Goal: Task Accomplishment & Management: Use online tool/utility

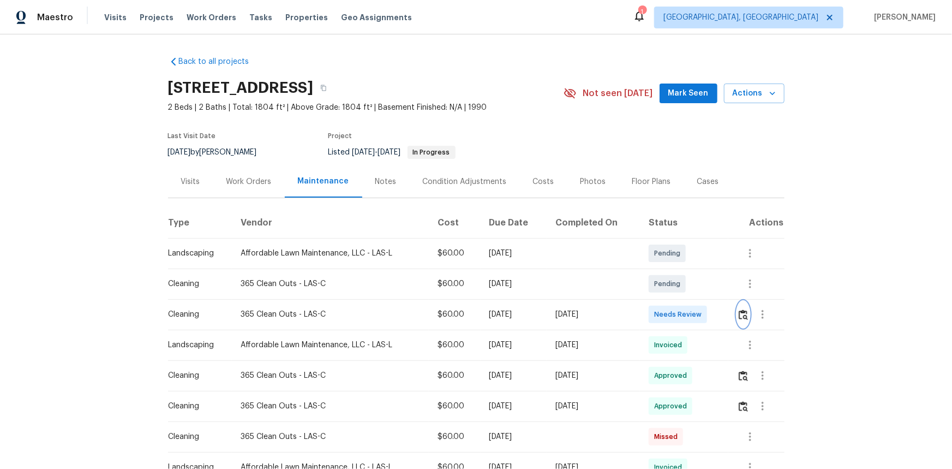
click at [677, 312] on img "button" at bounding box center [743, 314] width 9 height 10
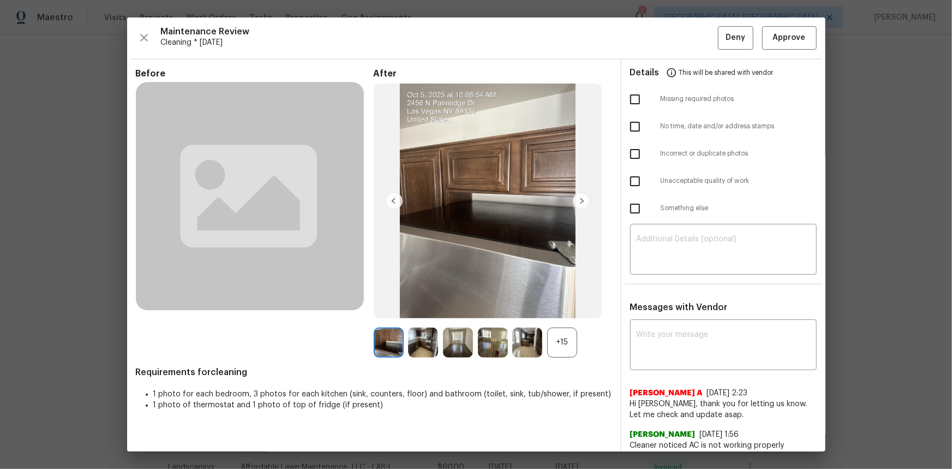
click at [562, 313] on div "+15" at bounding box center [562, 342] width 30 height 30
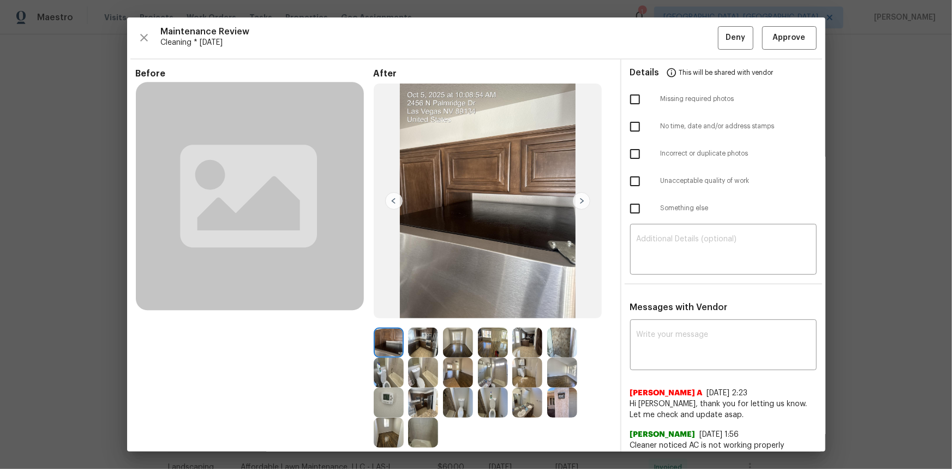
click at [389, 313] on img at bounding box center [389, 403] width 30 height 30
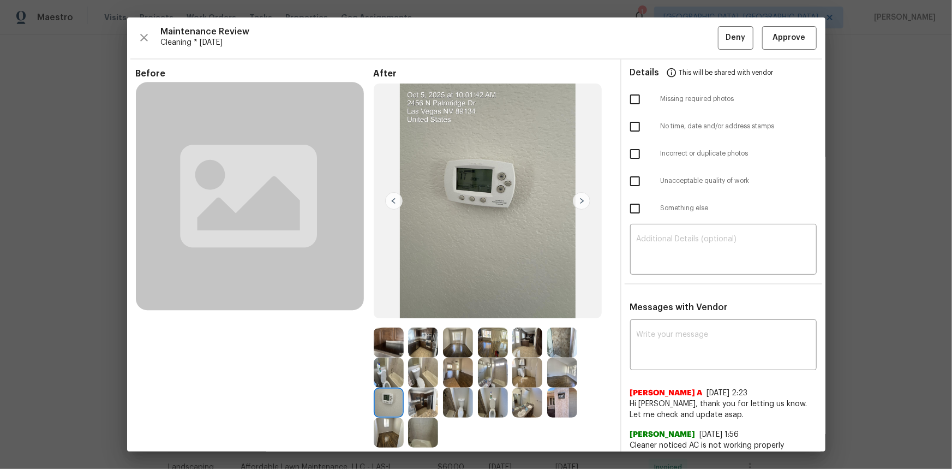
click at [389, 313] on img at bounding box center [389, 403] width 30 height 30
click at [677, 40] on span "Approve" at bounding box center [789, 38] width 33 height 14
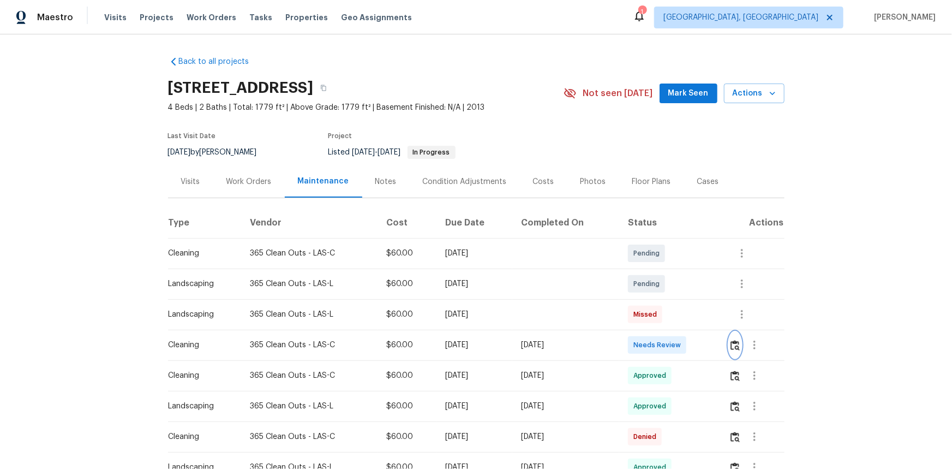
click at [677, 313] on img "button" at bounding box center [735, 345] width 9 height 10
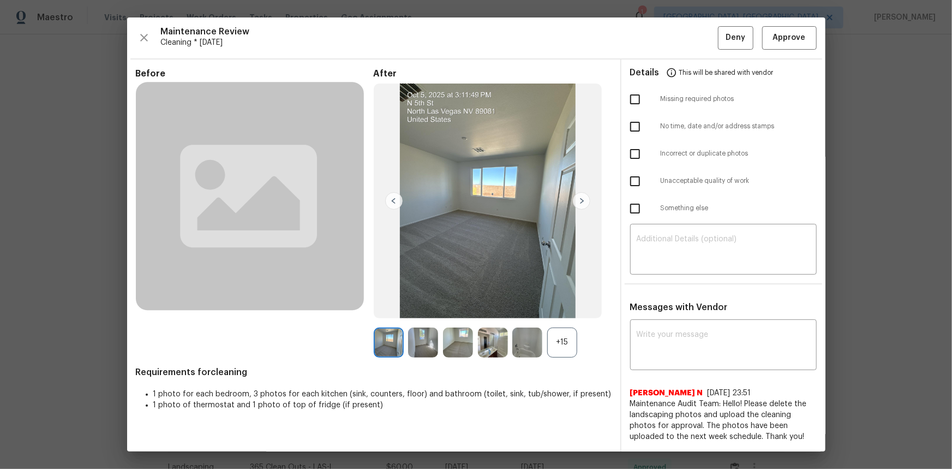
click at [552, 313] on div "+15" at bounding box center [562, 342] width 30 height 30
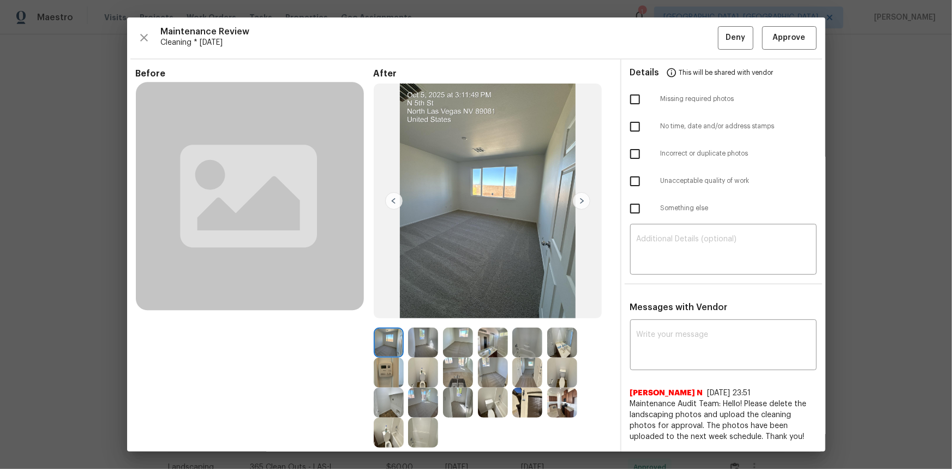
click at [399, 313] on img at bounding box center [389, 373] width 30 height 30
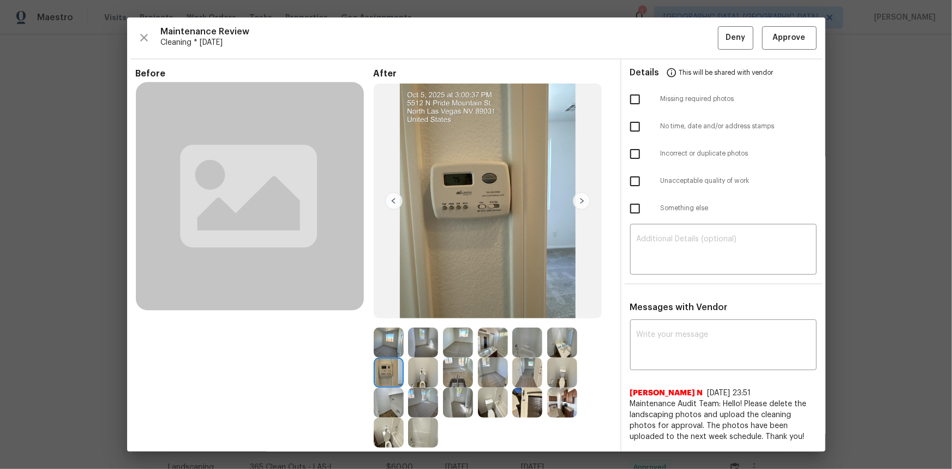
click at [394, 313] on img at bounding box center [389, 373] width 30 height 30
click at [677, 32] on span "Approve" at bounding box center [789, 38] width 33 height 14
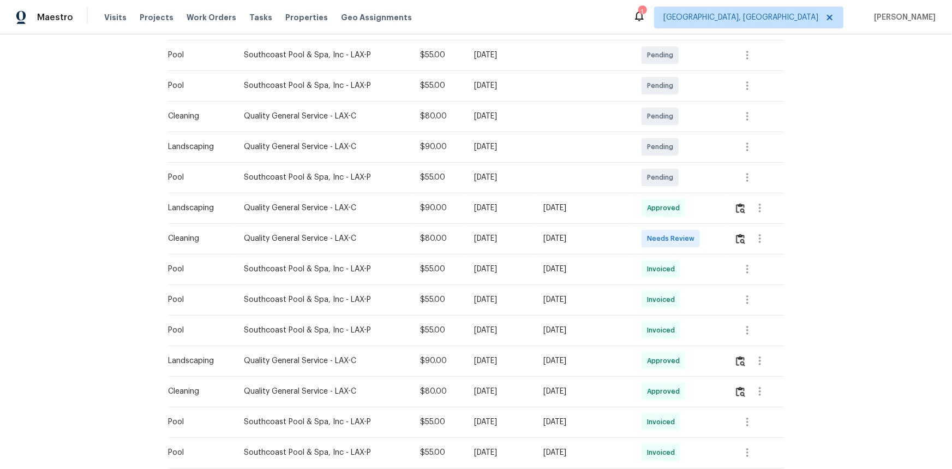
scroll to position [49, 0]
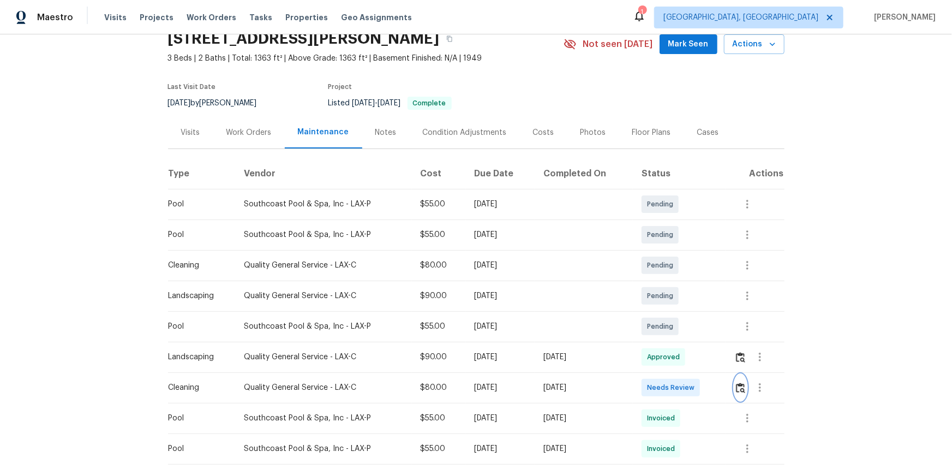
click at [742, 383] on img "button" at bounding box center [740, 388] width 9 height 10
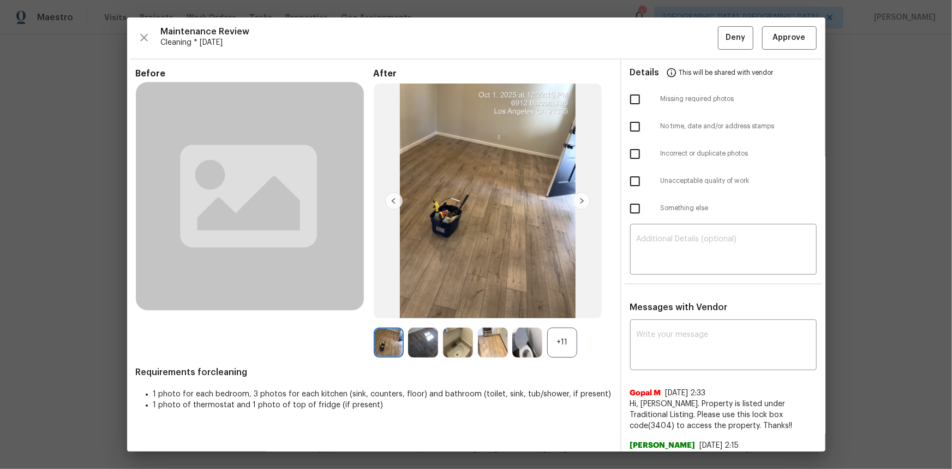
click at [551, 344] on div "+11" at bounding box center [562, 342] width 30 height 30
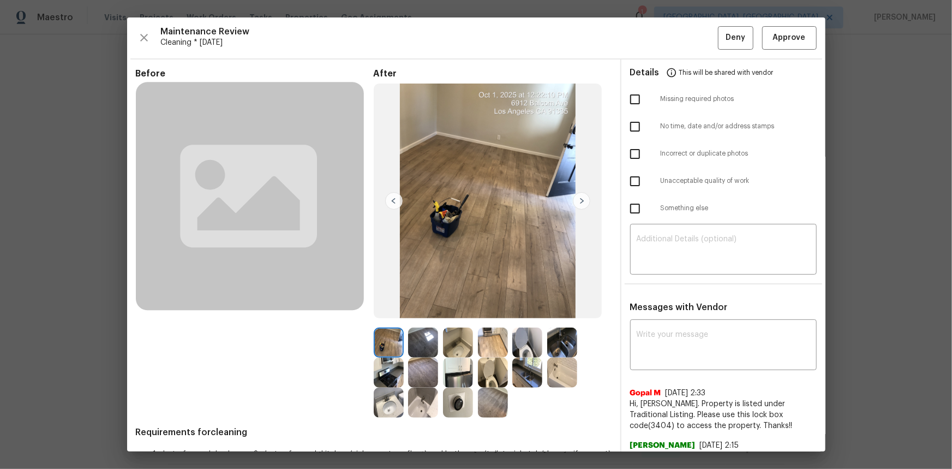
click at [463, 406] on img at bounding box center [458, 403] width 30 height 30
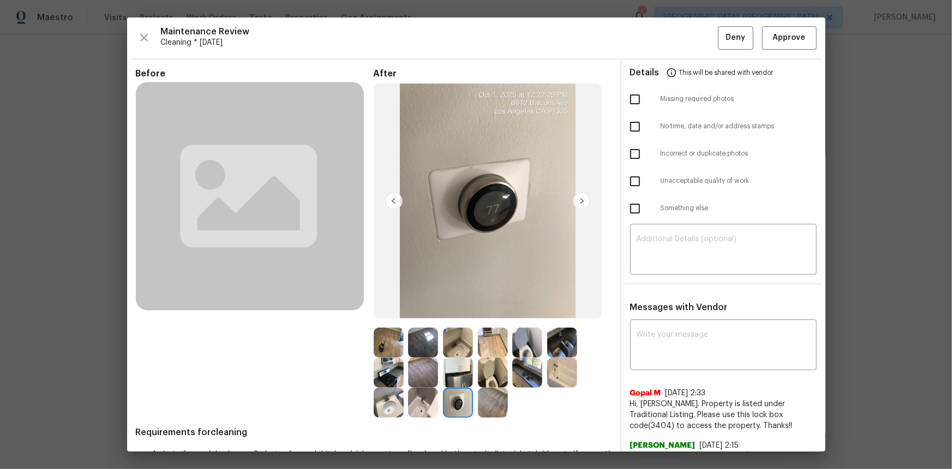
click at [461, 406] on img at bounding box center [458, 403] width 30 height 30
click at [791, 25] on div "Maintenance Review Cleaning * Mon, Sep 29 Deny Approve Before After Requirement…" at bounding box center [476, 234] width 699 height 434
click at [787, 33] on span "Approve" at bounding box center [789, 38] width 33 height 14
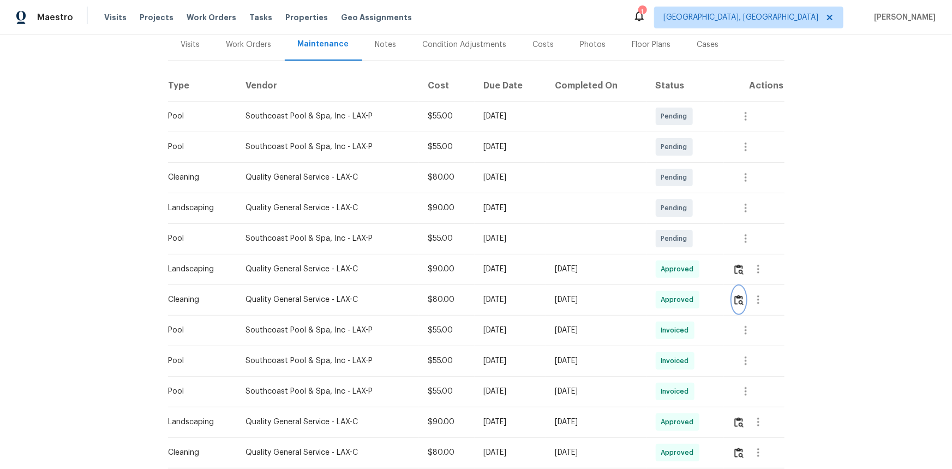
scroll to position [0, 0]
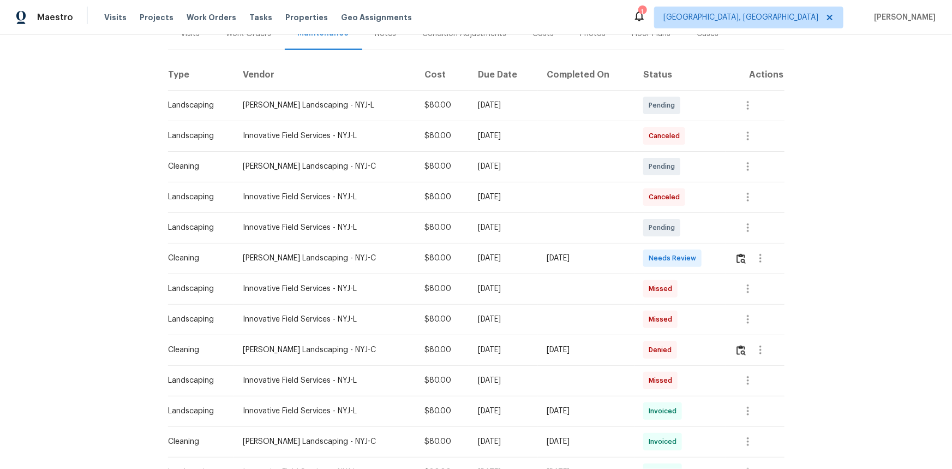
scroll to position [148, 0]
click at [669, 220] on img "button" at bounding box center [741, 258] width 9 height 10
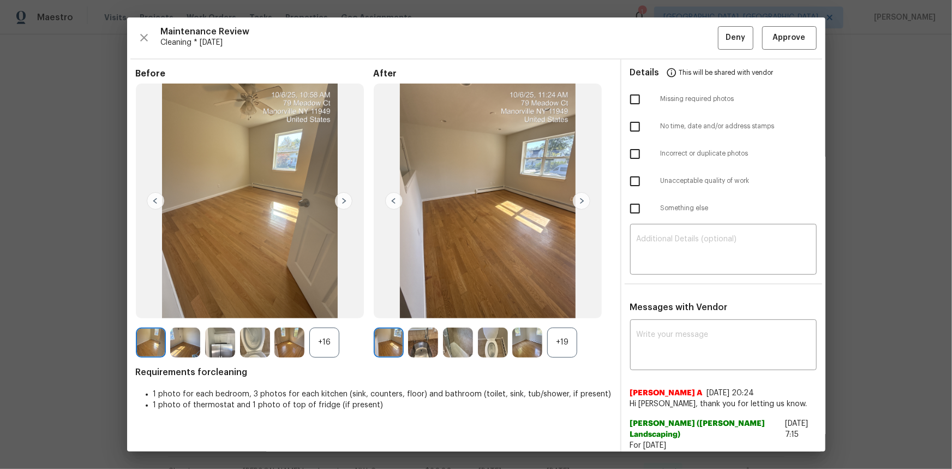
click at [556, 220] on div "+19" at bounding box center [562, 342] width 30 height 30
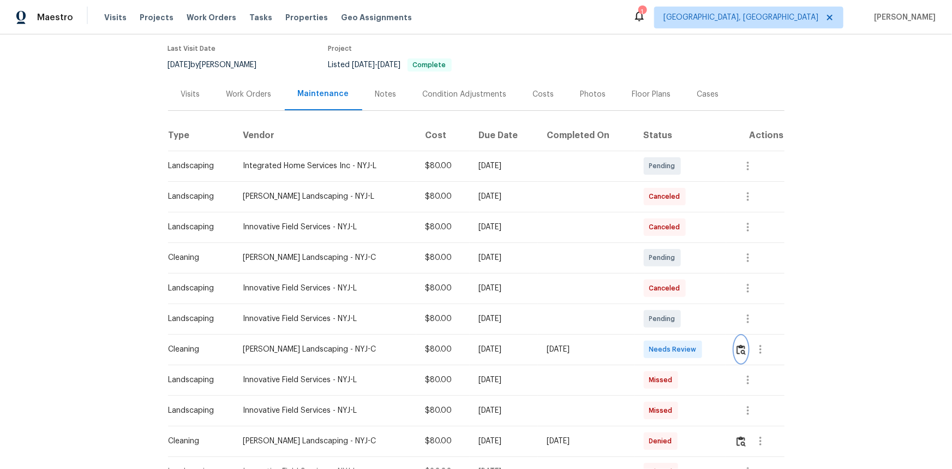
scroll to position [99, 0]
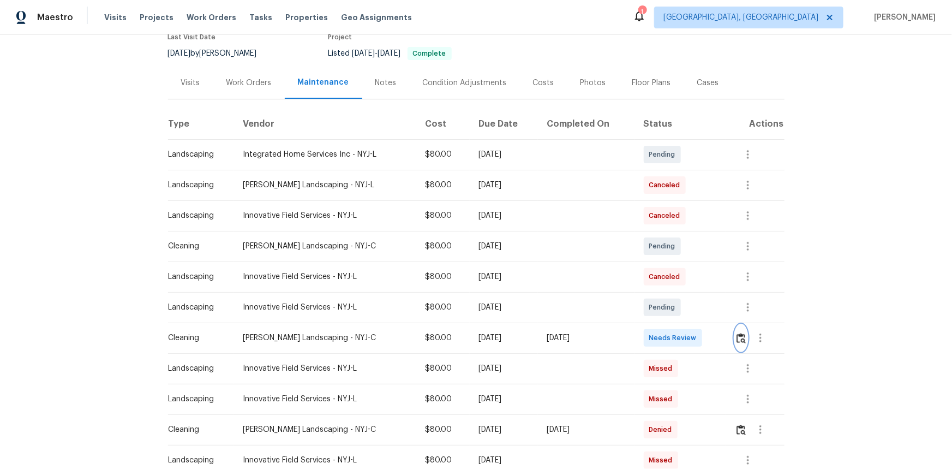
click at [669, 220] on img "button" at bounding box center [741, 338] width 9 height 10
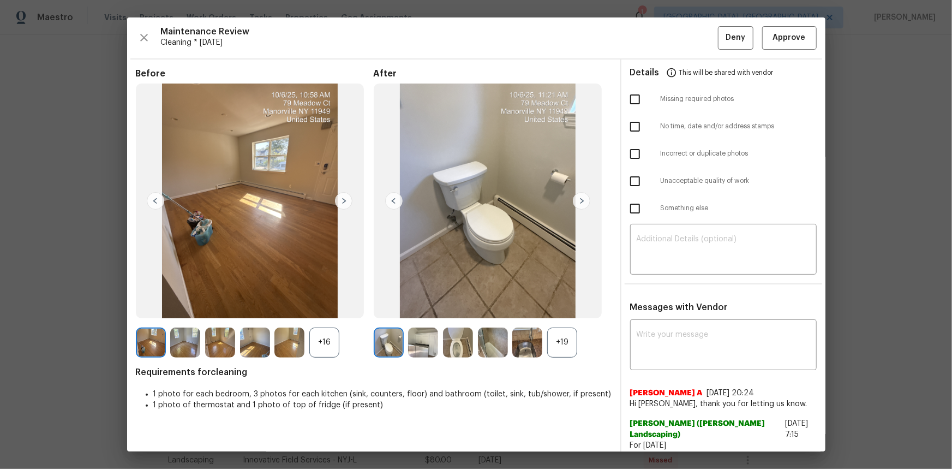
click at [567, 220] on div "+19" at bounding box center [562, 342] width 30 height 30
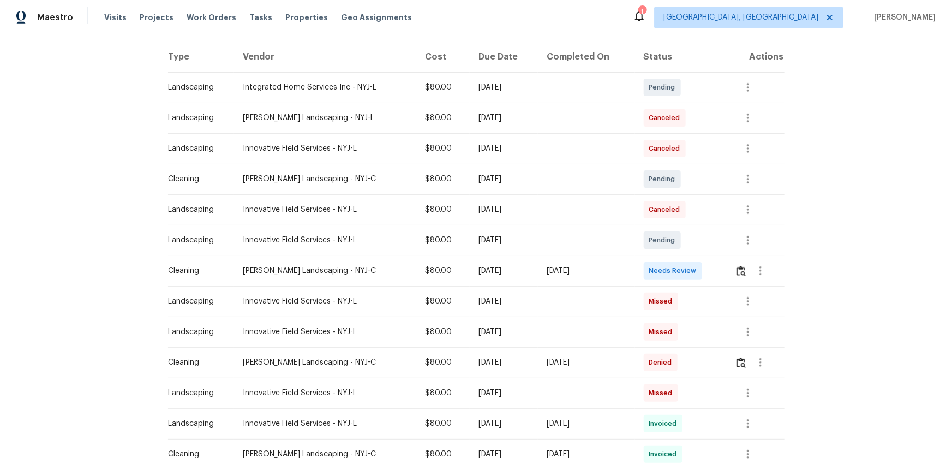
scroll to position [248, 0]
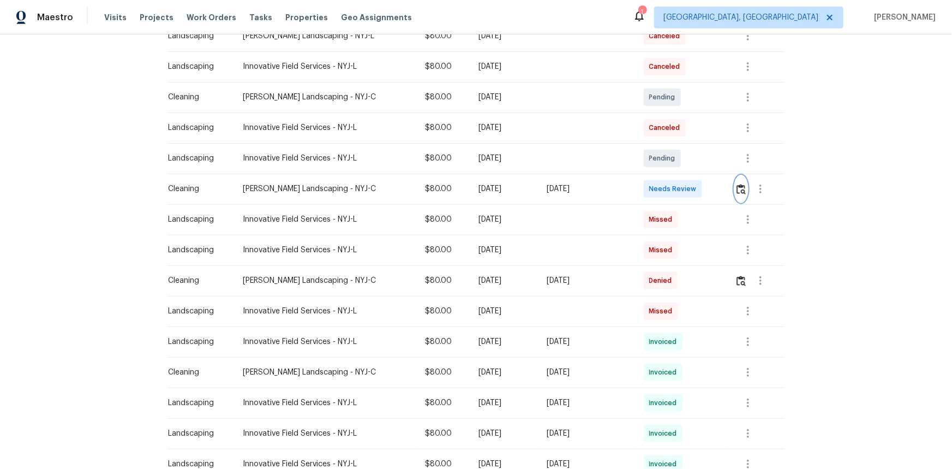
click at [739, 190] on img "button" at bounding box center [741, 189] width 9 height 10
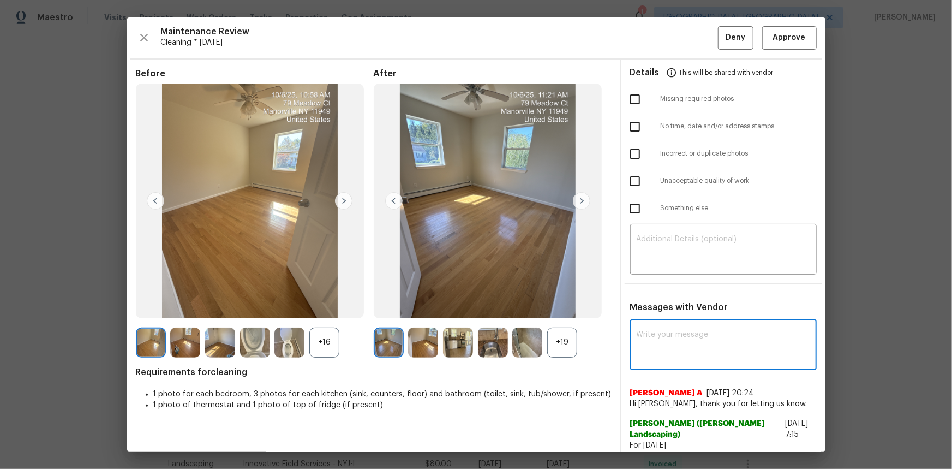
click at [650, 338] on textarea at bounding box center [724, 346] width 174 height 31
paste textarea "Maintenance Audit Team: Hello! Unfortunately, this cleaning visit completed on …"
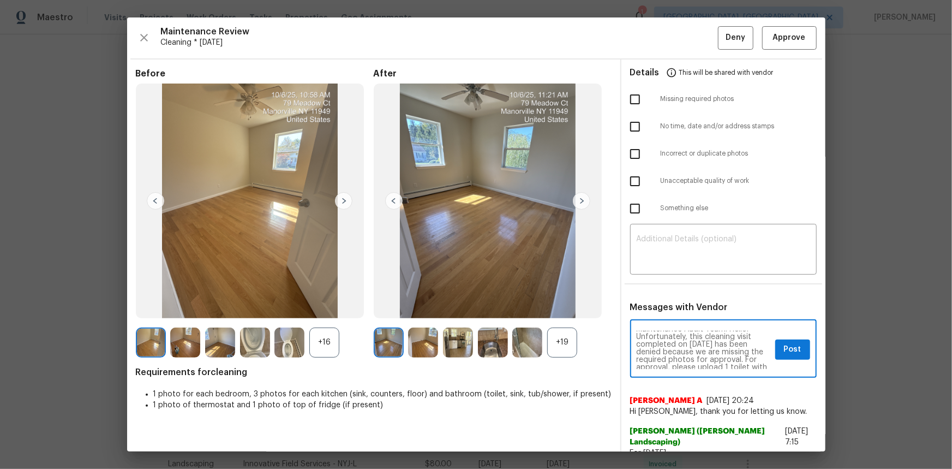
scroll to position [0, 0]
type textarea "Maintenance Audit Team: Hello! Unfortunately, this cleaning visit completed on …"
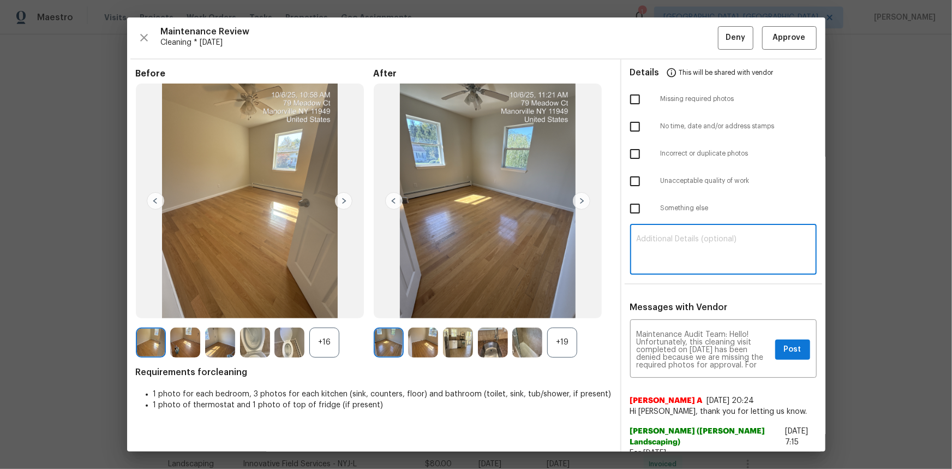
click at [646, 254] on textarea at bounding box center [724, 250] width 174 height 31
paste textarea "Maintenance Audit Team: Hello! Unfortunately, this cleaning visit completed on …"
type textarea "Maintenance Audit Team: Hello! Unfortunately, this cleaning visit completed on …"
click at [784, 349] on span "Post" at bounding box center [792, 350] width 17 height 14
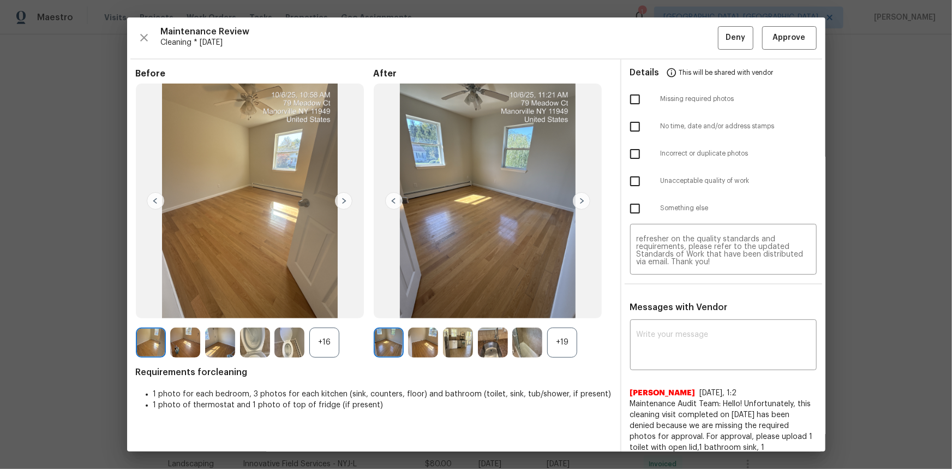
click at [627, 94] on input "checkbox" at bounding box center [635, 99] width 23 height 23
checkbox input "true"
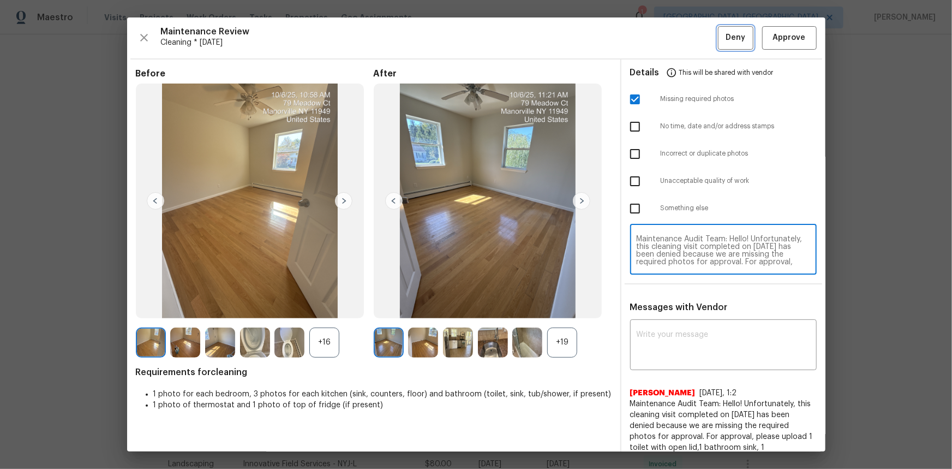
click at [726, 37] on span "Deny" at bounding box center [736, 38] width 20 height 14
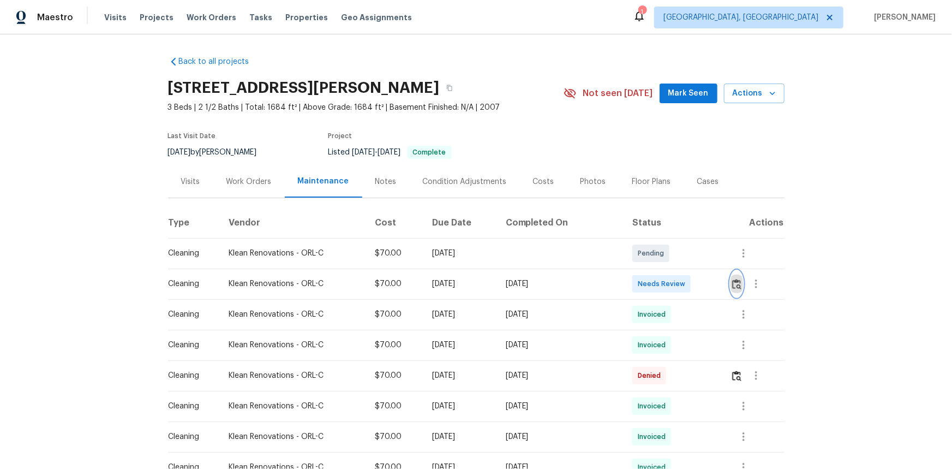
click at [677, 281] on img "button" at bounding box center [736, 284] width 9 height 10
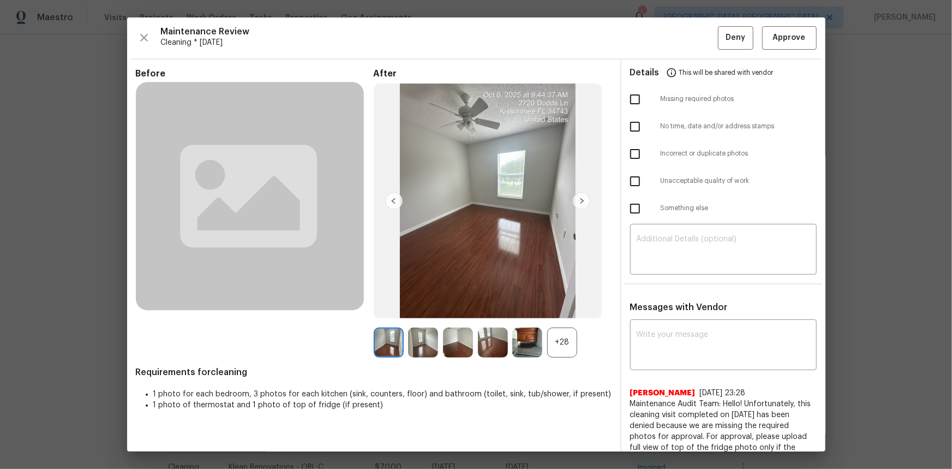
click at [558, 313] on div "+28" at bounding box center [562, 342] width 30 height 30
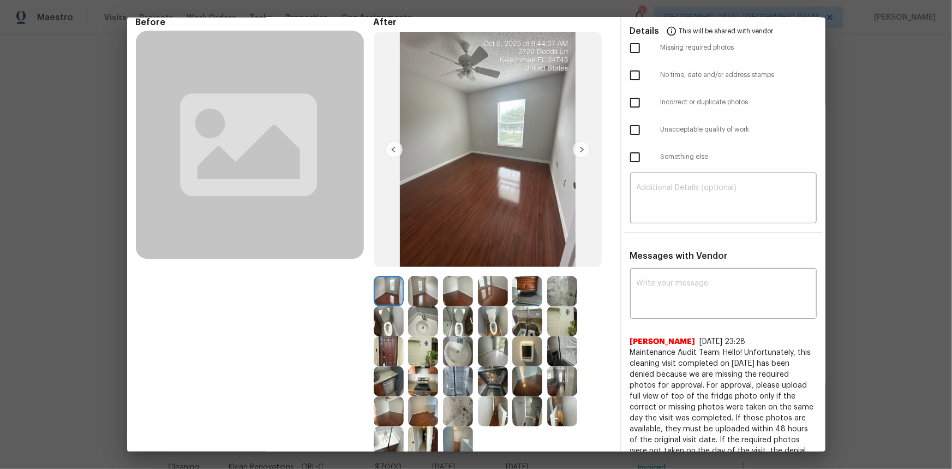
scroll to position [49, 0]
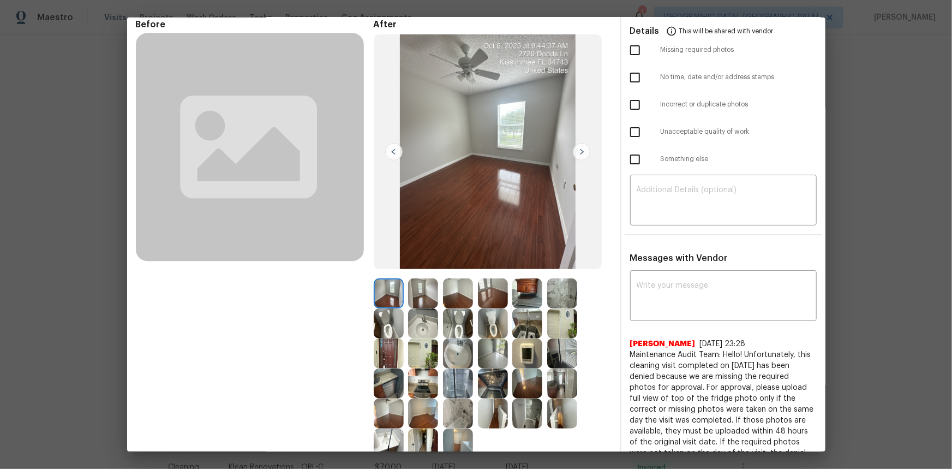
click at [531, 313] on img at bounding box center [528, 353] width 30 height 30
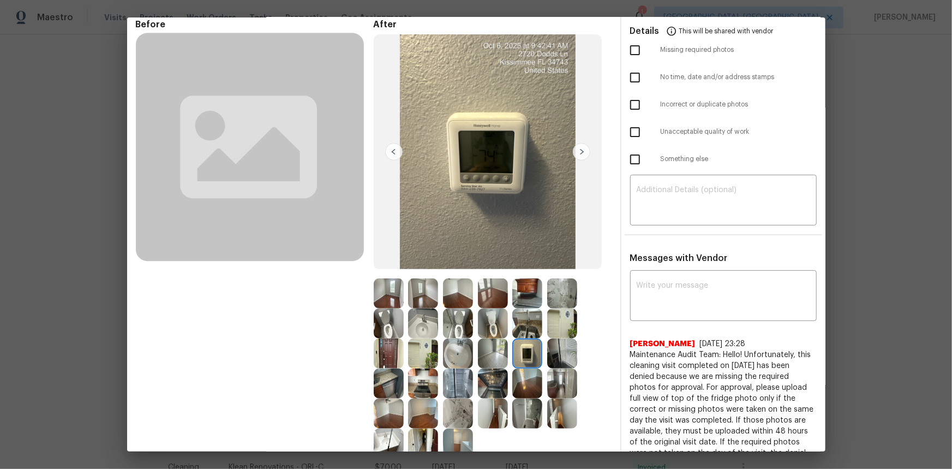
click at [529, 313] on img at bounding box center [528, 353] width 30 height 30
click at [527, 313] on img at bounding box center [528, 353] width 30 height 30
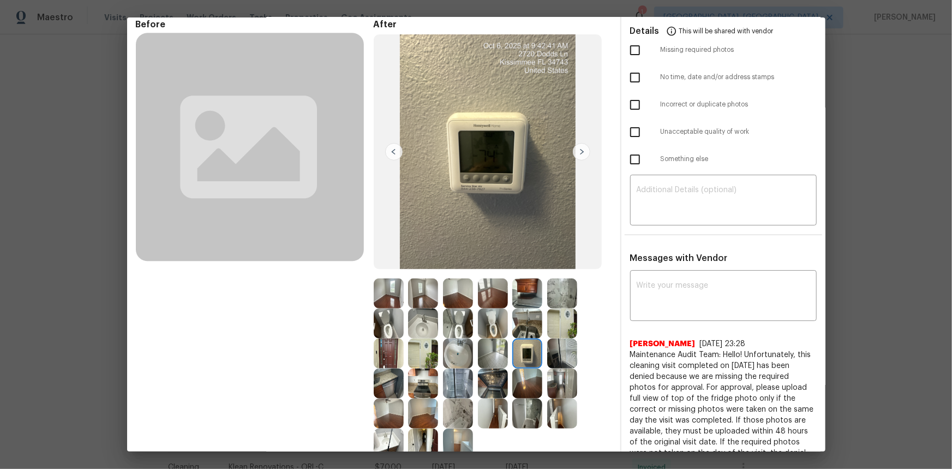
click at [527, 313] on img at bounding box center [528, 353] width 30 height 30
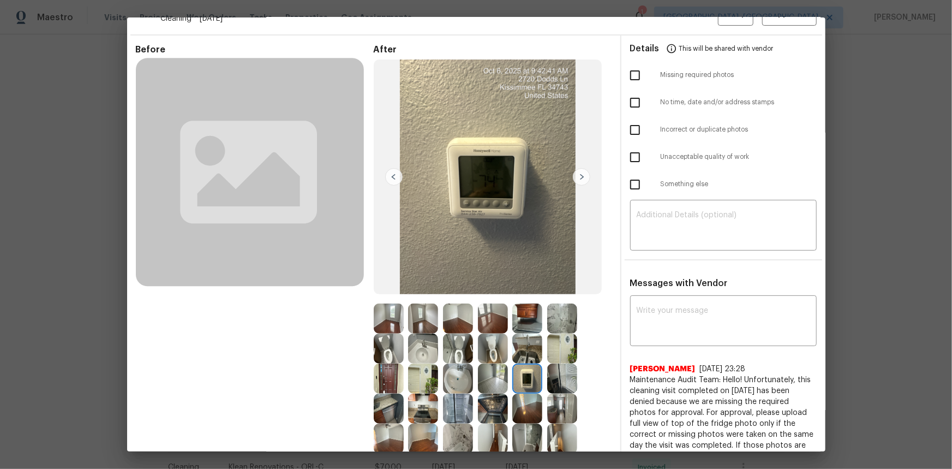
scroll to position [0, 0]
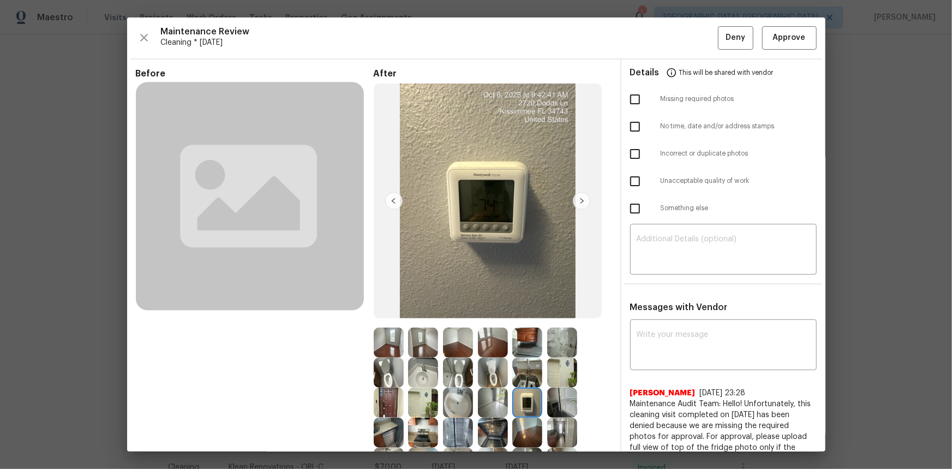
click at [527, 313] on img at bounding box center [528, 403] width 30 height 30
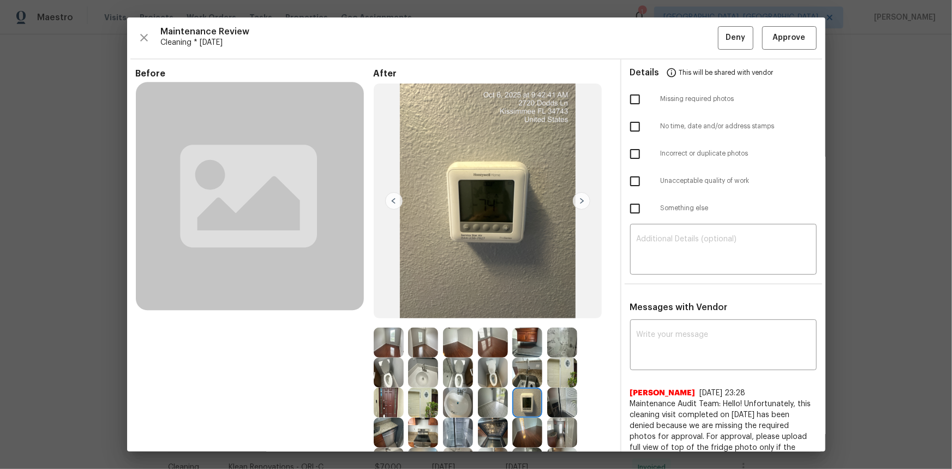
click at [526, 313] on img at bounding box center [528, 403] width 30 height 30
click at [525, 313] on img at bounding box center [528, 403] width 30 height 30
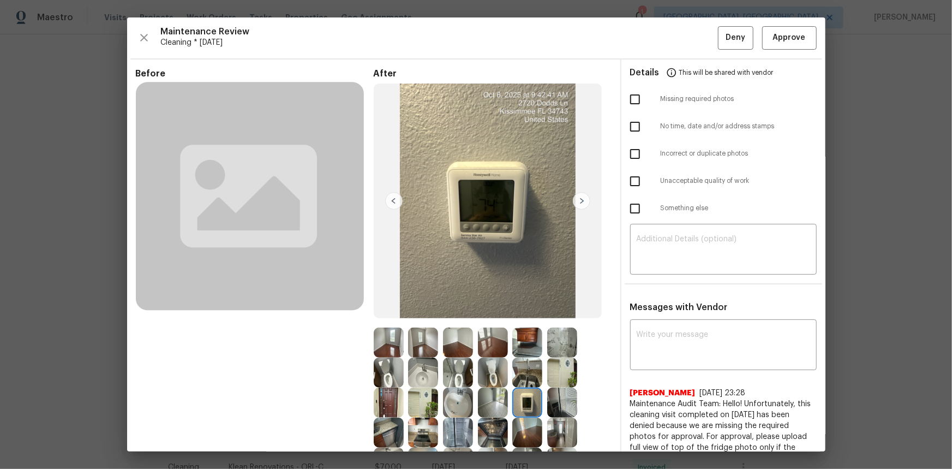
click at [526, 313] on img at bounding box center [528, 403] width 30 height 30
click at [525, 313] on img at bounding box center [528, 403] width 30 height 30
drag, startPoint x: 783, startPoint y: 44, endPoint x: 782, endPoint y: 111, distance: 67.1
click at [677, 44] on button "Approve" at bounding box center [790, 37] width 55 height 23
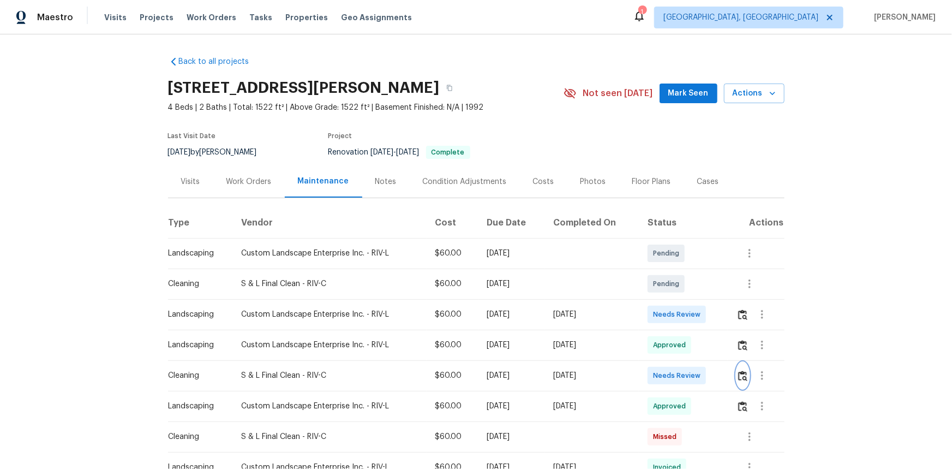
click at [677, 313] on img "button" at bounding box center [743, 376] width 9 height 10
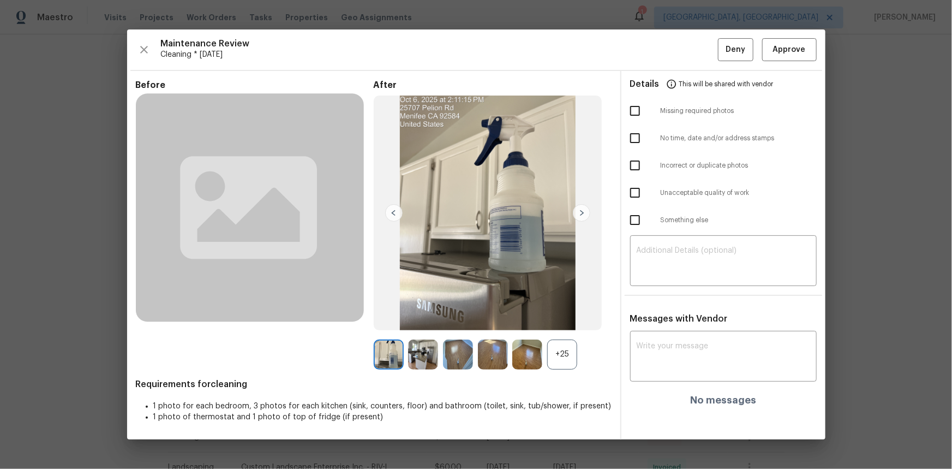
click at [569, 313] on div "+25" at bounding box center [562, 355] width 30 height 30
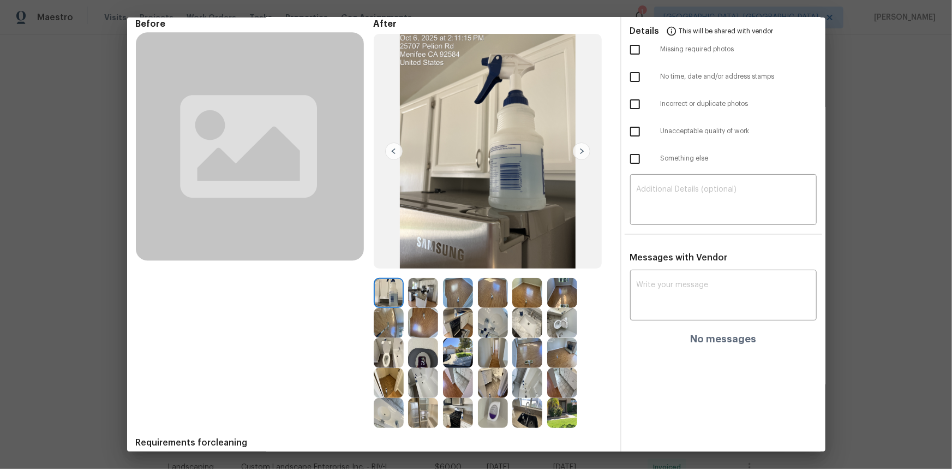
scroll to position [96, 0]
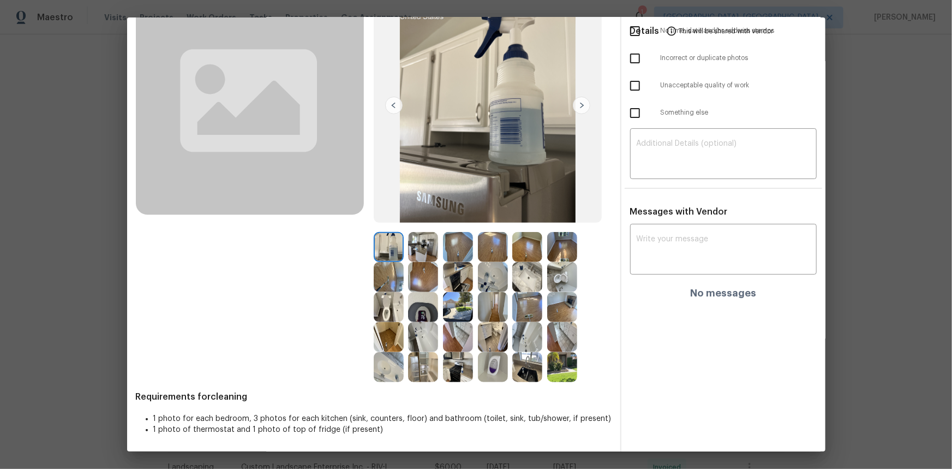
click at [424, 312] on img at bounding box center [423, 307] width 30 height 30
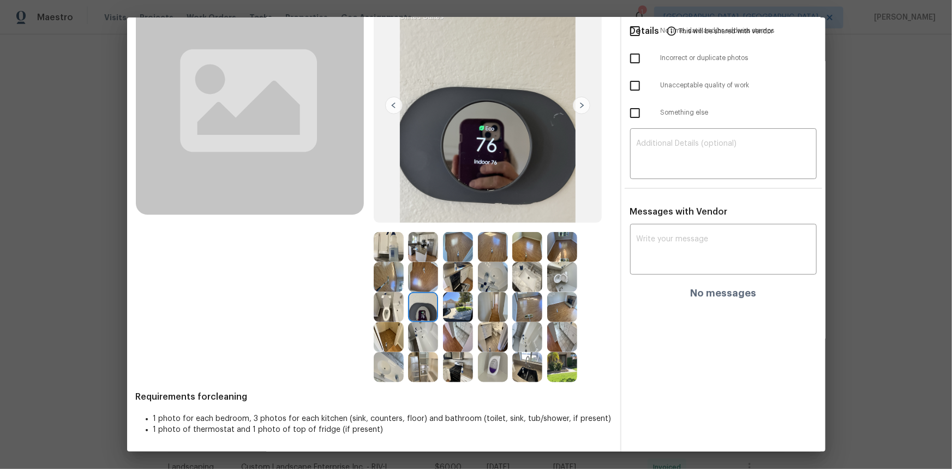
click at [424, 312] on img at bounding box center [423, 307] width 30 height 30
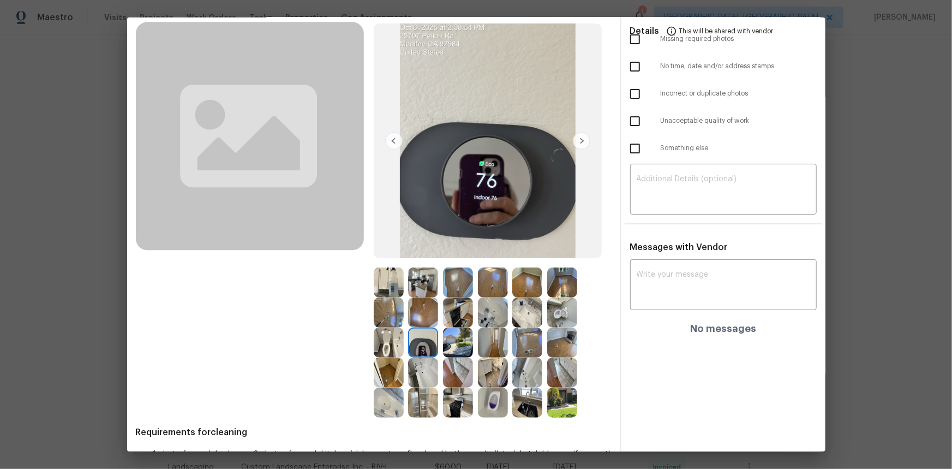
scroll to position [0, 0]
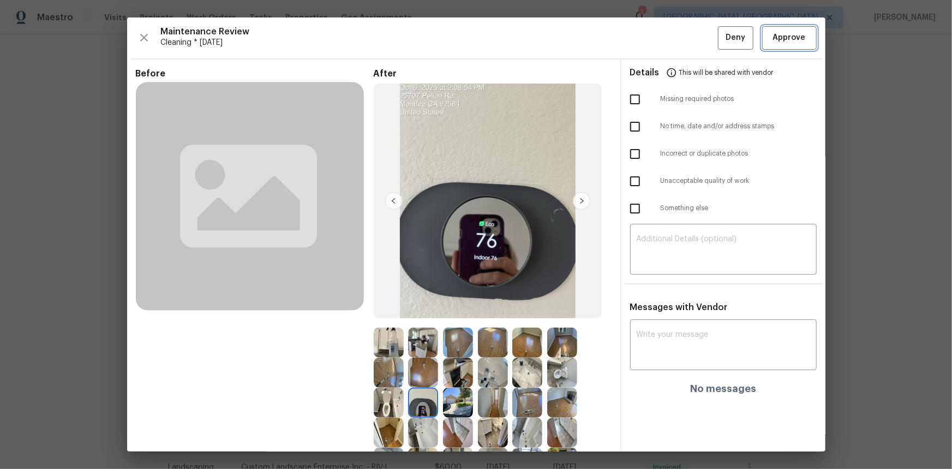
click at [677, 38] on span "Approve" at bounding box center [789, 38] width 33 height 14
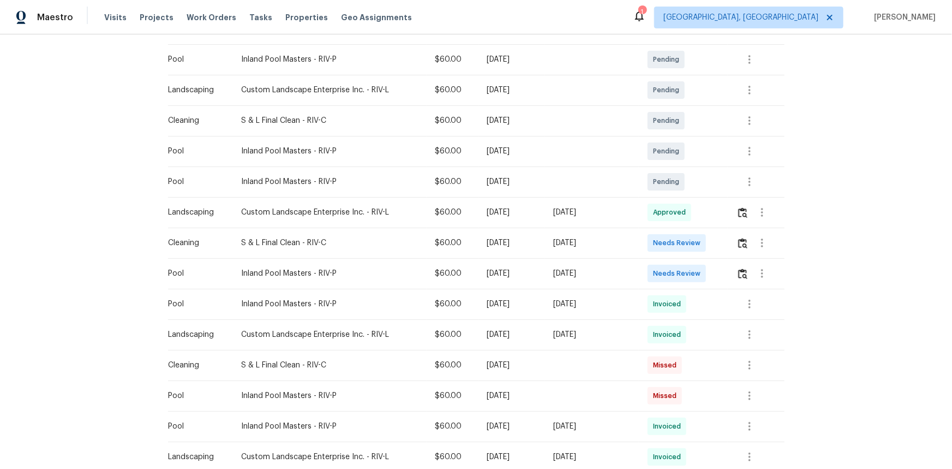
scroll to position [198, 0]
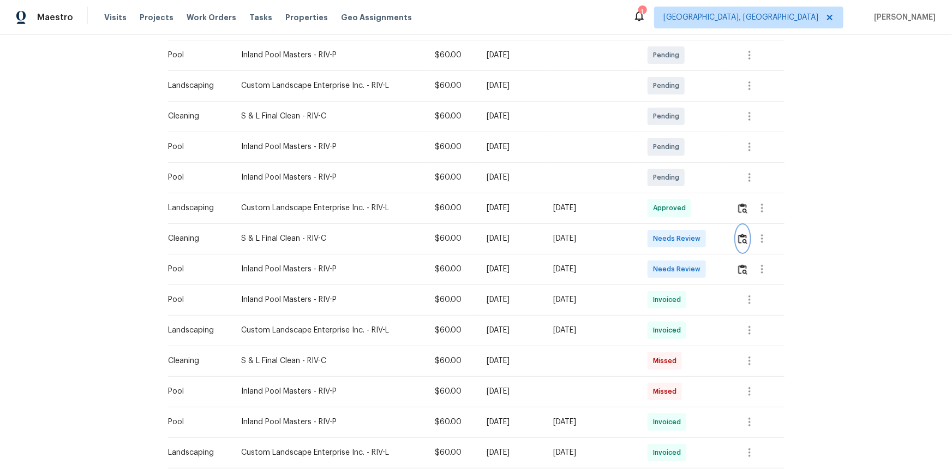
click at [677, 237] on img "button" at bounding box center [743, 239] width 9 height 10
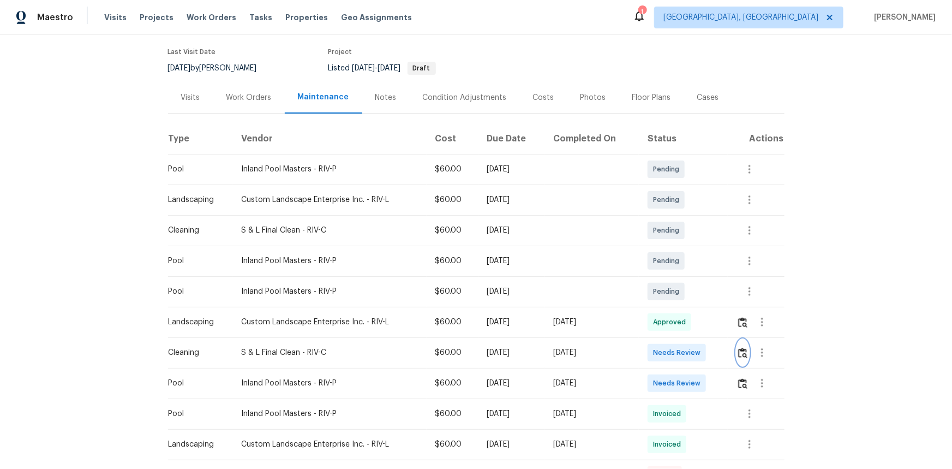
scroll to position [248, 0]
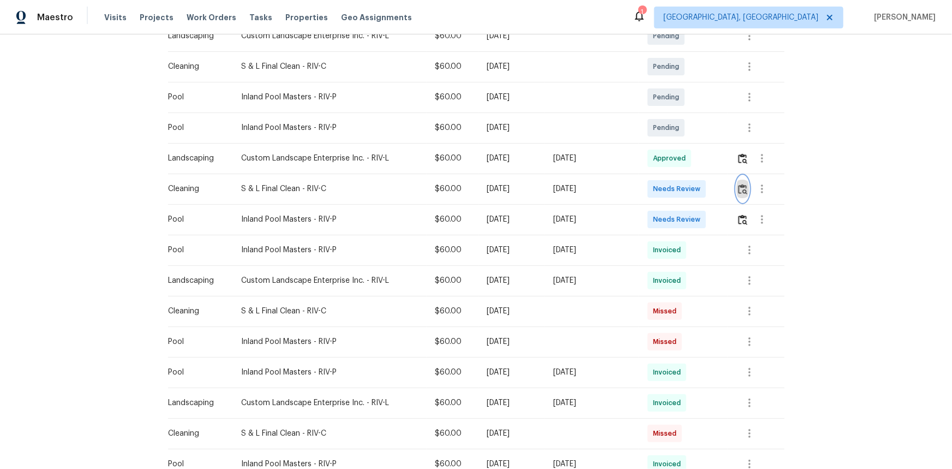
click at [677, 186] on img "button" at bounding box center [743, 189] width 9 height 10
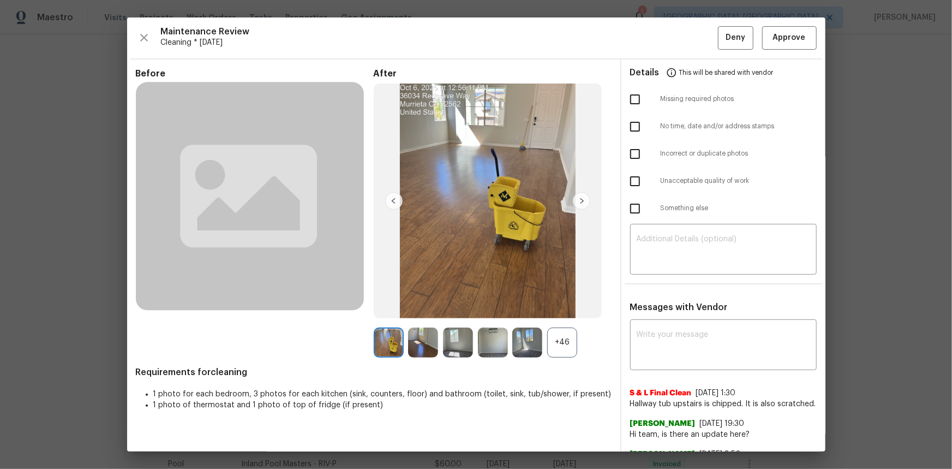
click at [565, 313] on div "+46" at bounding box center [562, 342] width 30 height 30
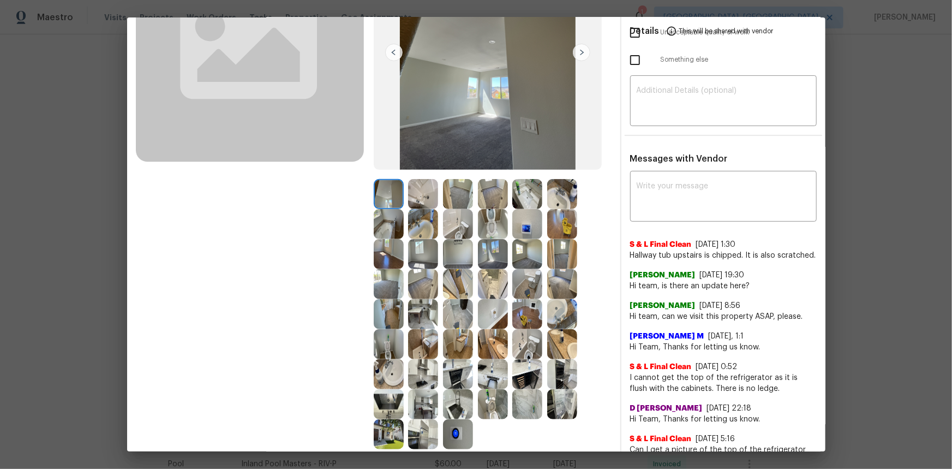
scroll to position [99, 0]
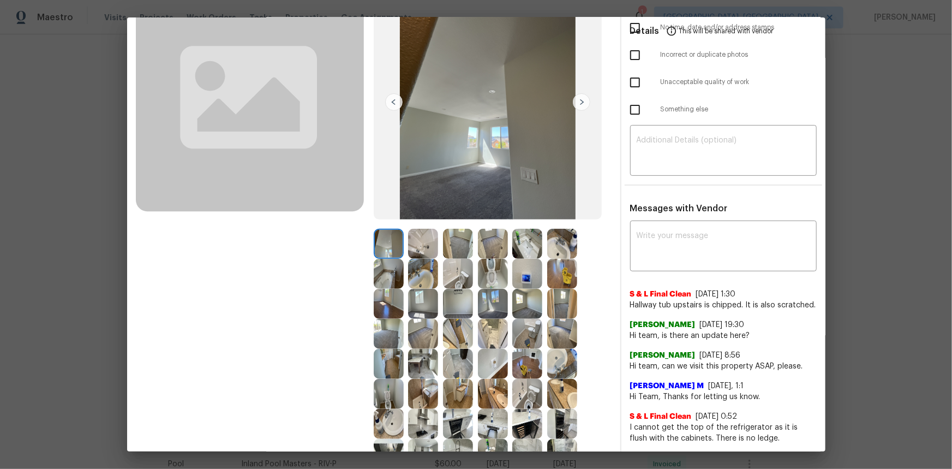
click at [529, 277] on img at bounding box center [528, 274] width 30 height 30
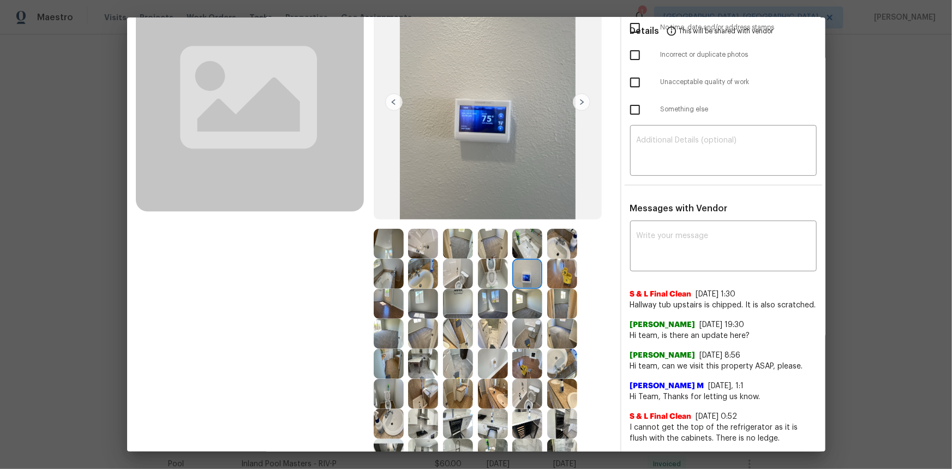
click at [528, 277] on img at bounding box center [528, 274] width 30 height 30
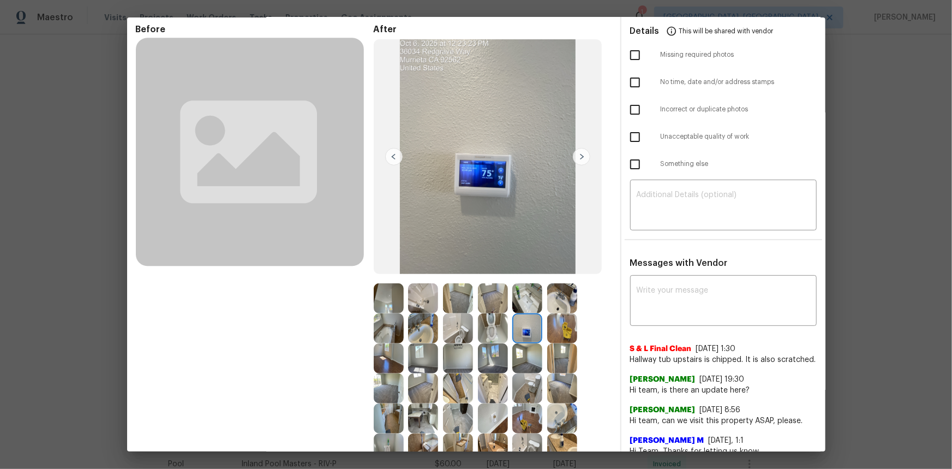
scroll to position [0, 0]
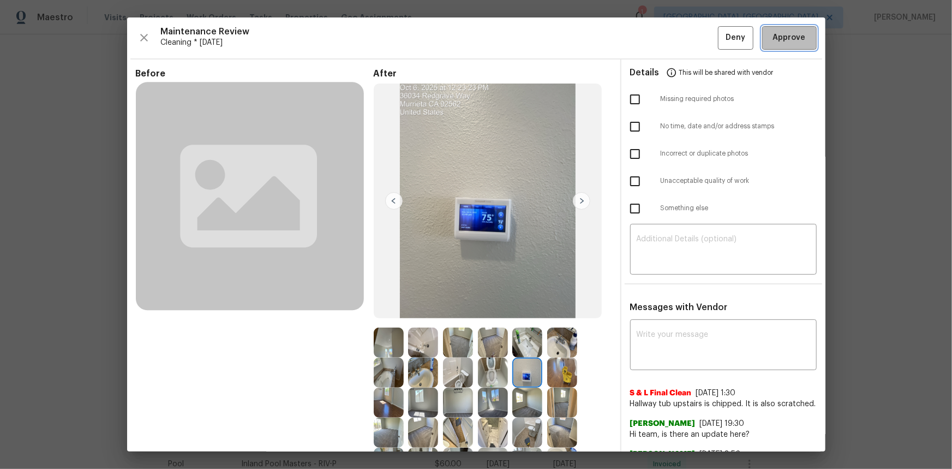
click at [677, 41] on span "Approve" at bounding box center [789, 38] width 33 height 14
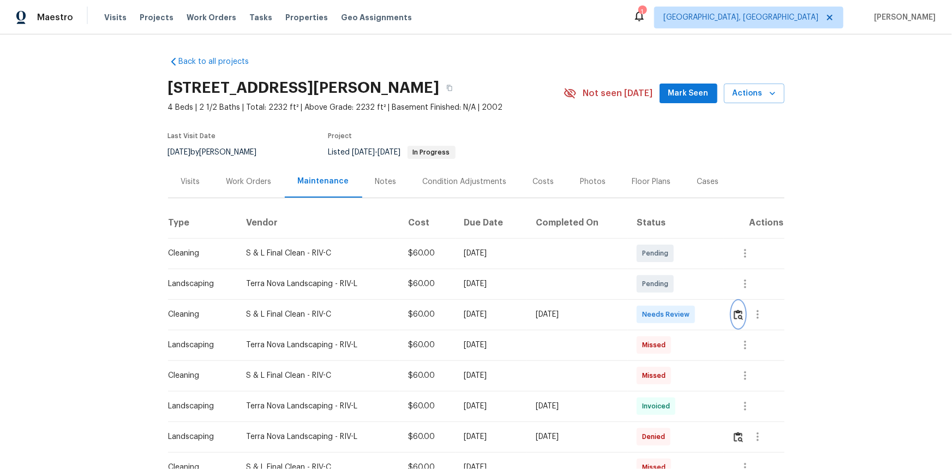
click at [677, 313] on img "button" at bounding box center [738, 314] width 9 height 10
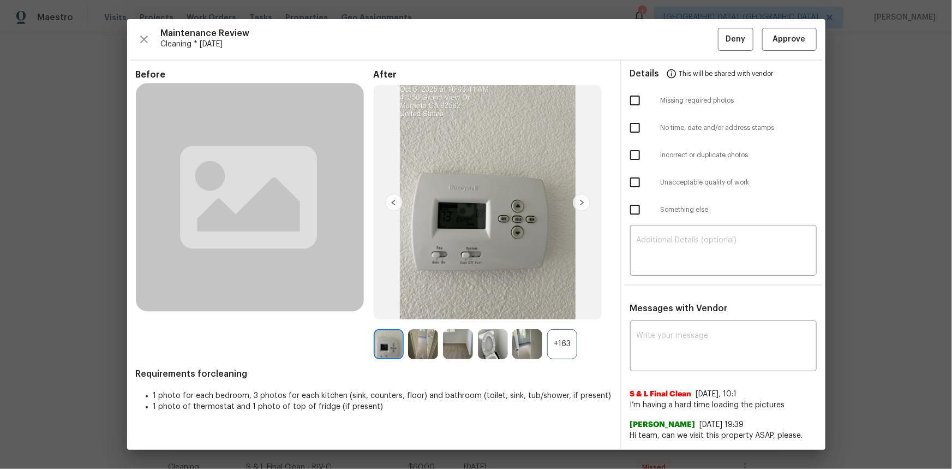
click at [557, 313] on div "+163" at bounding box center [562, 344] width 30 height 30
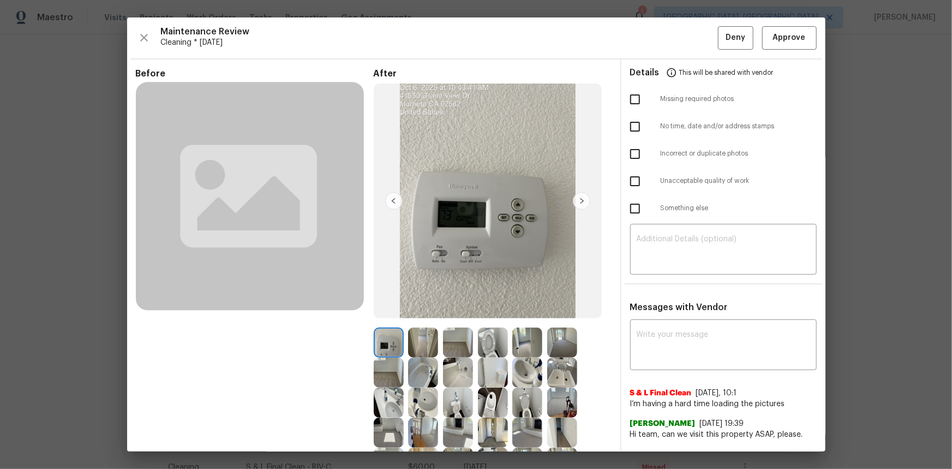
click at [389, 313] on img at bounding box center [389, 342] width 30 height 30
click at [374, 313] on img at bounding box center [389, 342] width 30 height 30
click at [380, 313] on img at bounding box center [389, 342] width 30 height 30
click at [393, 313] on img at bounding box center [389, 342] width 30 height 30
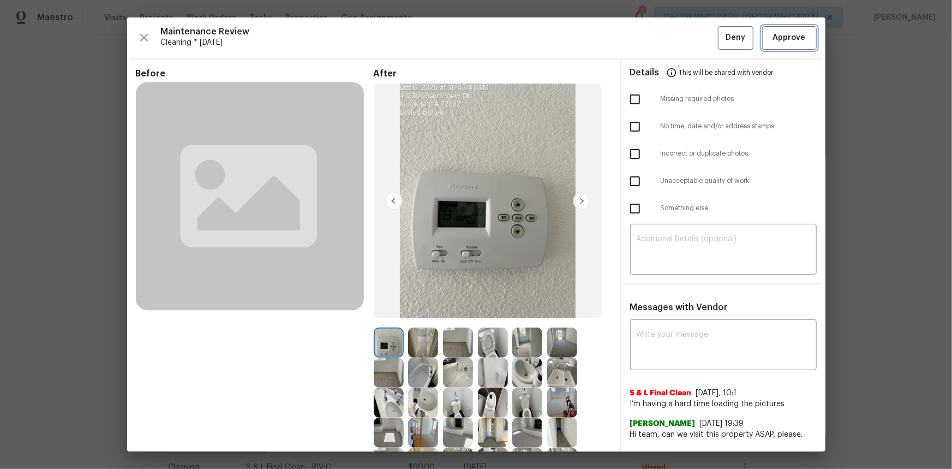
click at [677, 38] on span "Approve" at bounding box center [789, 38] width 33 height 14
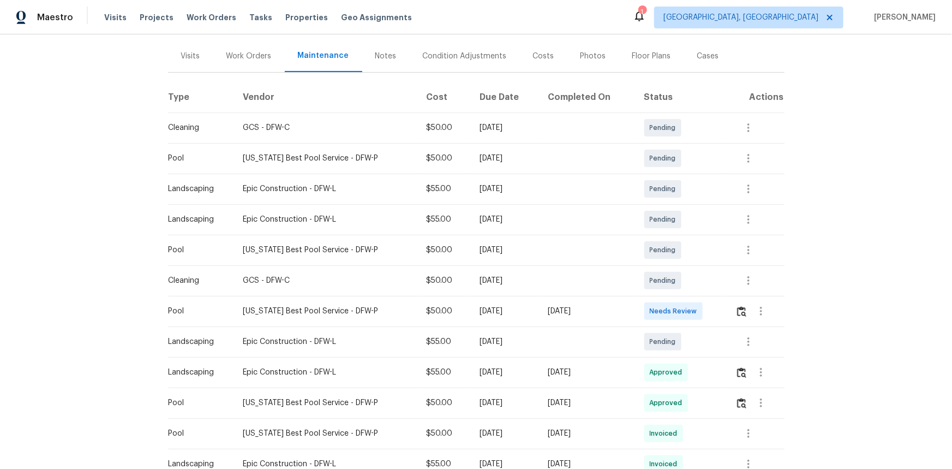
scroll to position [297, 0]
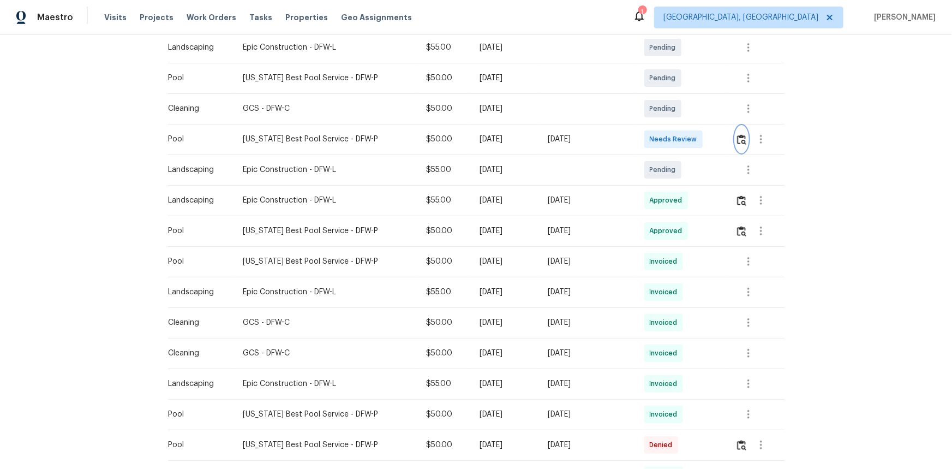
click at [677, 139] on img "button" at bounding box center [741, 139] width 9 height 10
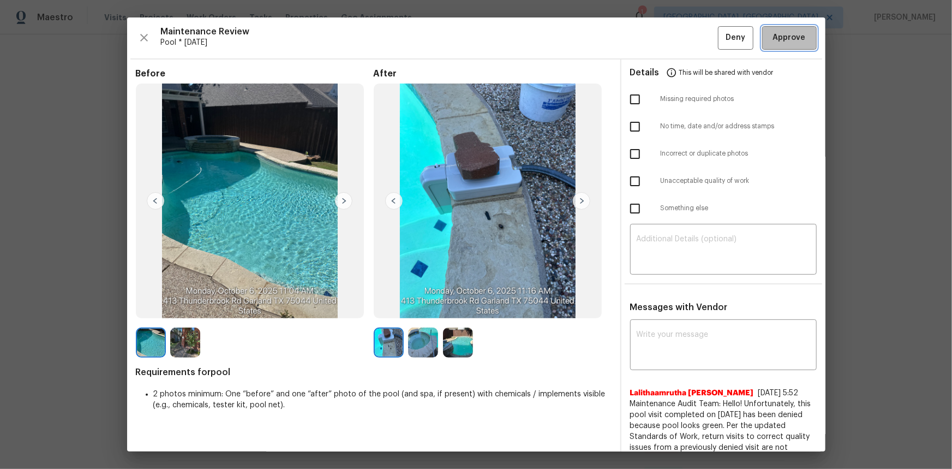
click at [677, 29] on button "Approve" at bounding box center [790, 37] width 55 height 23
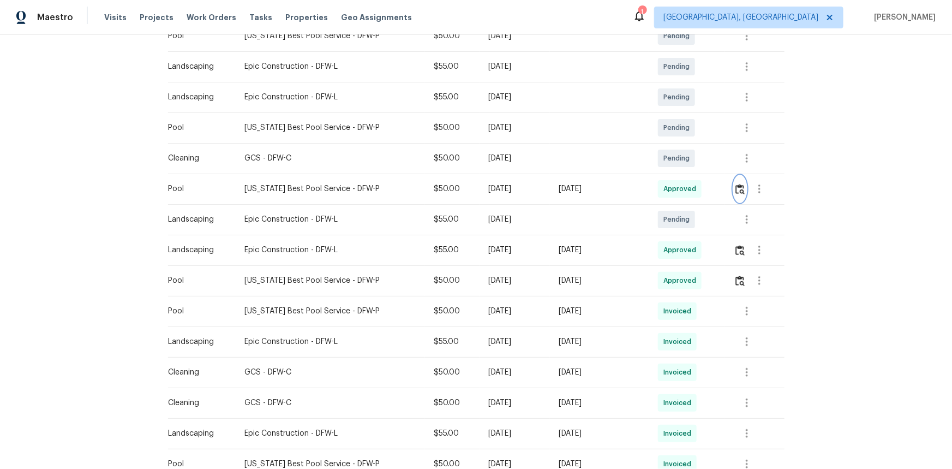
scroll to position [0, 0]
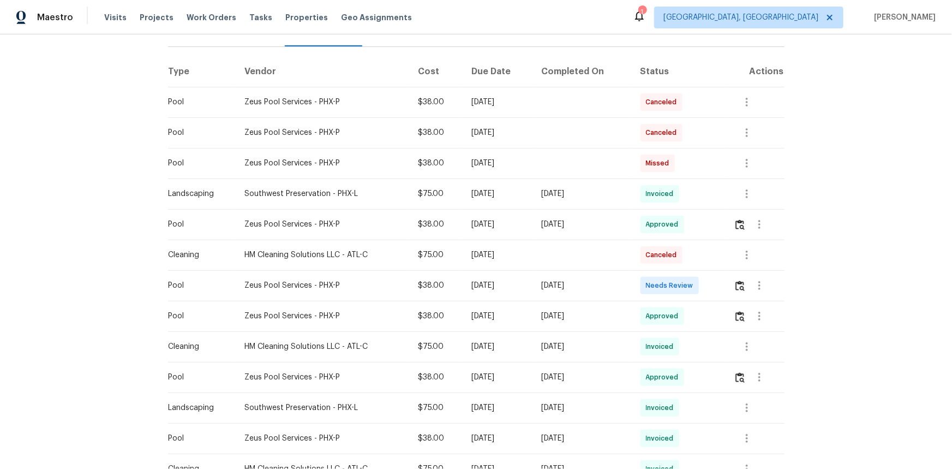
scroll to position [148, 0]
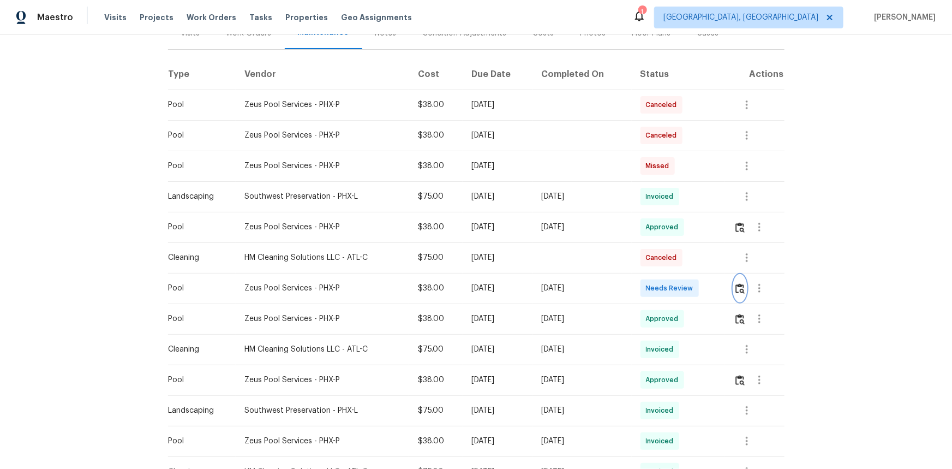
click at [677, 283] on img "button" at bounding box center [740, 288] width 9 height 10
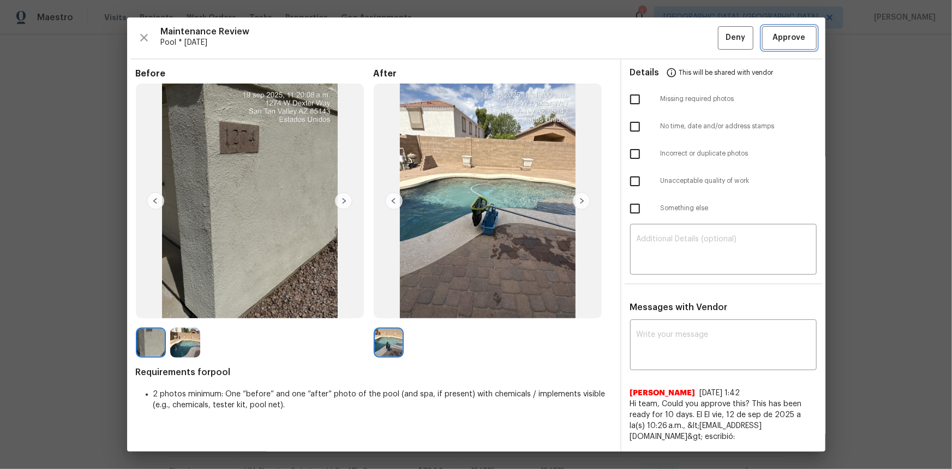
click at [677, 29] on button "Approve" at bounding box center [790, 37] width 55 height 23
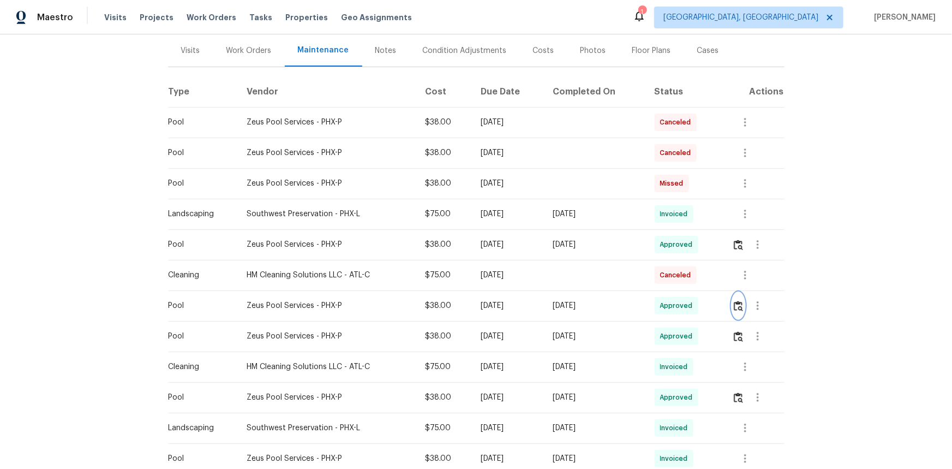
scroll to position [0, 0]
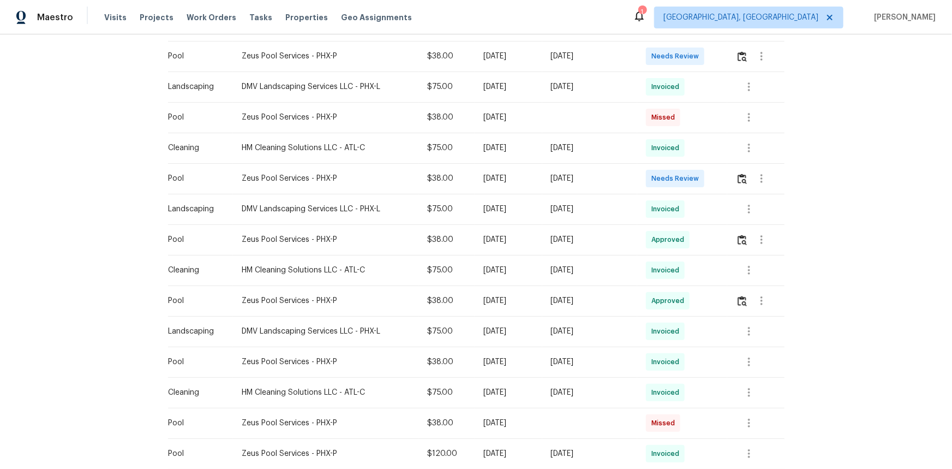
scroll to position [198, 0]
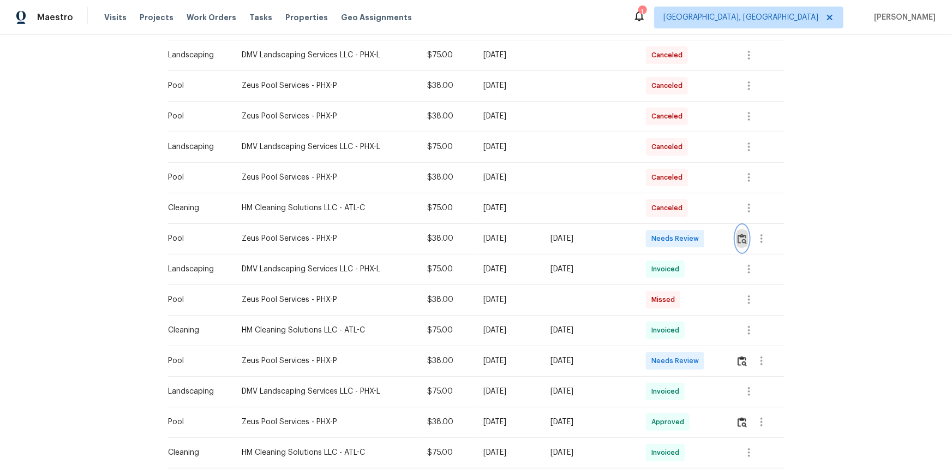
click at [677, 235] on img "button" at bounding box center [742, 239] width 9 height 10
click at [677, 313] on img "button" at bounding box center [742, 361] width 9 height 10
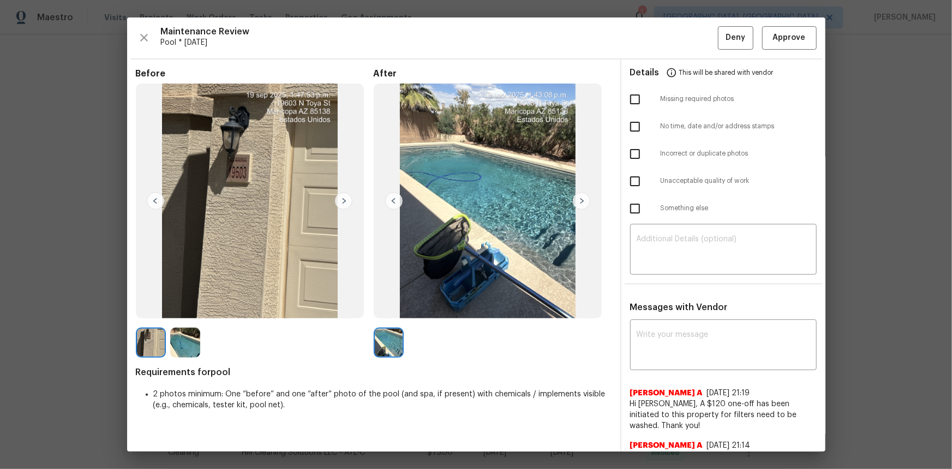
click at [342, 201] on img at bounding box center [343, 200] width 17 height 17
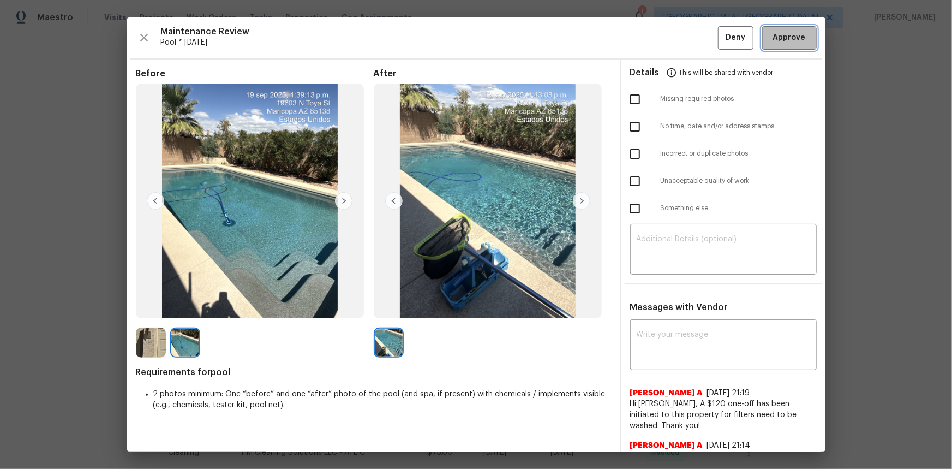
click at [677, 32] on span "Approve" at bounding box center [789, 38] width 33 height 14
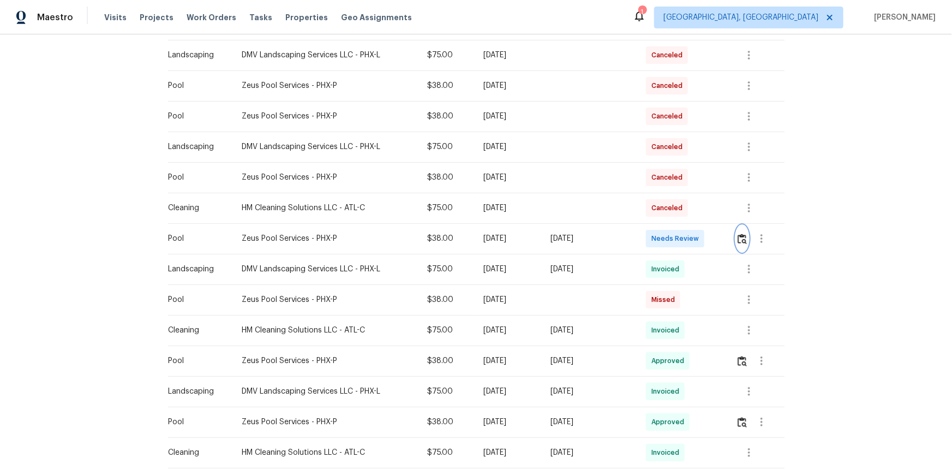
click at [677, 238] on img "button" at bounding box center [742, 239] width 9 height 10
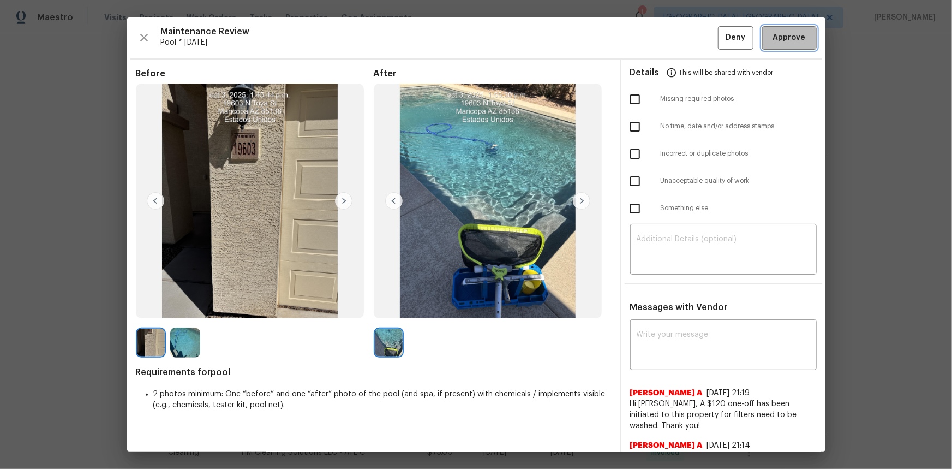
click at [677, 41] on span "Approve" at bounding box center [789, 38] width 33 height 14
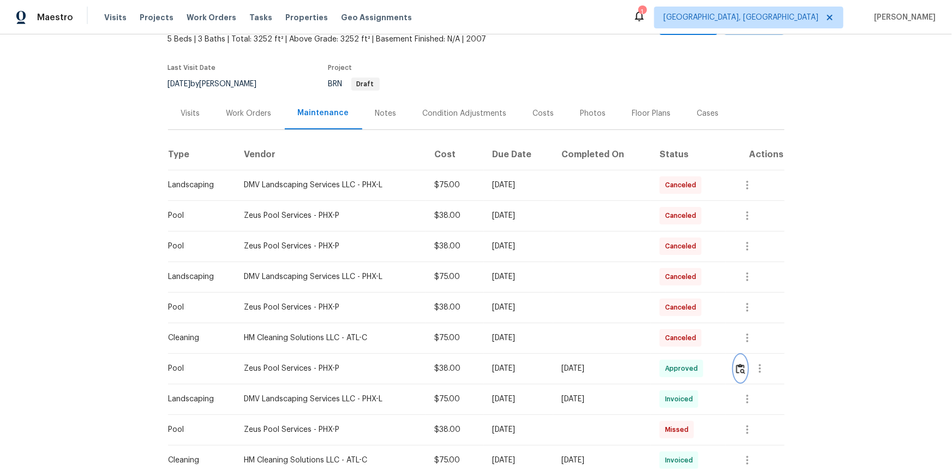
scroll to position [0, 0]
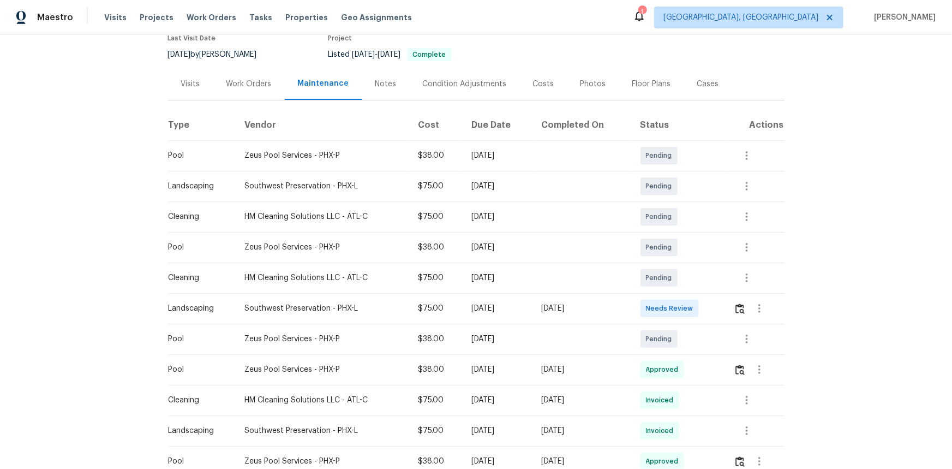
scroll to position [248, 0]
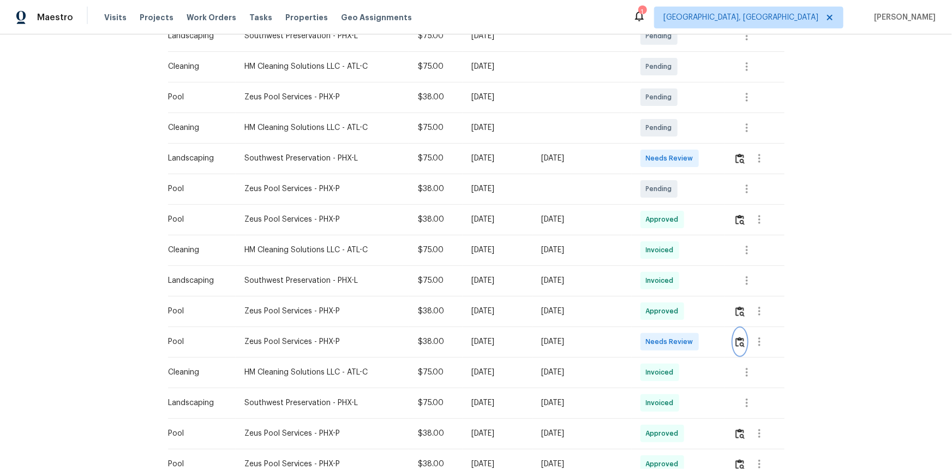
click at [677, 313] on img "button" at bounding box center [740, 342] width 9 height 10
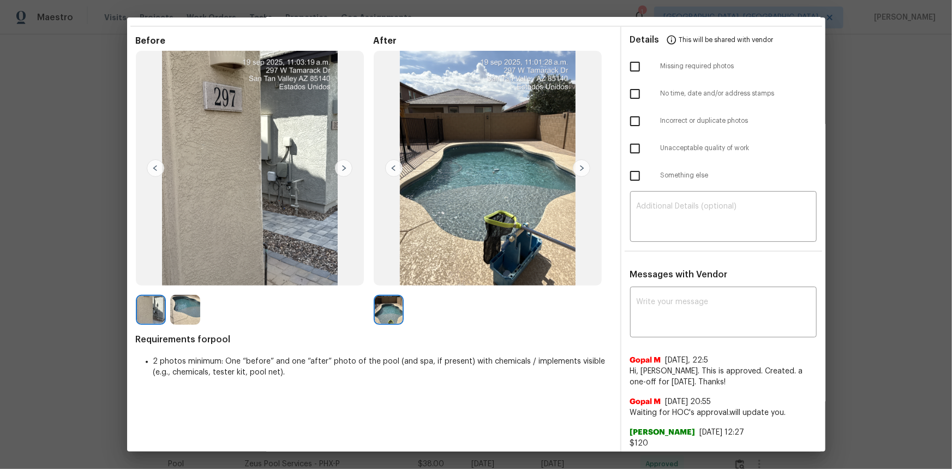
scroll to position [0, 0]
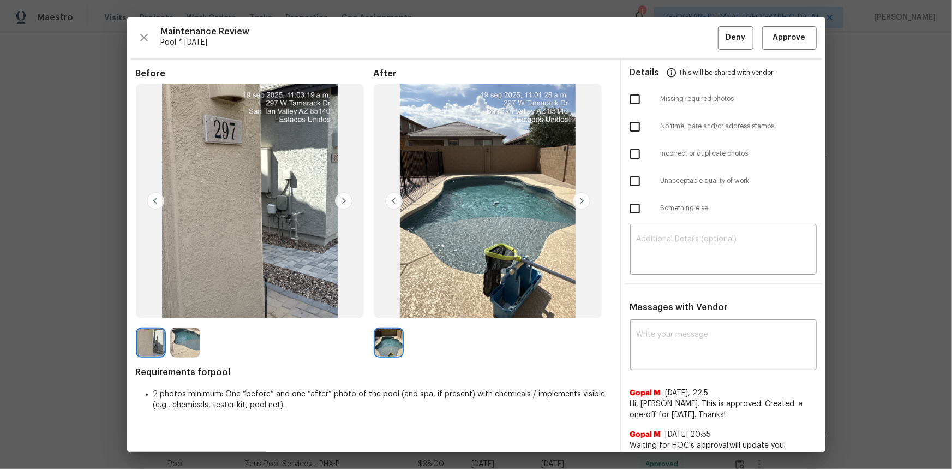
click at [347, 202] on img at bounding box center [343, 200] width 17 height 17
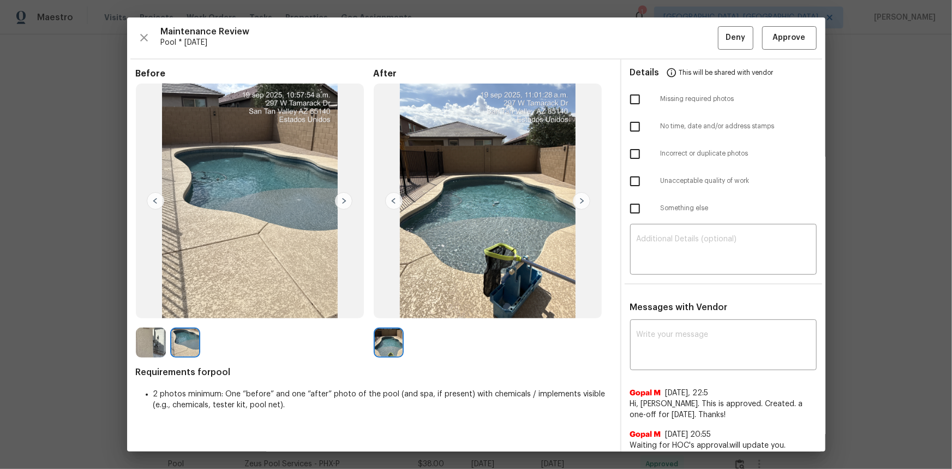
click at [146, 196] on img at bounding box center [250, 201] width 229 height 235
click at [157, 199] on img at bounding box center [155, 200] width 17 height 17
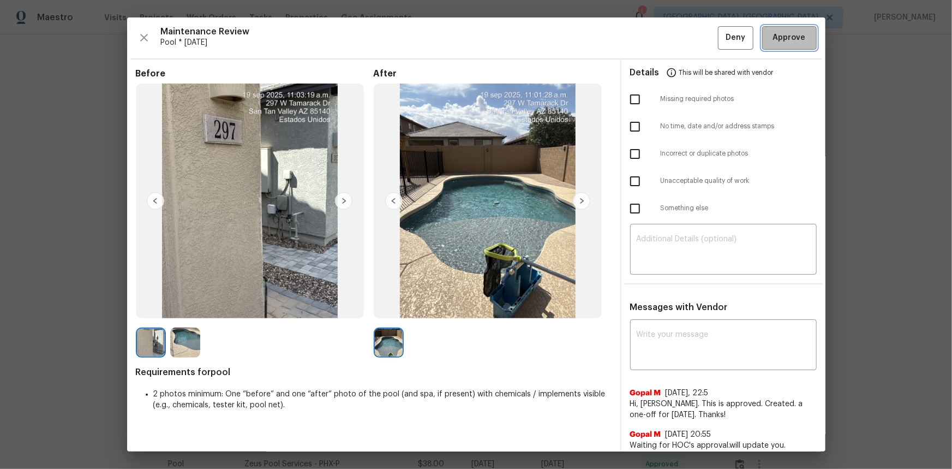
click at [677, 41] on span "Approve" at bounding box center [789, 38] width 33 height 14
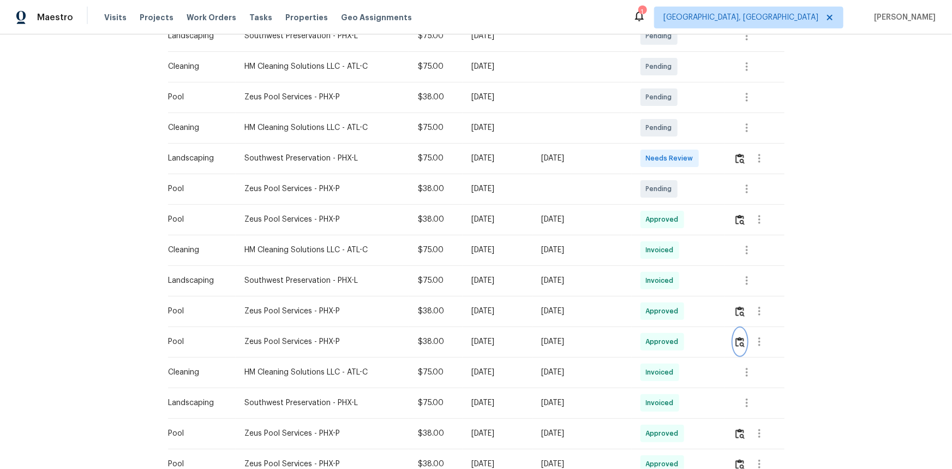
click at [677, 313] on img "button" at bounding box center [740, 342] width 9 height 10
drag, startPoint x: 952, startPoint y: 492, endPoint x: 724, endPoint y: 492, distance: 227.6
drag, startPoint x: 724, startPoint y: 492, endPoint x: 855, endPoint y: 186, distance: 333.1
click at [677, 182] on div "Back to all projects 297 W Tamarack Dr, San Tan Valley, AZ 85140 5 Beds | 3 Bat…" at bounding box center [476, 251] width 952 height 434
click at [677, 313] on img "button" at bounding box center [740, 342] width 9 height 10
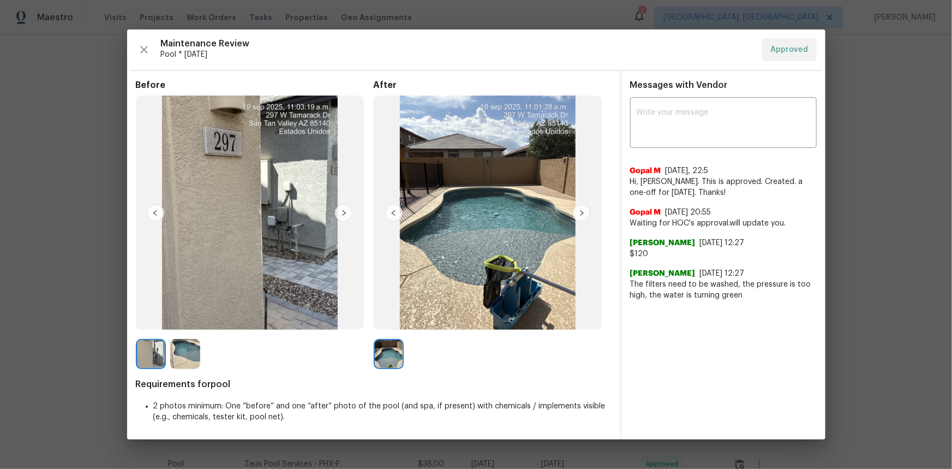
click at [342, 218] on img at bounding box center [343, 212] width 17 height 17
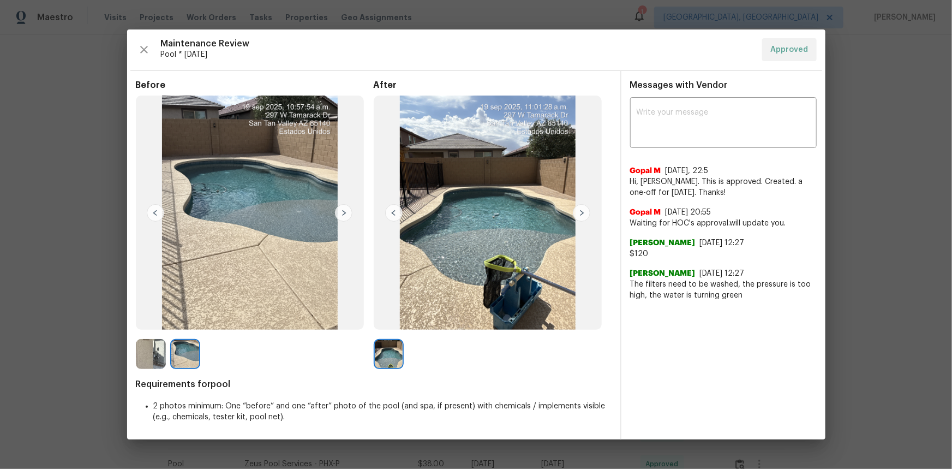
click at [344, 212] on img at bounding box center [343, 212] width 17 height 17
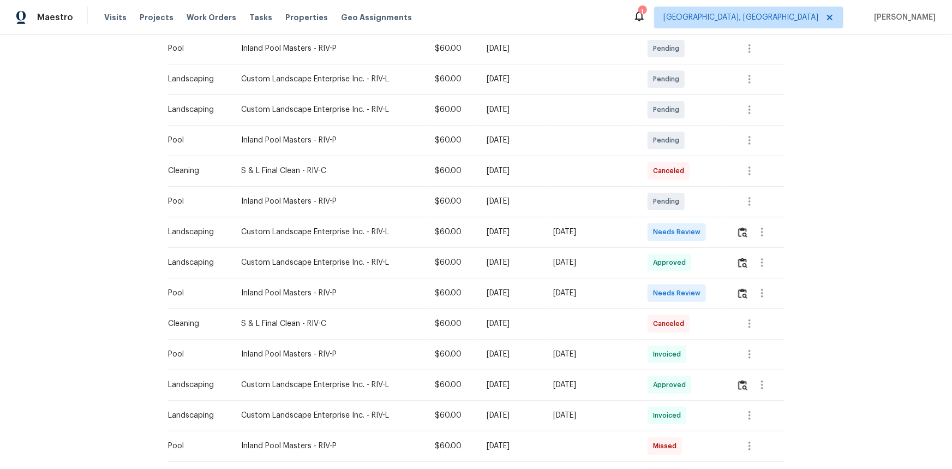
scroll to position [198, 0]
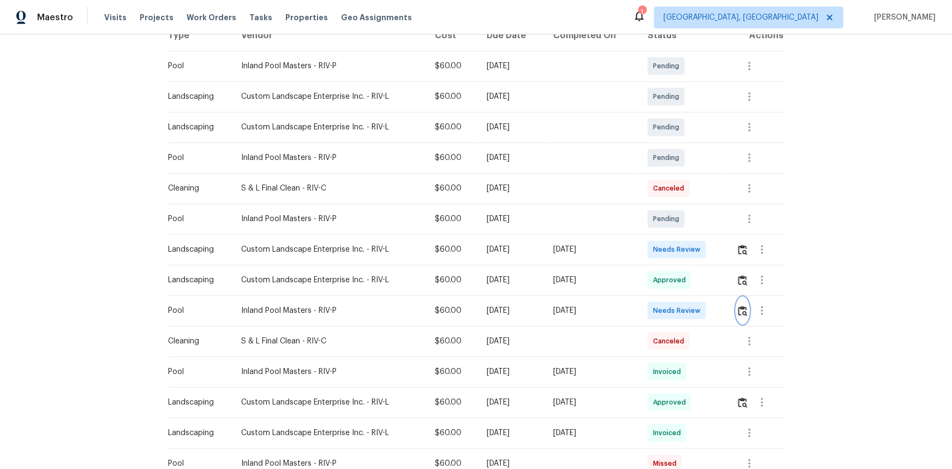
click at [677, 306] on img "button" at bounding box center [743, 311] width 9 height 10
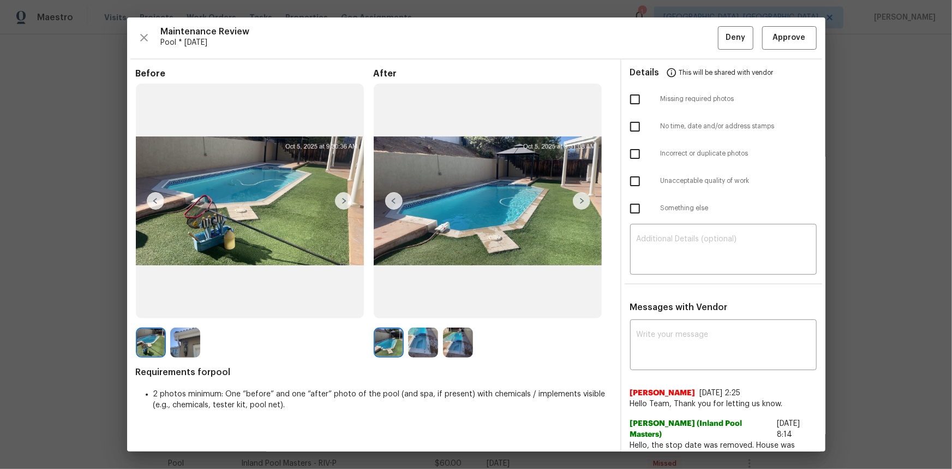
click at [347, 196] on img at bounding box center [343, 200] width 17 height 17
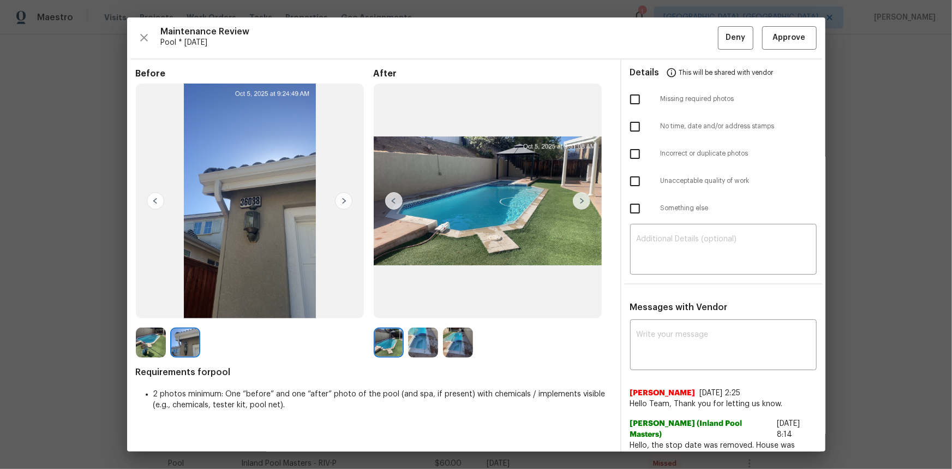
click at [156, 206] on img at bounding box center [155, 200] width 17 height 17
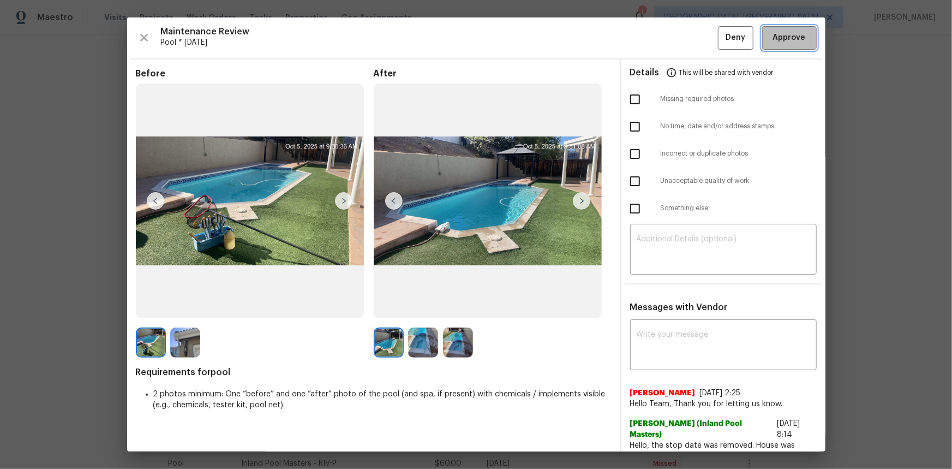
click at [677, 36] on span "Approve" at bounding box center [789, 38] width 33 height 14
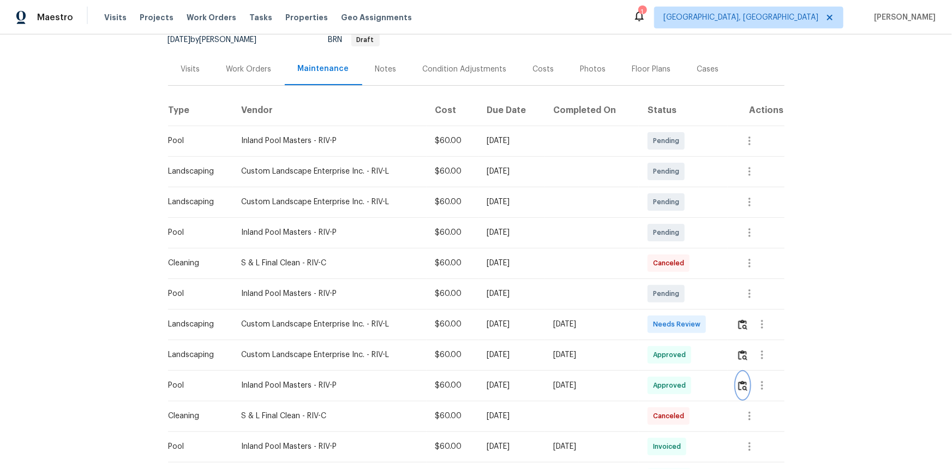
scroll to position [0, 0]
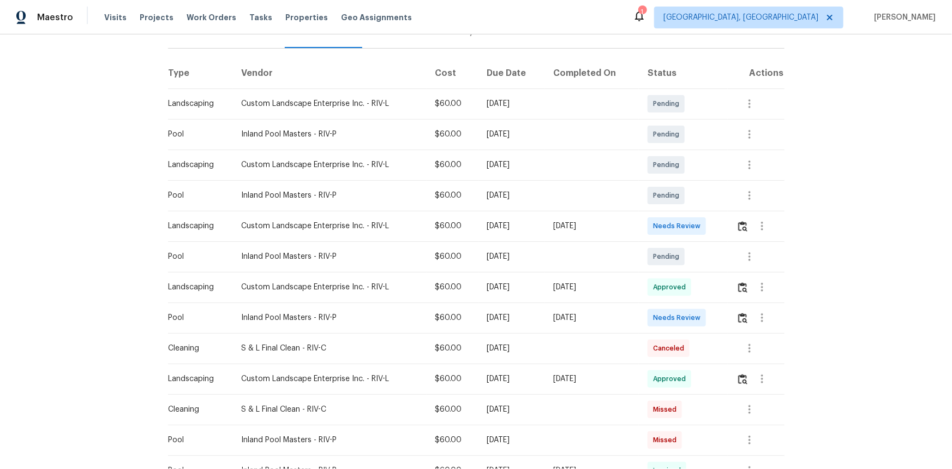
scroll to position [198, 0]
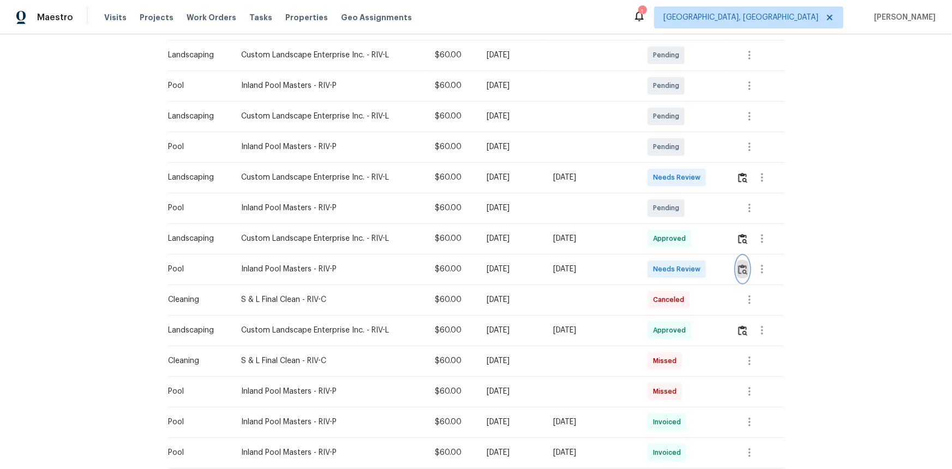
click at [677, 267] on img "button" at bounding box center [743, 269] width 9 height 10
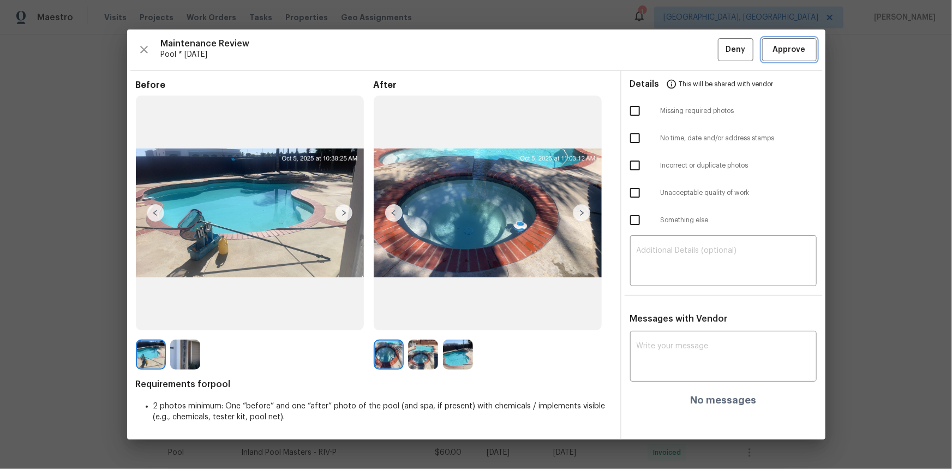
click at [677, 53] on span "Approve" at bounding box center [789, 50] width 33 height 14
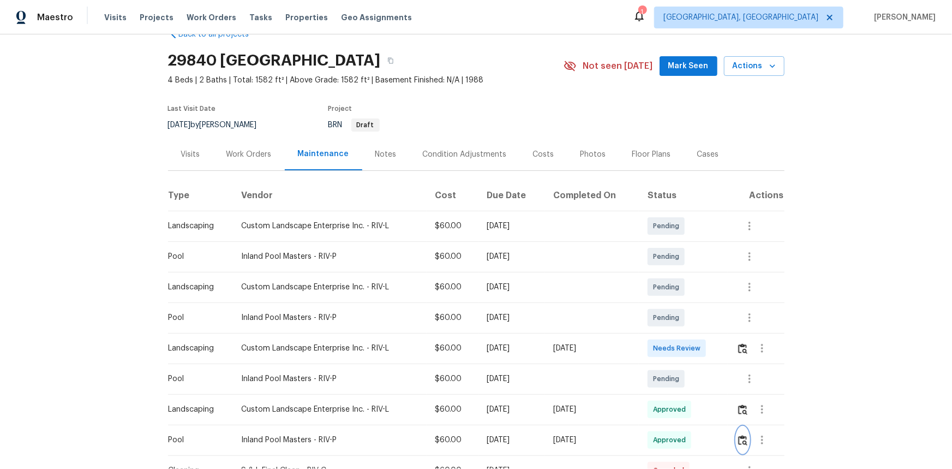
scroll to position [0, 0]
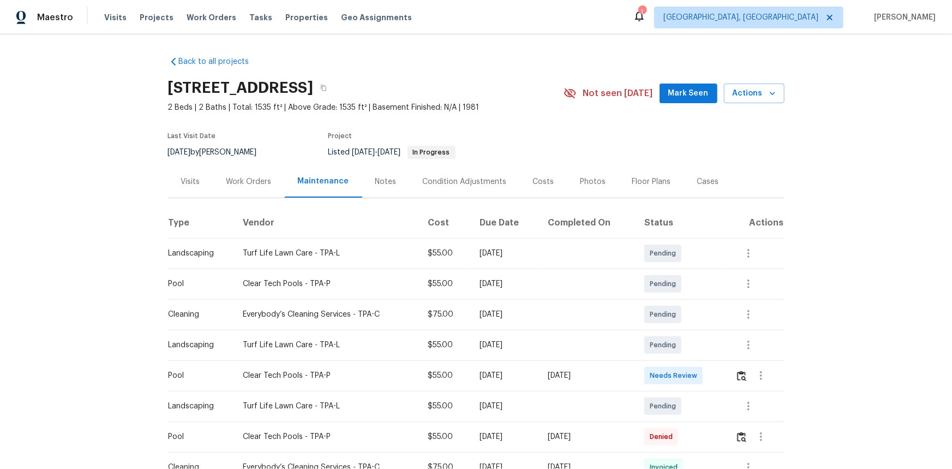
click at [677, 313] on td at bounding box center [756, 375] width 58 height 31
click at [677, 313] on img "button" at bounding box center [741, 376] width 9 height 10
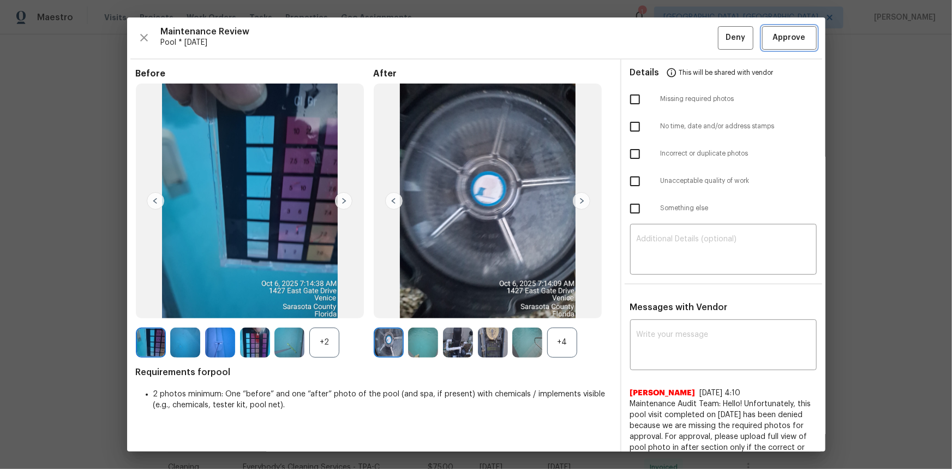
click at [677, 44] on span "Approve" at bounding box center [789, 38] width 33 height 14
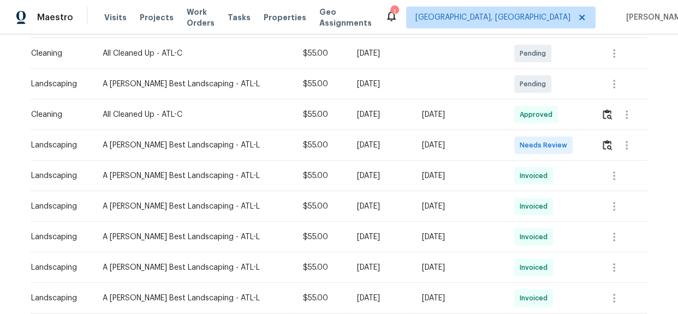
scroll to position [248, 0]
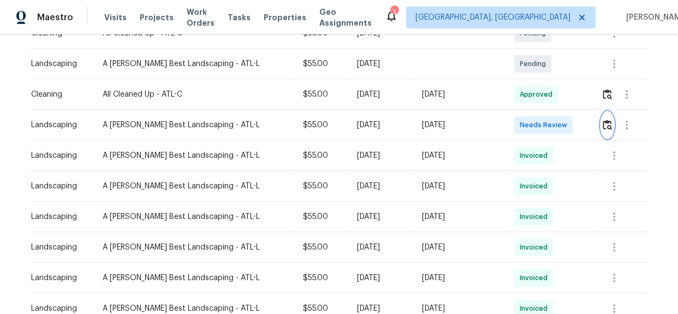
click at [607, 129] on button "button" at bounding box center [607, 125] width 13 height 26
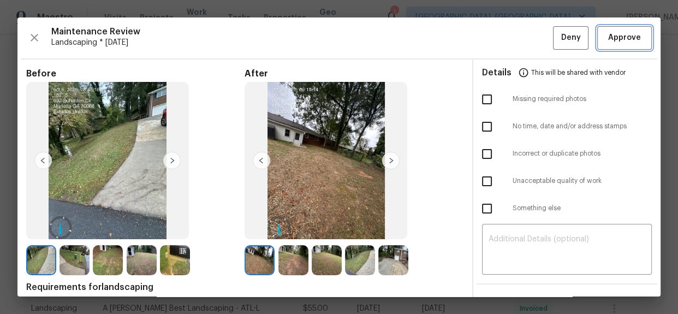
click at [623, 44] on span "Approve" at bounding box center [624, 38] width 33 height 14
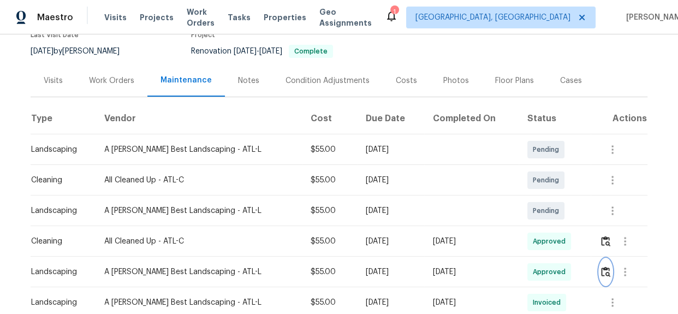
scroll to position [0, 0]
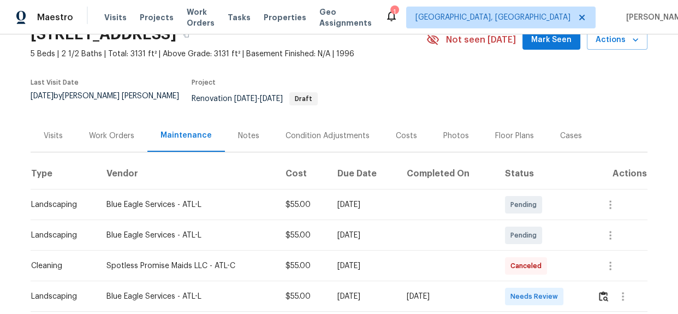
scroll to position [198, 0]
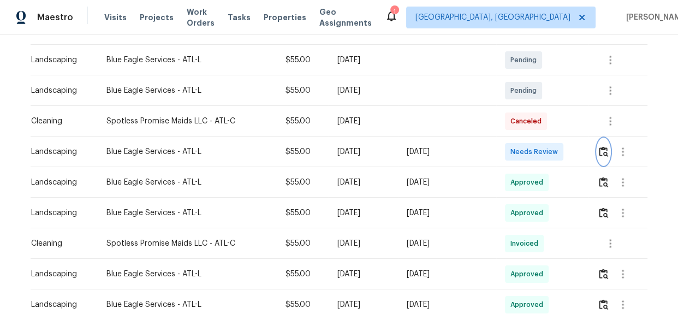
click at [600, 146] on img "button" at bounding box center [603, 151] width 9 height 10
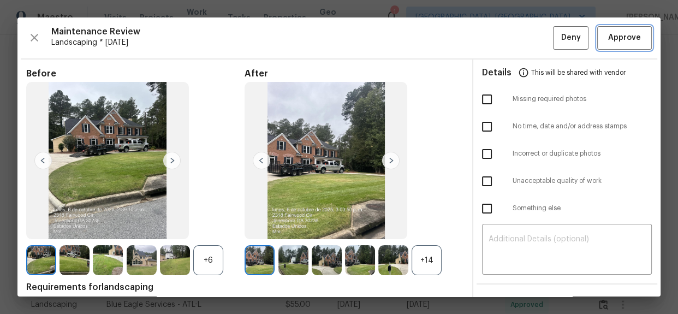
drag, startPoint x: 624, startPoint y: 38, endPoint x: 633, endPoint y: 52, distance: 16.9
click at [624, 38] on span "Approve" at bounding box center [624, 38] width 33 height 14
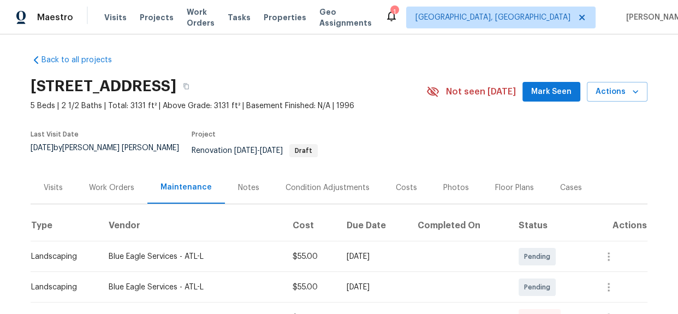
scroll to position [0, 0]
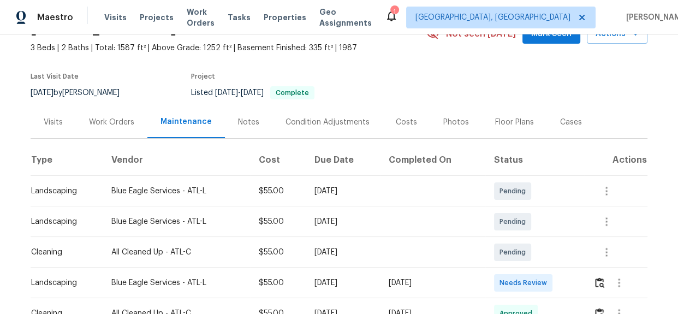
scroll to position [198, 0]
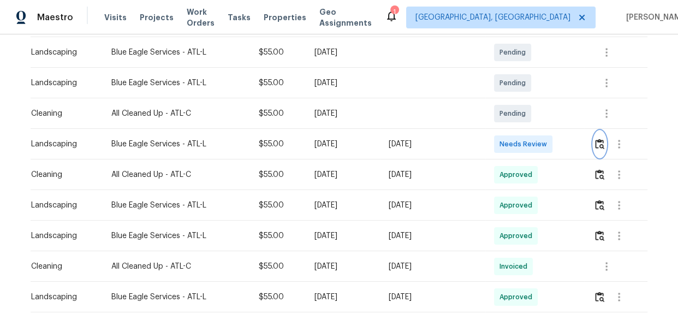
click at [599, 139] on img "button" at bounding box center [599, 144] width 9 height 10
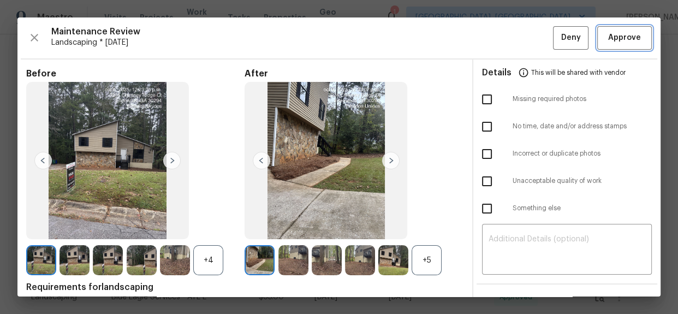
click at [608, 36] on span "Approve" at bounding box center [624, 38] width 33 height 14
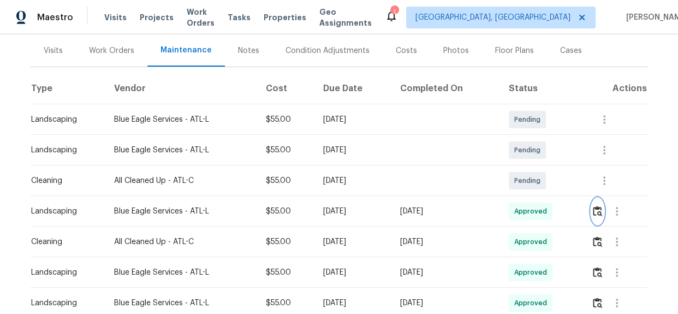
scroll to position [0, 0]
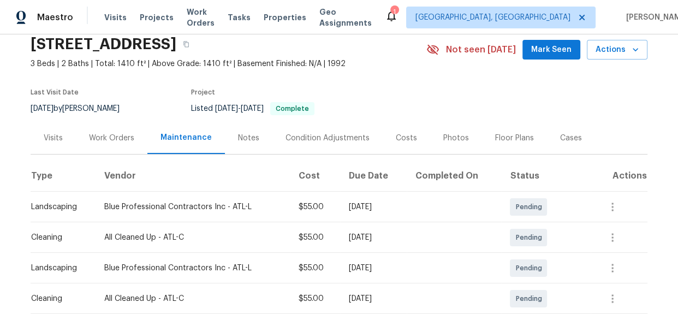
scroll to position [248, 0]
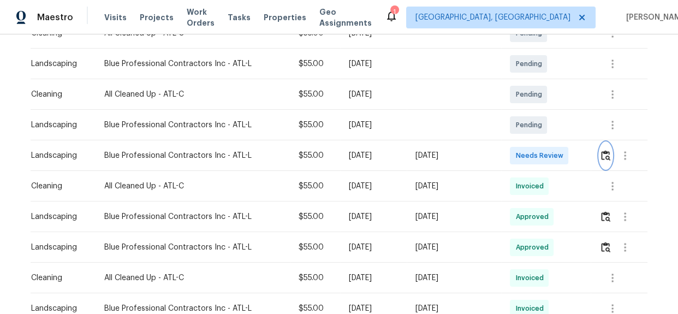
click at [605, 152] on img "button" at bounding box center [605, 155] width 9 height 10
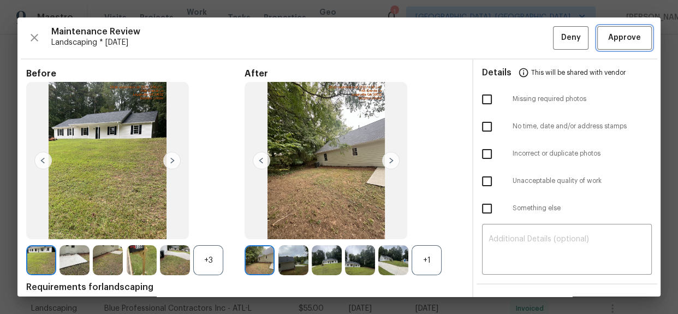
click at [619, 34] on span "Approve" at bounding box center [624, 38] width 33 height 14
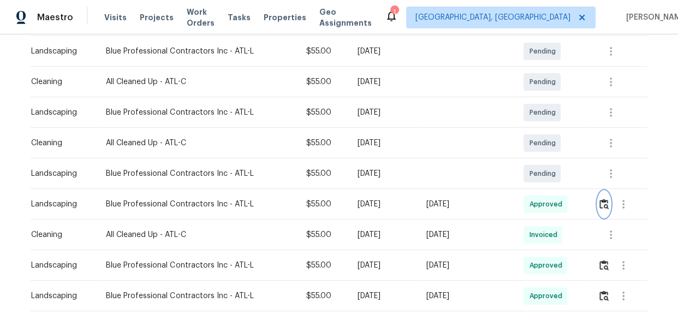
scroll to position [0, 0]
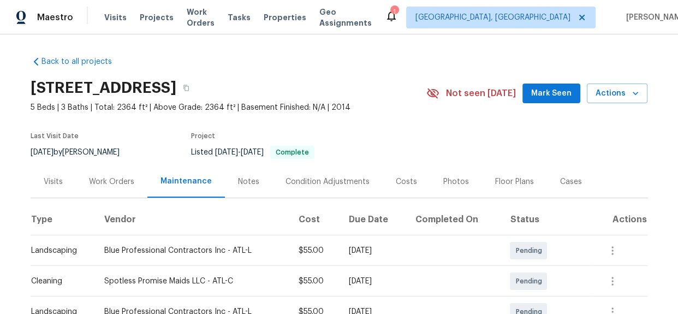
scroll to position [198, 0]
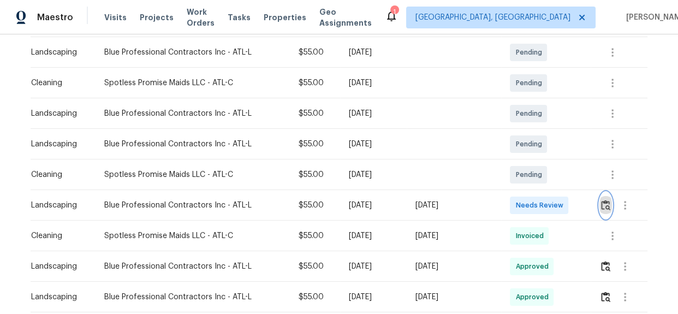
click at [601, 207] on img "button" at bounding box center [605, 205] width 9 height 10
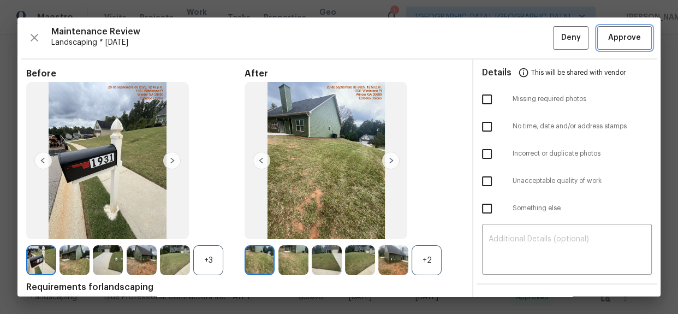
click at [611, 36] on span "Approve" at bounding box center [624, 38] width 33 height 14
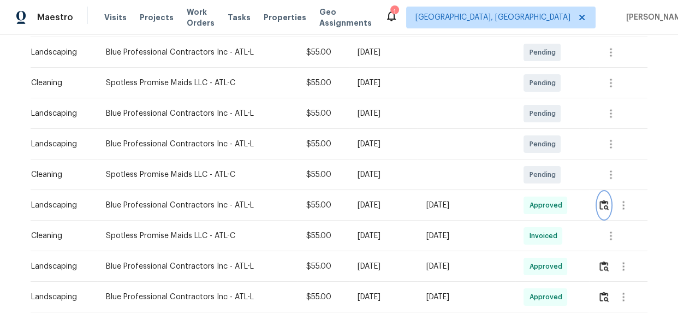
scroll to position [0, 0]
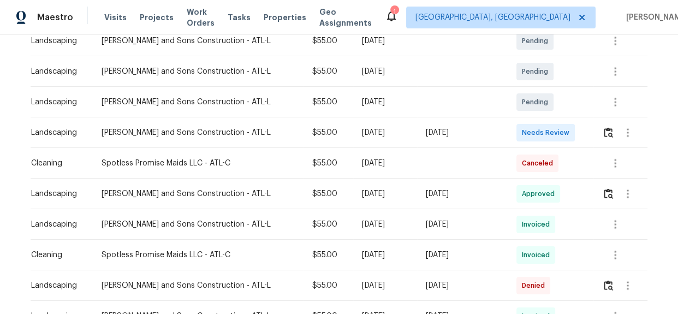
scroll to position [248, 0]
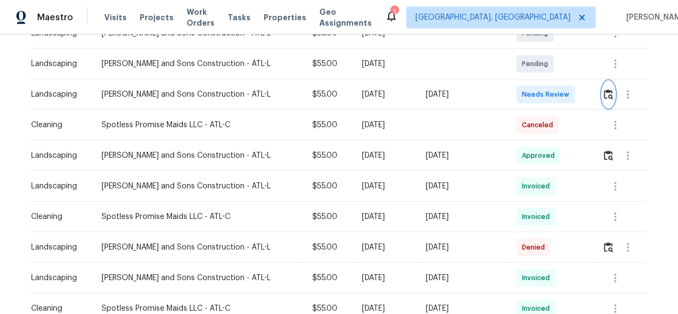
click at [604, 96] on img "button" at bounding box center [608, 94] width 9 height 10
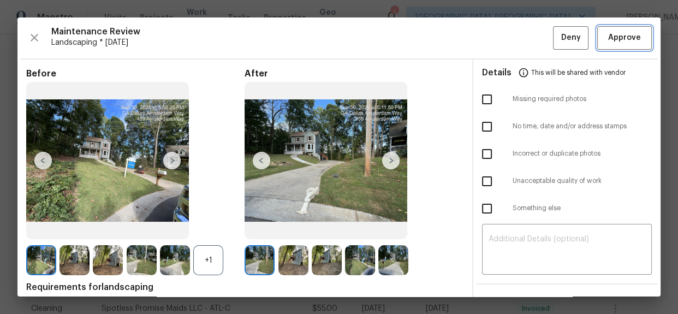
drag, startPoint x: 610, startPoint y: 37, endPoint x: 486, endPoint y: 53, distance: 124.5
click at [610, 36] on span "Approve" at bounding box center [624, 38] width 33 height 14
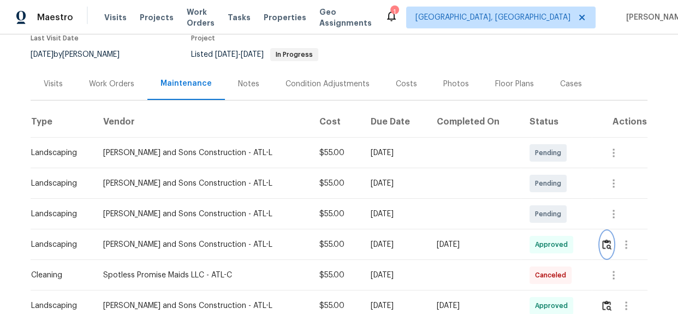
scroll to position [0, 0]
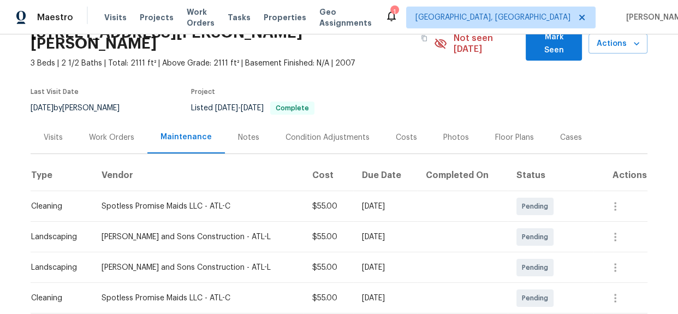
scroll to position [198, 0]
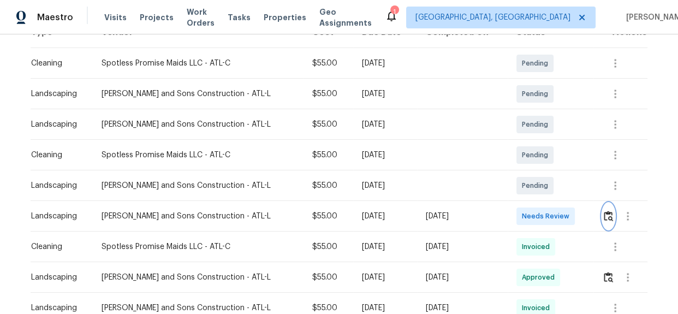
click at [602, 204] on button "button" at bounding box center [608, 216] width 13 height 26
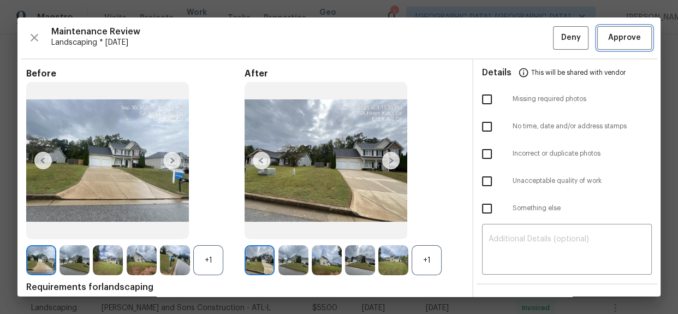
click at [621, 42] on span "Approve" at bounding box center [624, 38] width 33 height 14
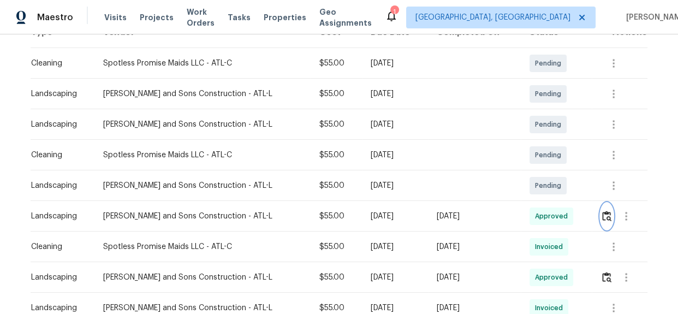
scroll to position [0, 0]
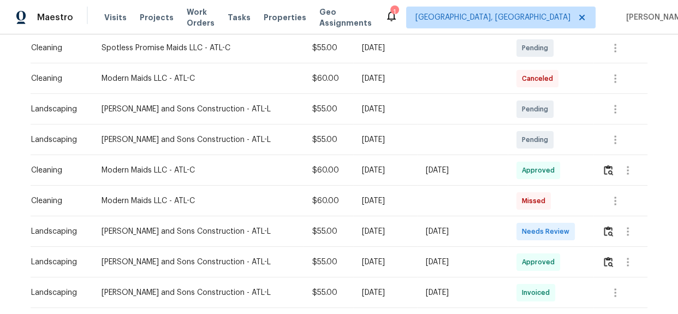
scroll to position [248, 0]
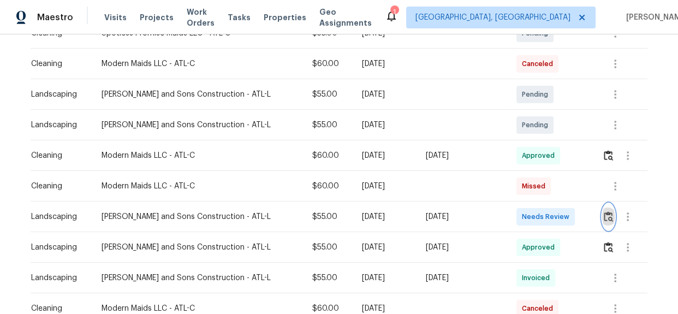
click at [606, 219] on img "button" at bounding box center [608, 216] width 9 height 10
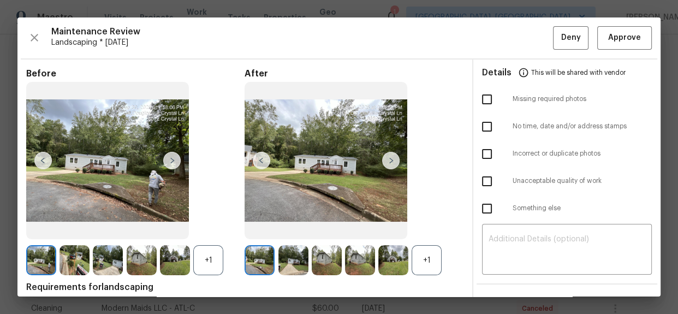
click at [390, 159] on img at bounding box center [390, 160] width 17 height 17
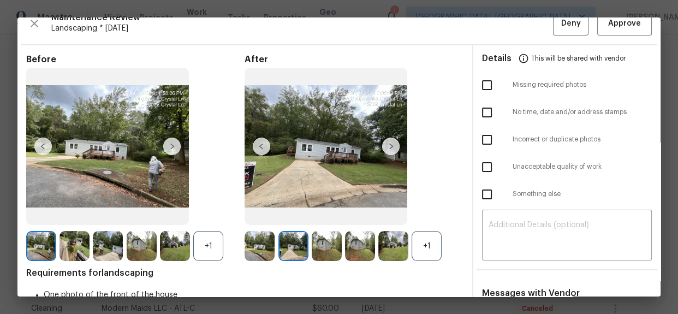
scroll to position [0, 0]
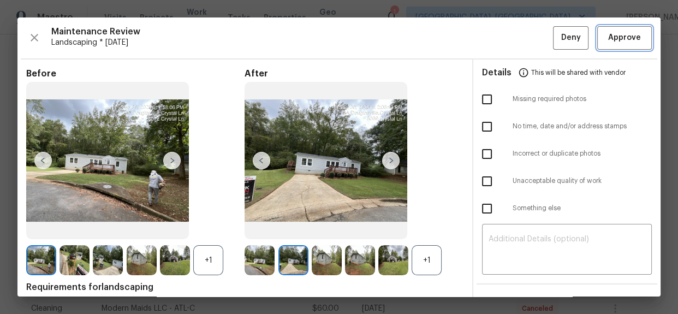
click at [619, 41] on span "Approve" at bounding box center [624, 38] width 33 height 14
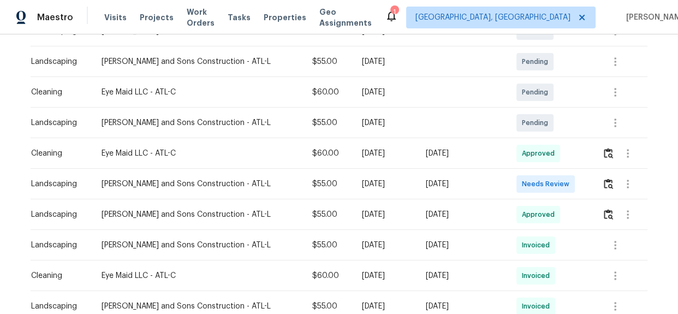
scroll to position [248, 0]
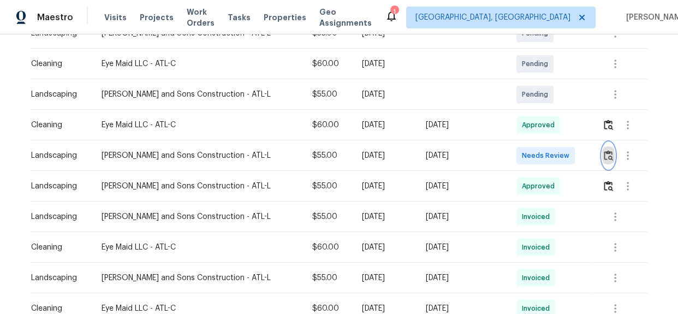
click at [604, 155] on img "button" at bounding box center [608, 155] width 9 height 10
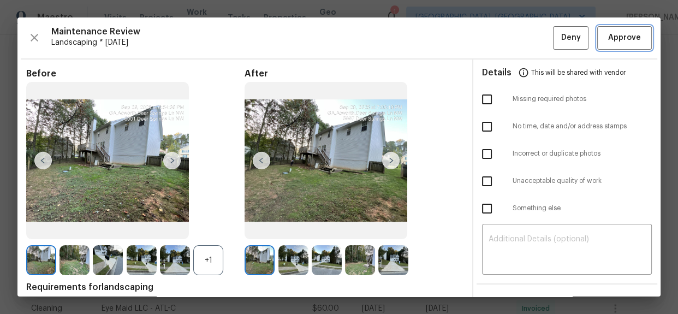
click at [617, 33] on span "Approve" at bounding box center [624, 38] width 33 height 14
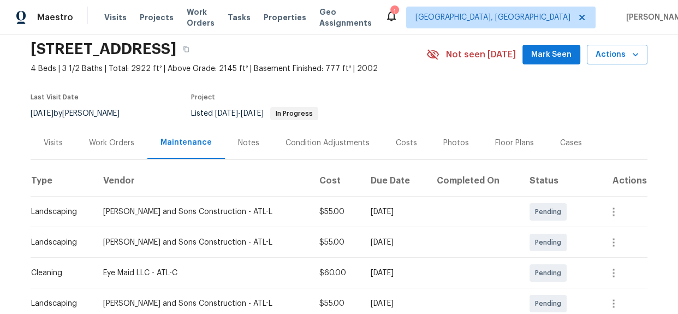
scroll to position [0, 0]
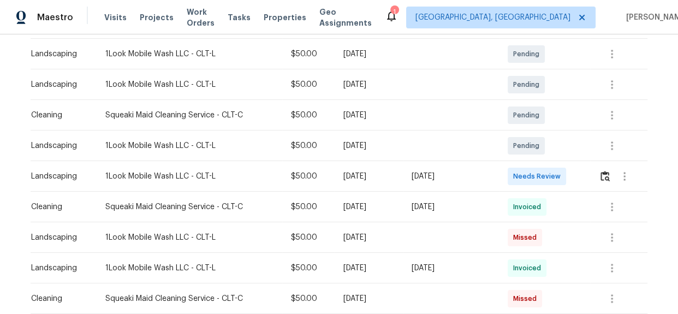
scroll to position [248, 0]
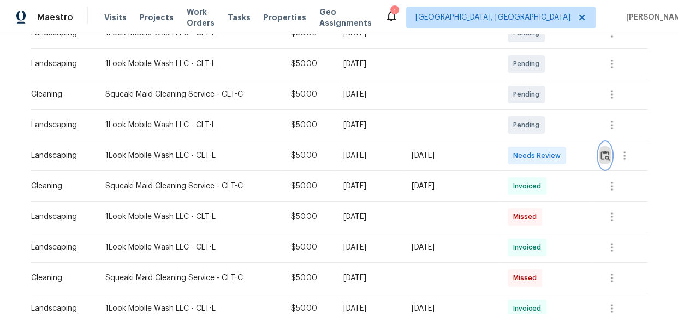
click at [607, 158] on img "button" at bounding box center [604, 155] width 9 height 10
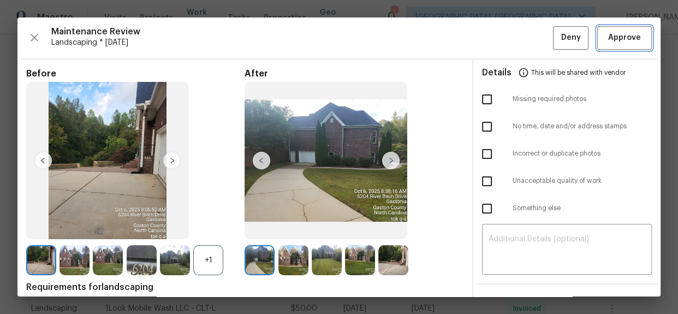
drag, startPoint x: 607, startPoint y: 39, endPoint x: 598, endPoint y: 39, distance: 8.7
click at [608, 39] on span "Approve" at bounding box center [624, 38] width 33 height 14
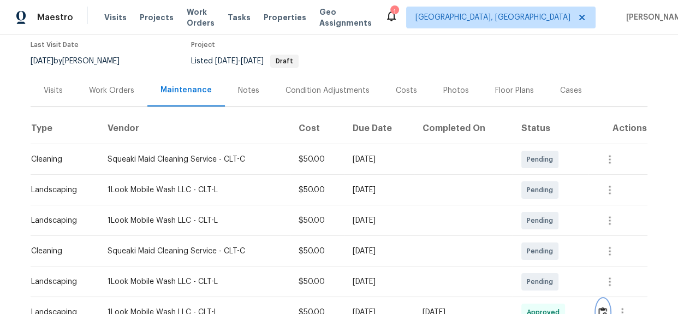
scroll to position [0, 0]
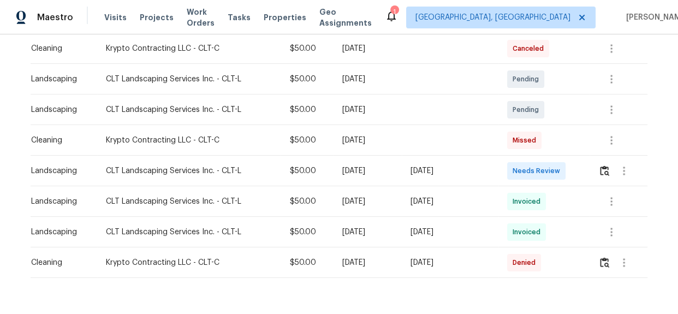
scroll to position [297, 0]
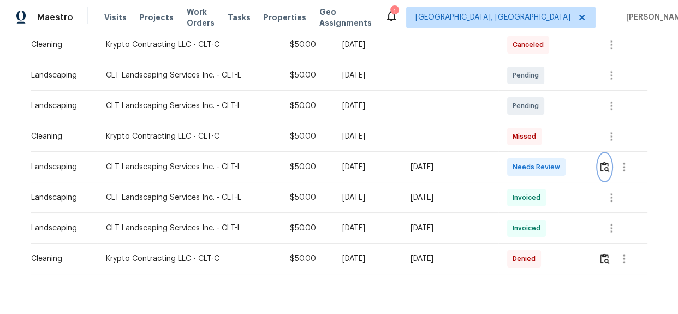
click at [604, 169] on img "button" at bounding box center [604, 167] width 9 height 10
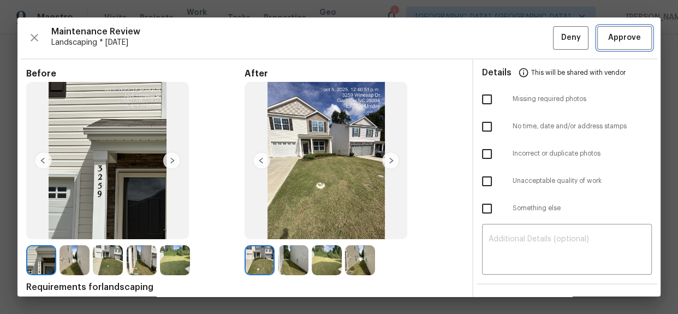
click at [621, 38] on span "Approve" at bounding box center [624, 38] width 33 height 14
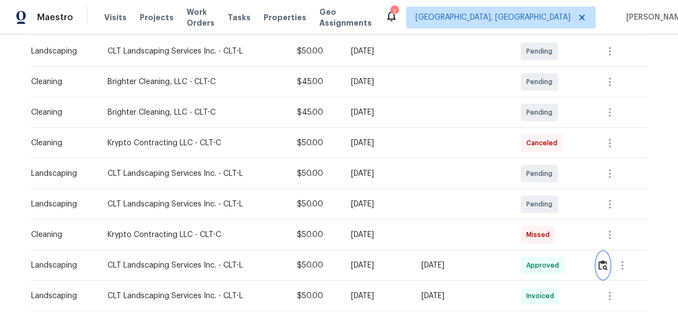
scroll to position [0, 0]
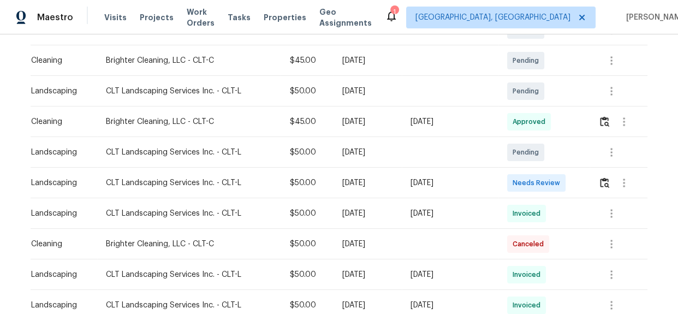
scroll to position [248, 0]
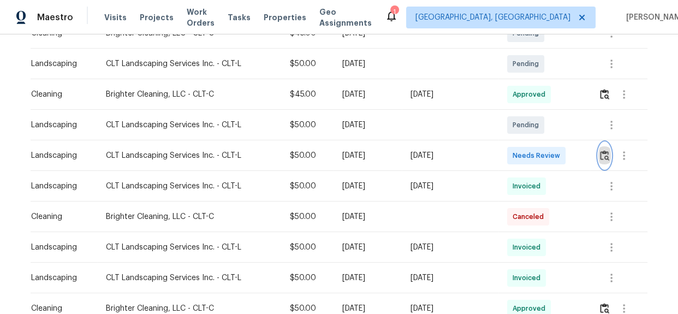
click at [604, 151] on img "button" at bounding box center [604, 155] width 9 height 10
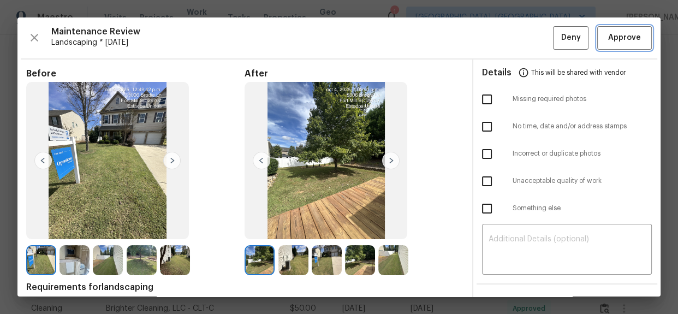
drag, startPoint x: 610, startPoint y: 39, endPoint x: 542, endPoint y: 50, distance: 69.2
click at [610, 39] on span "Approve" at bounding box center [624, 38] width 33 height 14
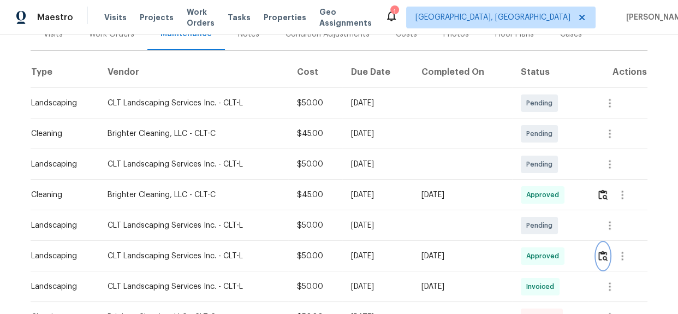
scroll to position [0, 0]
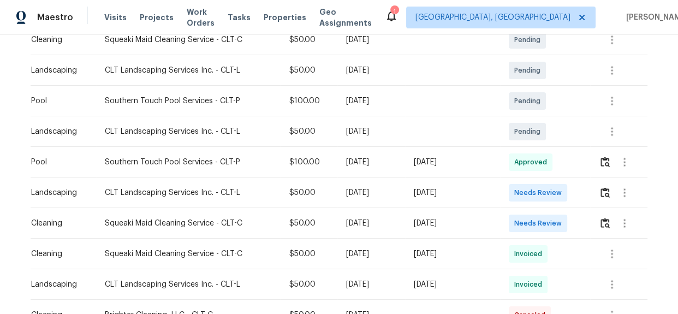
scroll to position [248, 0]
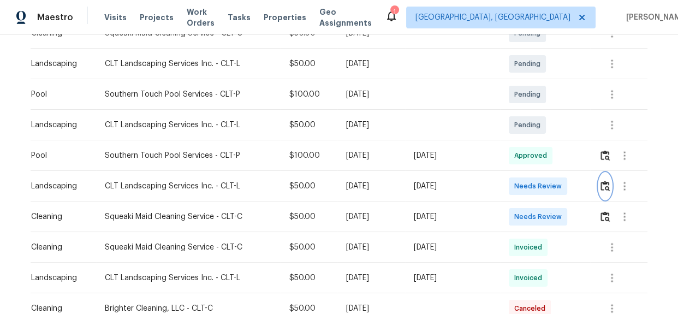
click at [599, 183] on button "button" at bounding box center [605, 186] width 13 height 26
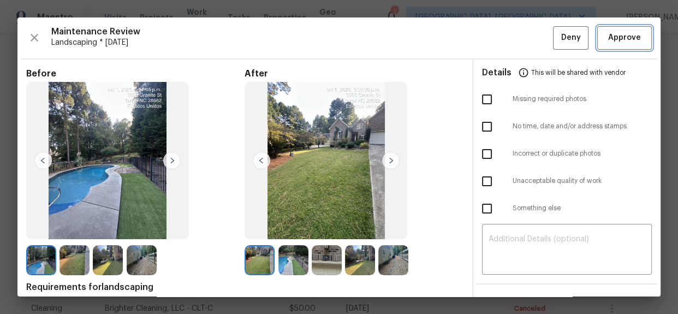
drag, startPoint x: 623, startPoint y: 40, endPoint x: 677, endPoint y: 84, distance: 69.1
click at [623, 40] on span "Approve" at bounding box center [624, 38] width 33 height 14
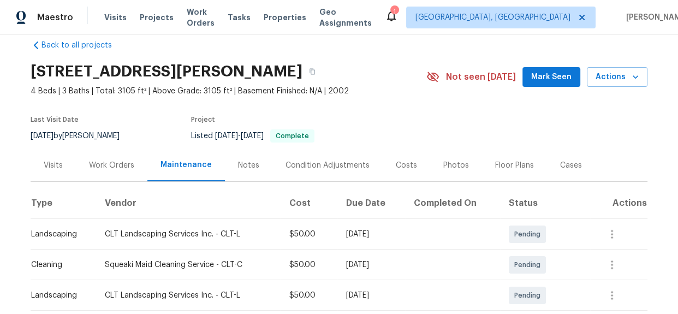
scroll to position [0, 0]
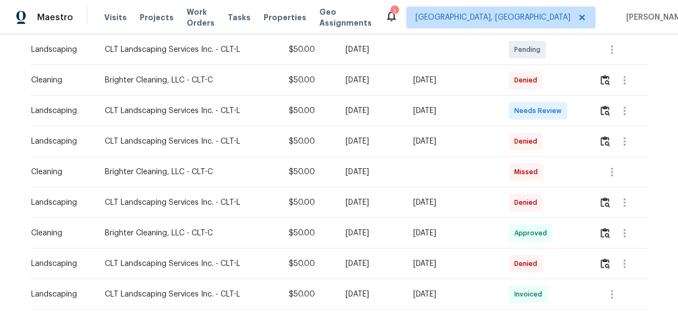
scroll to position [297, 0]
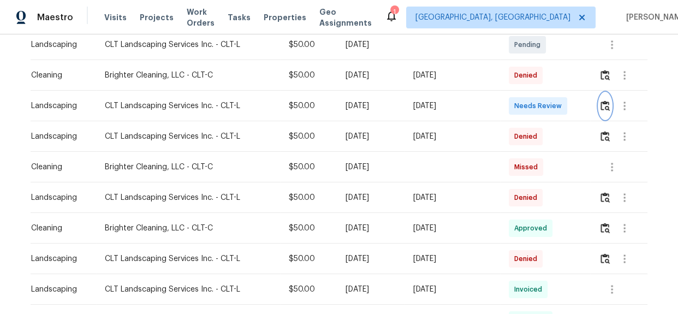
click at [604, 104] on img "button" at bounding box center [604, 105] width 9 height 10
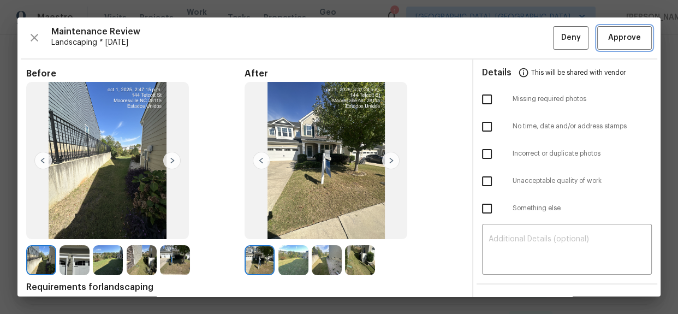
click at [621, 37] on span "Approve" at bounding box center [624, 38] width 33 height 14
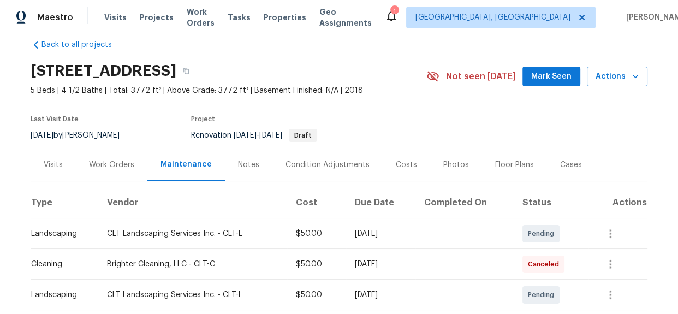
scroll to position [0, 0]
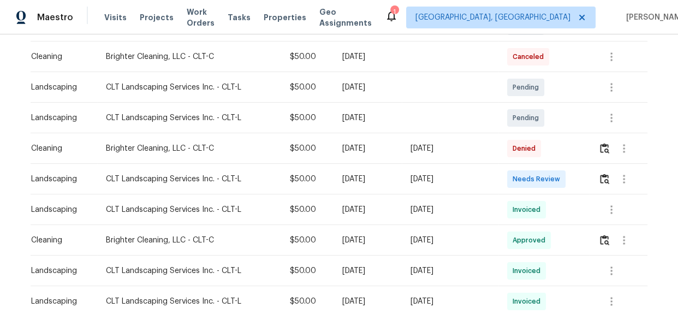
scroll to position [297, 0]
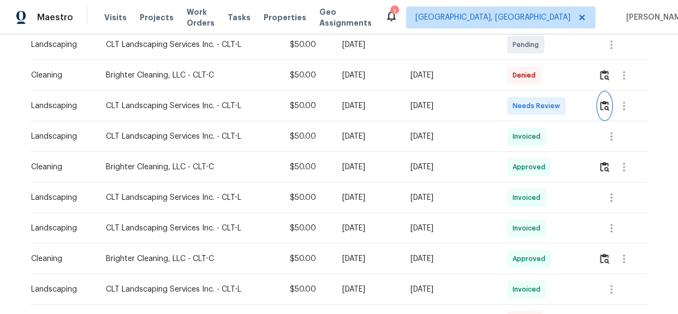
click at [603, 107] on img "button" at bounding box center [604, 105] width 9 height 10
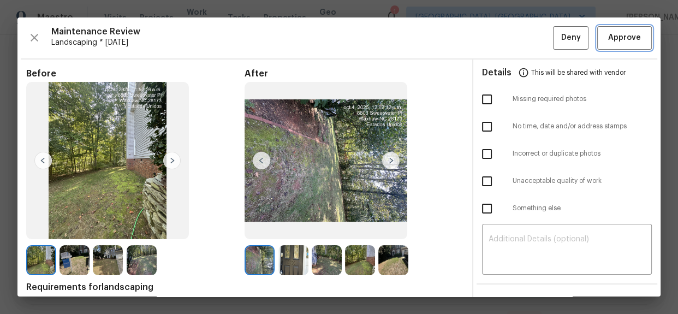
click at [597, 33] on button "Approve" at bounding box center [624, 37] width 55 height 23
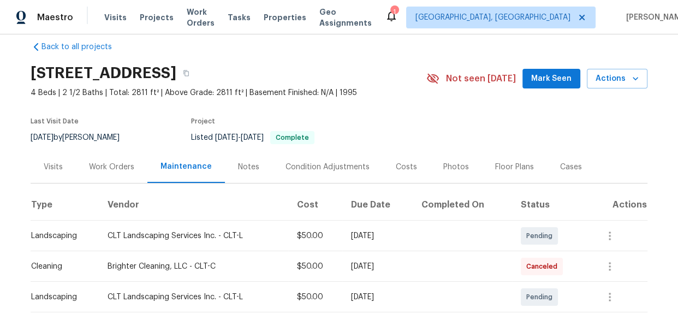
scroll to position [0, 0]
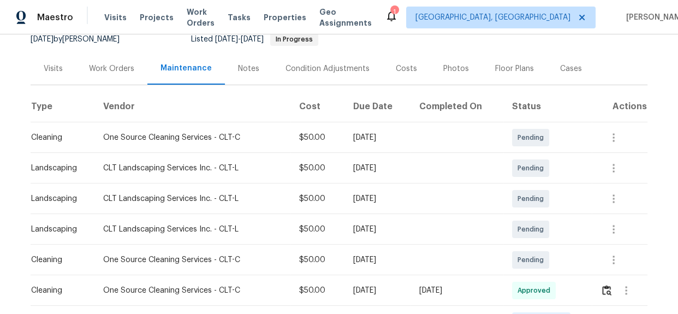
scroll to position [248, 0]
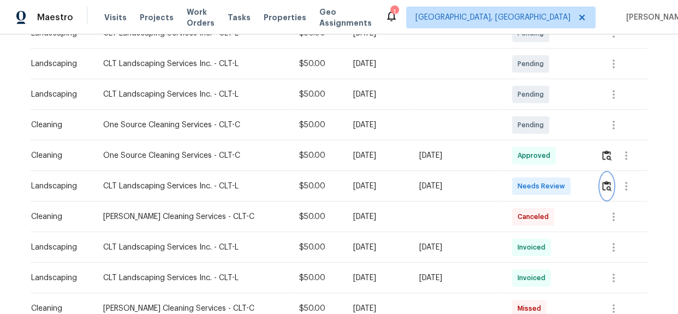
click at [602, 188] on img "button" at bounding box center [606, 186] width 9 height 10
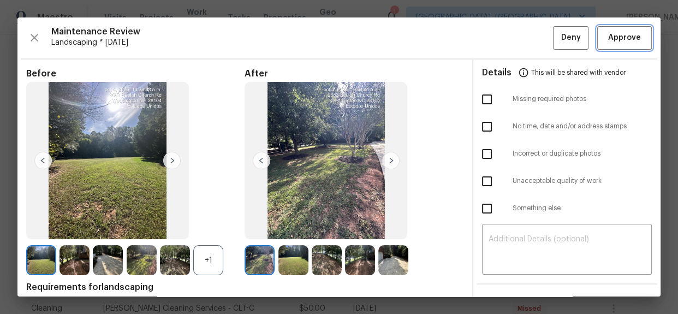
click at [621, 37] on span "Approve" at bounding box center [624, 38] width 33 height 14
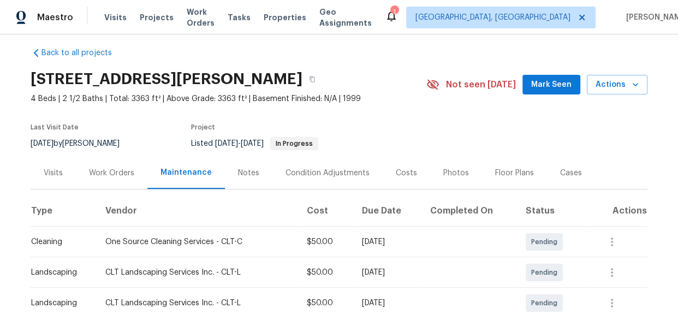
scroll to position [0, 0]
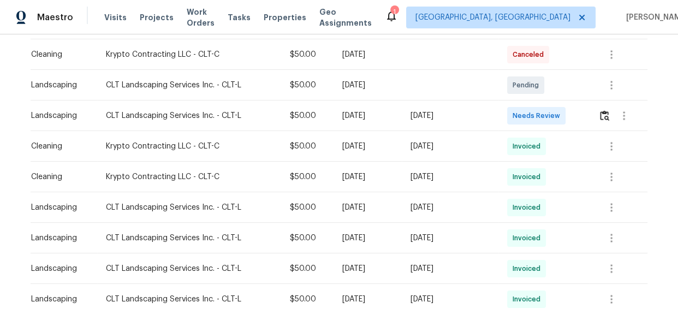
scroll to position [297, 0]
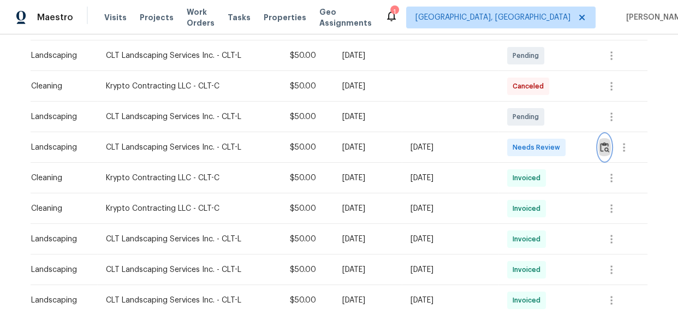
click at [605, 142] on img "button" at bounding box center [604, 147] width 9 height 10
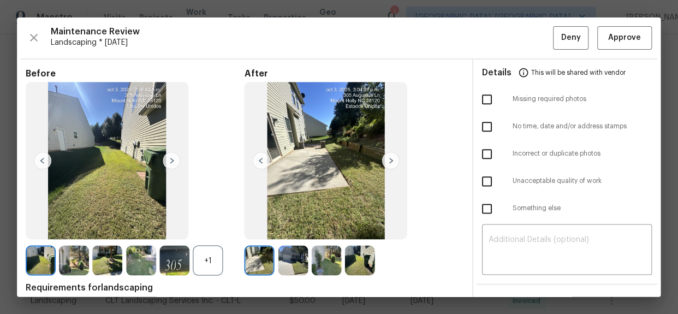
scroll to position [0, 0]
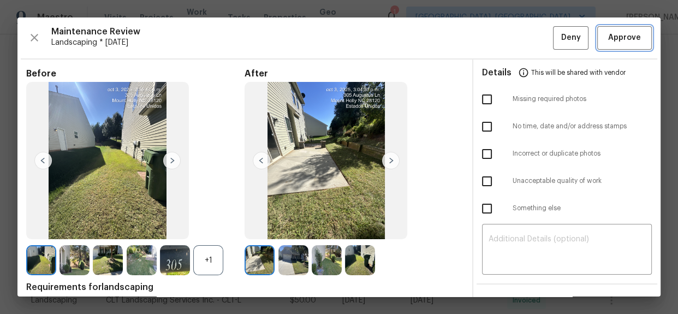
click at [630, 44] on span "Approve" at bounding box center [624, 38] width 33 height 14
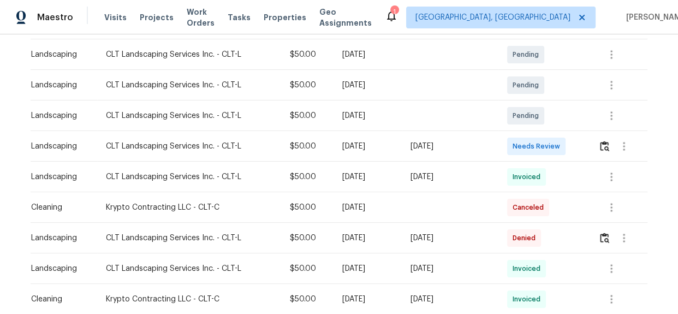
scroll to position [198, 0]
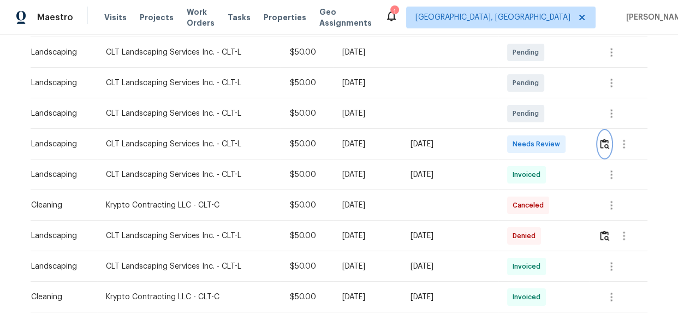
click at [600, 145] on img "button" at bounding box center [604, 144] width 9 height 10
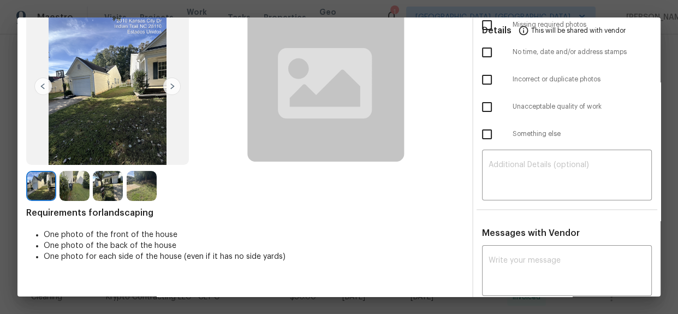
scroll to position [0, 0]
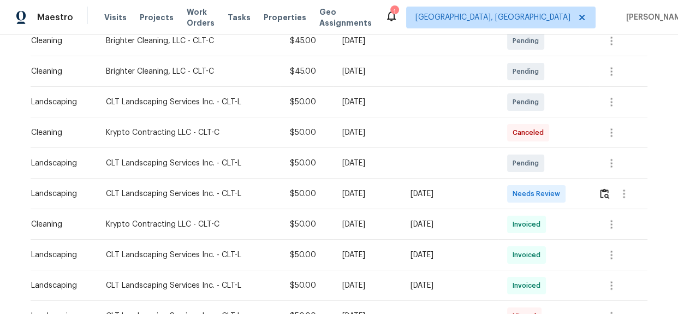
scroll to position [248, 0]
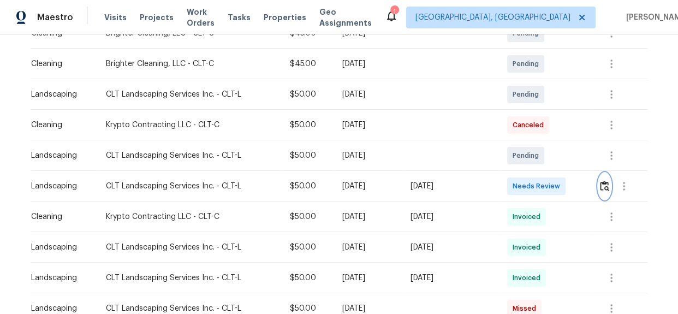
click at [600, 186] on img "button" at bounding box center [604, 186] width 9 height 10
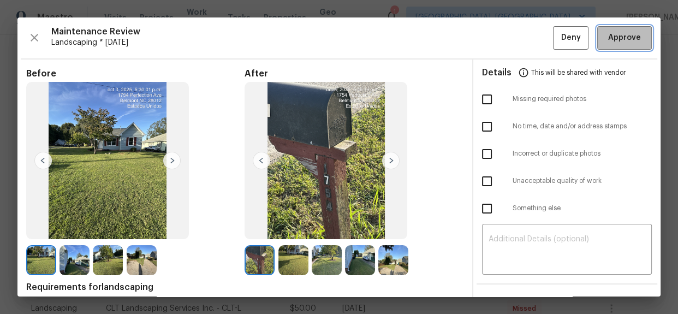
click at [622, 35] on span "Approve" at bounding box center [624, 38] width 33 height 14
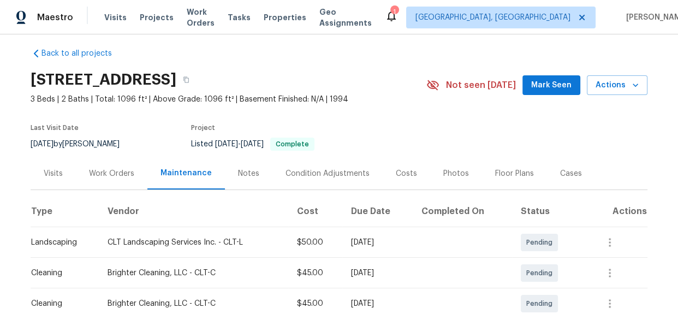
scroll to position [0, 0]
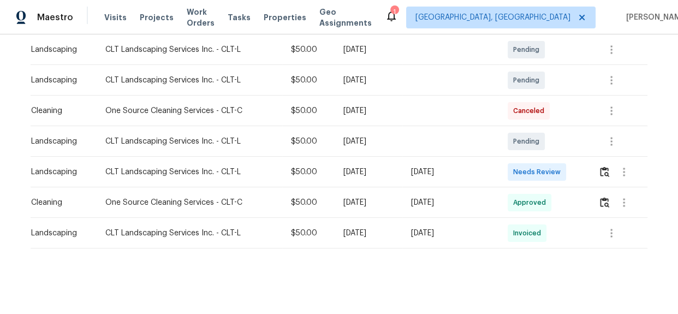
scroll to position [207, 0]
click at [600, 169] on img "button" at bounding box center [604, 171] width 9 height 10
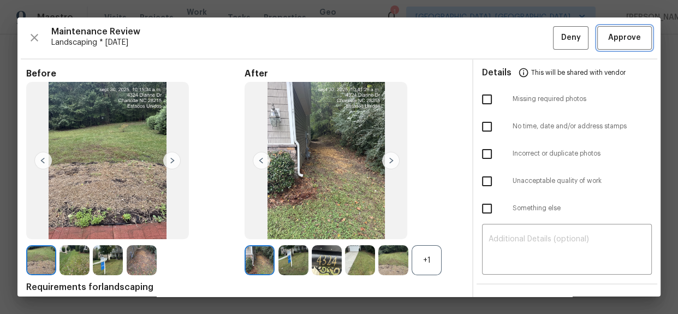
click at [612, 38] on span "Approve" at bounding box center [624, 38] width 33 height 14
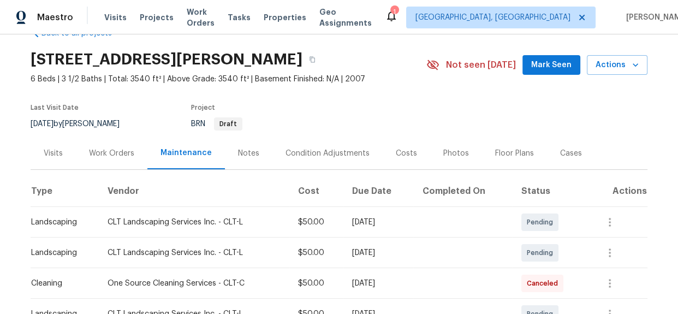
scroll to position [0, 0]
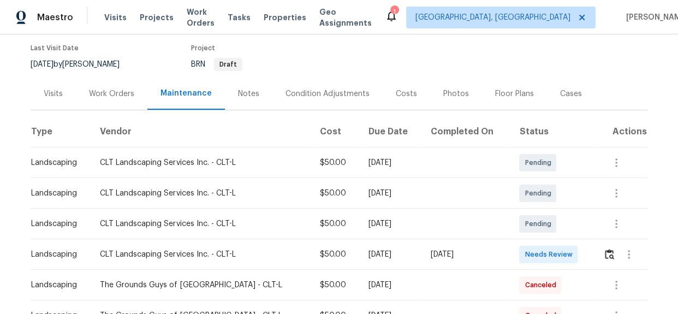
scroll to position [248, 0]
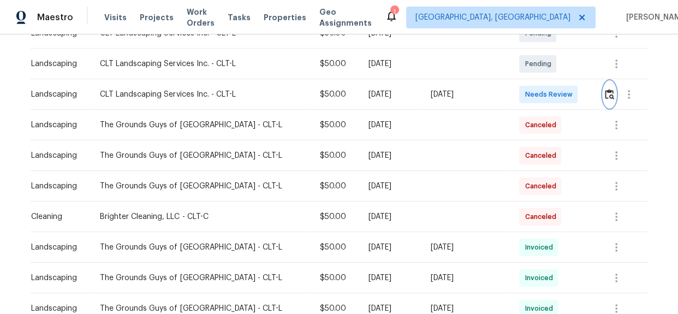
click at [605, 94] on img "button" at bounding box center [609, 94] width 9 height 10
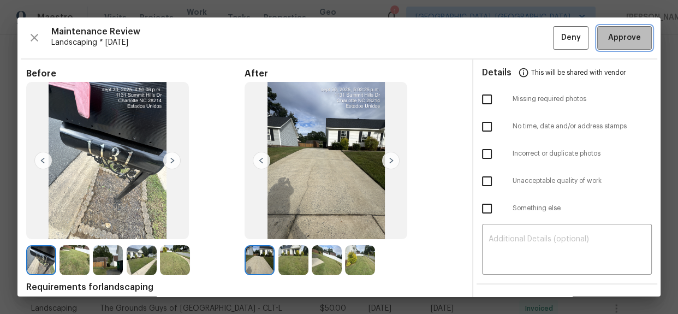
drag, startPoint x: 611, startPoint y: 36, endPoint x: 646, endPoint y: 81, distance: 57.2
click at [612, 36] on span "Approve" at bounding box center [624, 38] width 33 height 14
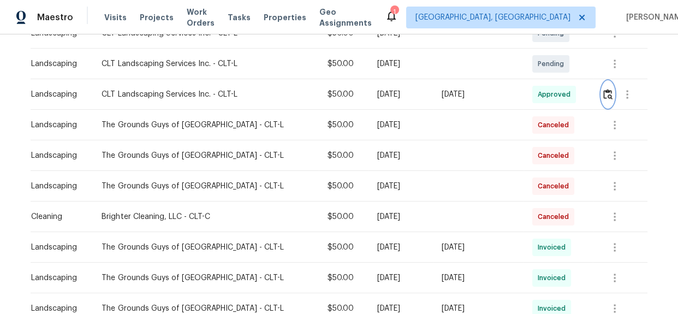
scroll to position [0, 0]
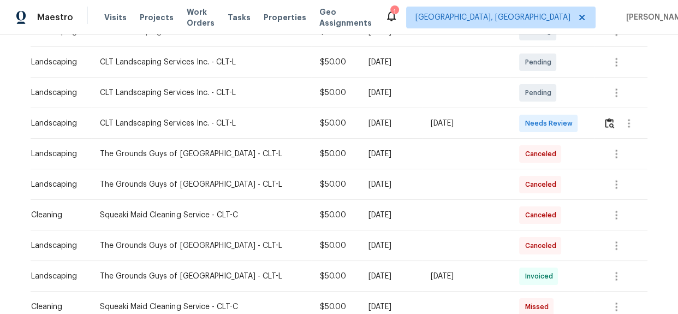
scroll to position [248, 0]
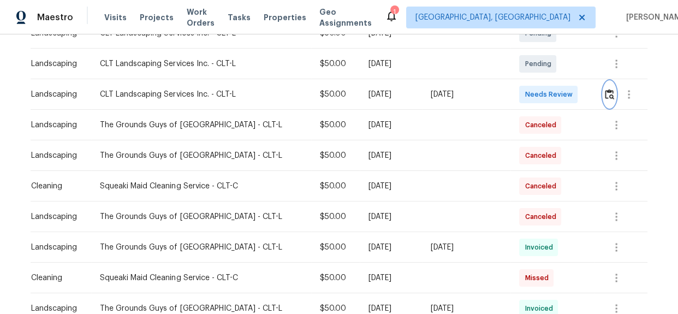
click at [606, 98] on img "button" at bounding box center [609, 94] width 9 height 10
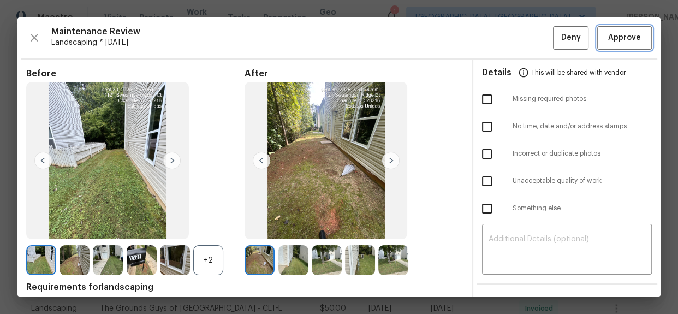
click at [635, 38] on button "Approve" at bounding box center [624, 37] width 55 height 23
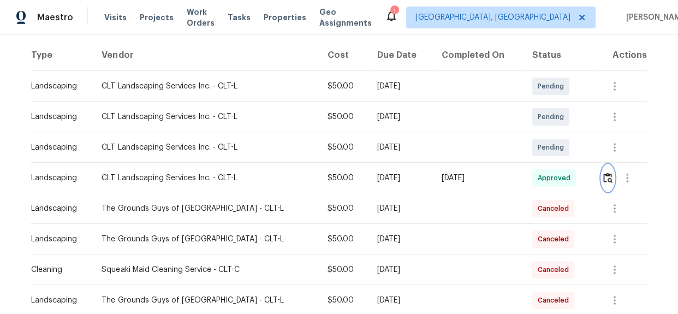
scroll to position [0, 0]
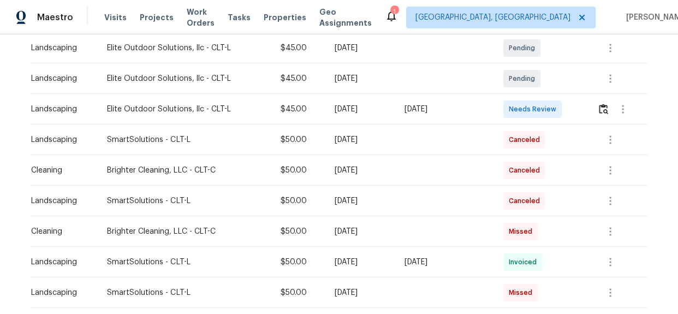
scroll to position [248, 0]
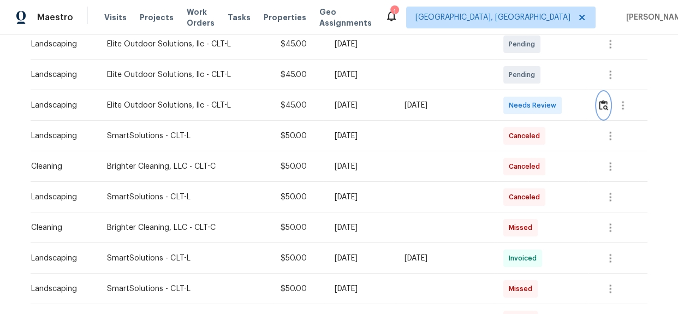
click at [599, 100] on img "button" at bounding box center [603, 105] width 9 height 10
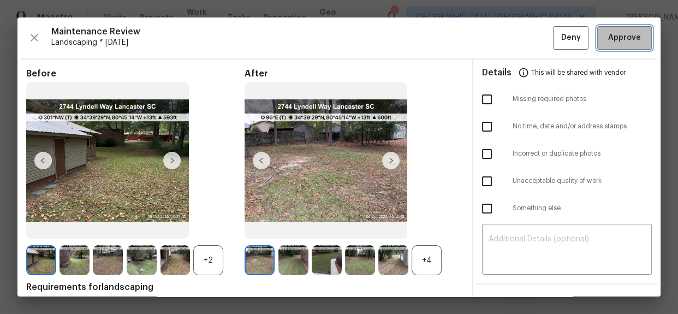
click at [614, 41] on span "Approve" at bounding box center [624, 38] width 33 height 14
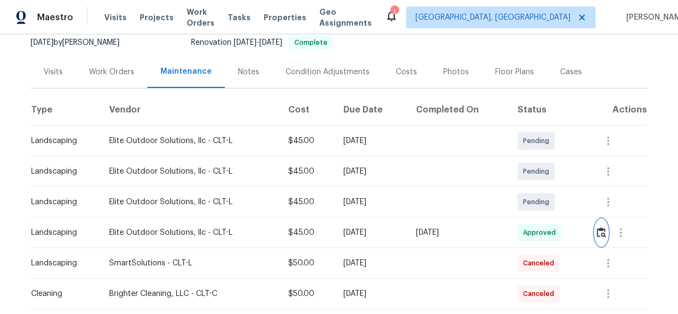
scroll to position [0, 0]
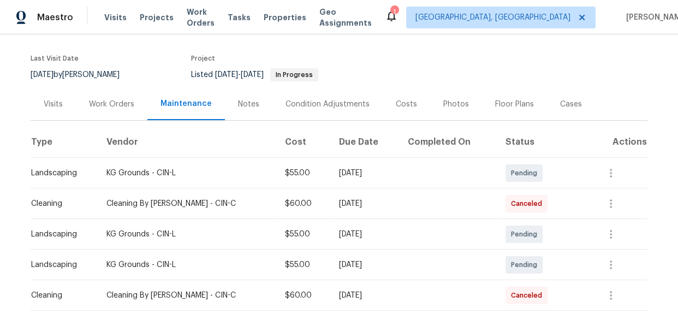
scroll to position [148, 0]
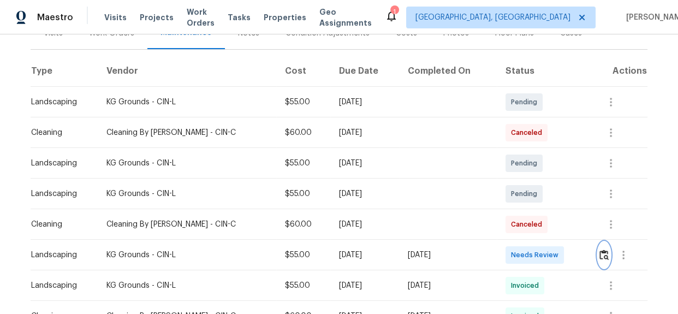
click at [599, 254] on img "button" at bounding box center [603, 254] width 9 height 10
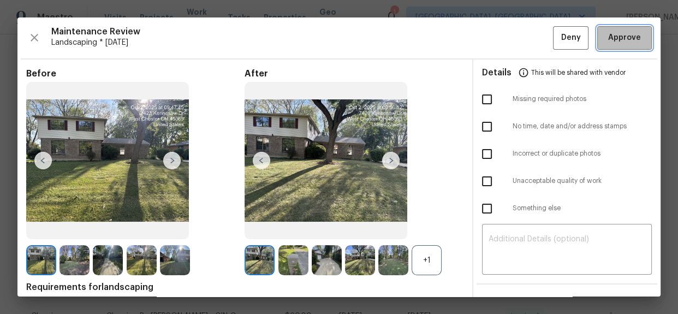
drag, startPoint x: 612, startPoint y: 41, endPoint x: 606, endPoint y: 47, distance: 8.5
click at [612, 41] on span "Approve" at bounding box center [624, 38] width 33 height 14
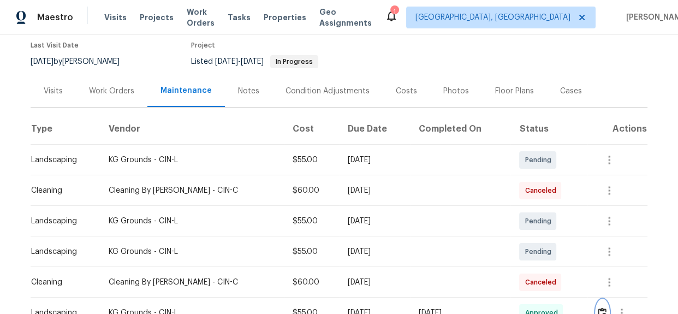
scroll to position [0, 0]
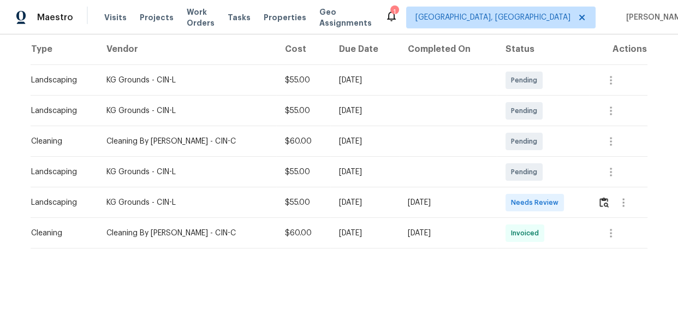
scroll to position [177, 0]
click at [599, 197] on img "button" at bounding box center [603, 202] width 9 height 10
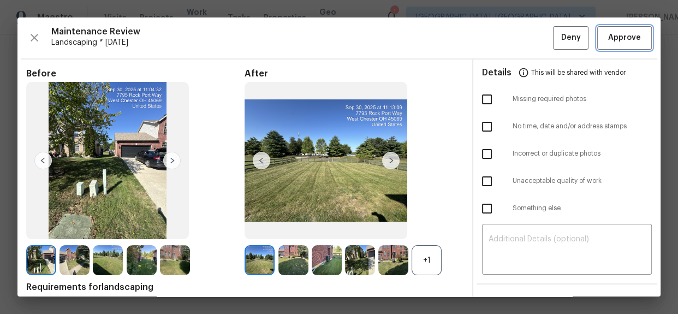
click at [609, 33] on span "Approve" at bounding box center [624, 38] width 33 height 14
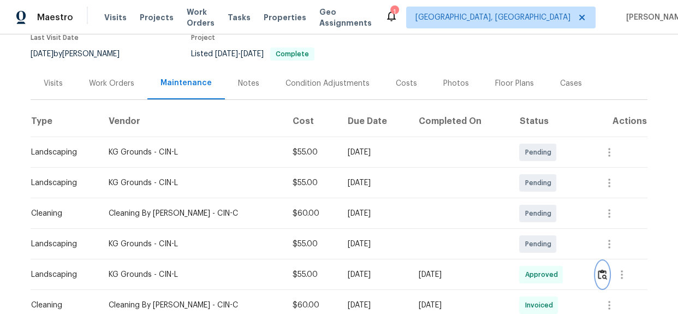
scroll to position [0, 0]
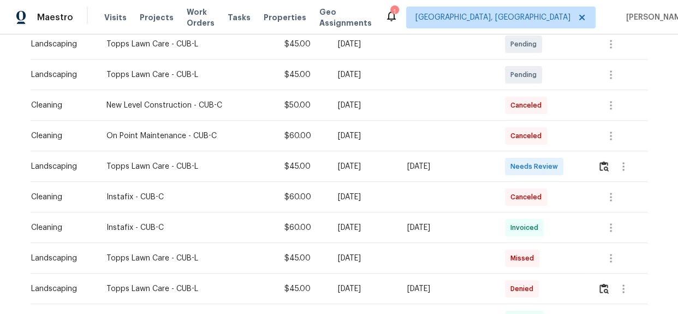
scroll to position [248, 0]
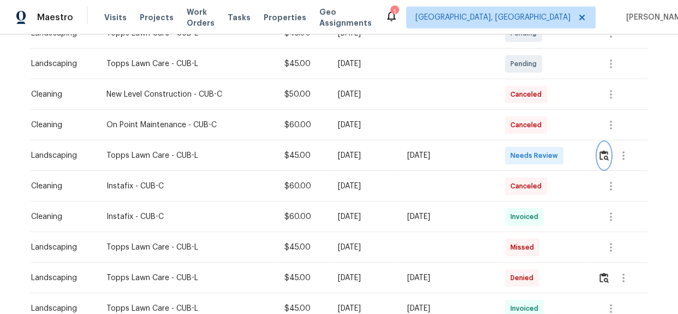
click at [601, 158] on img "button" at bounding box center [603, 155] width 9 height 10
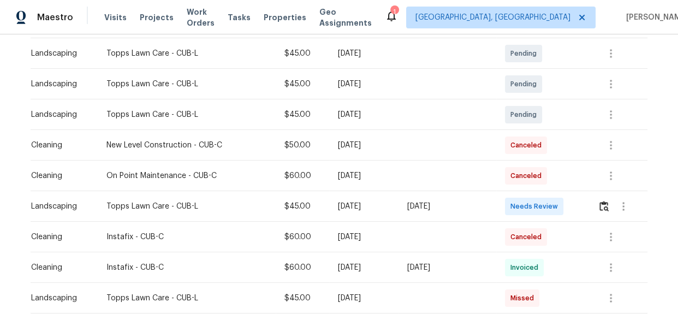
scroll to position [198, 0]
click at [606, 209] on img "button" at bounding box center [603, 205] width 9 height 10
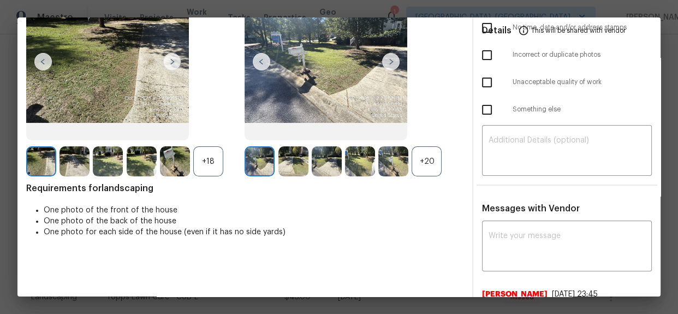
scroll to position [0, 0]
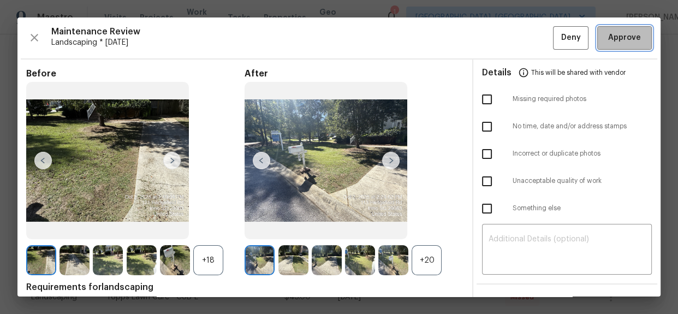
click at [619, 41] on span "Approve" at bounding box center [624, 38] width 33 height 14
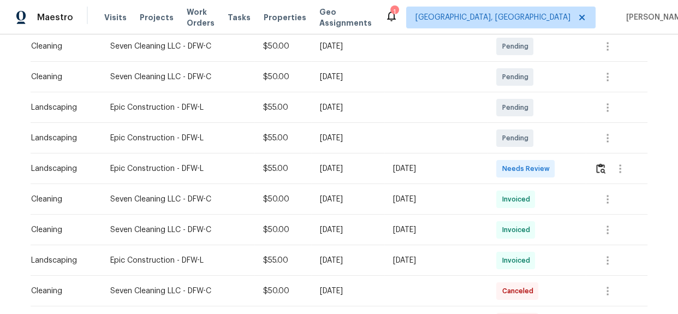
scroll to position [297, 0]
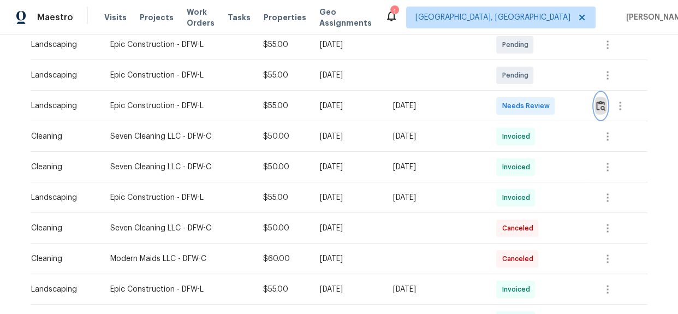
click at [601, 105] on img "button" at bounding box center [600, 105] width 9 height 10
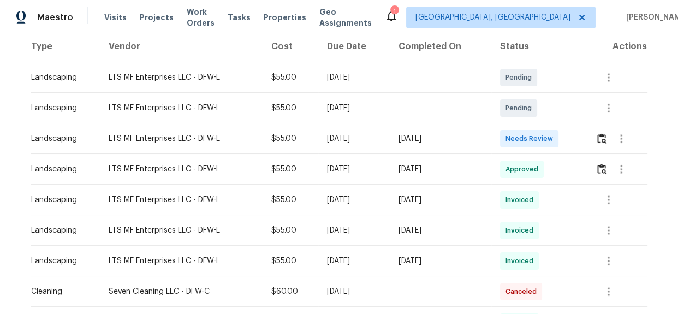
scroll to position [198, 0]
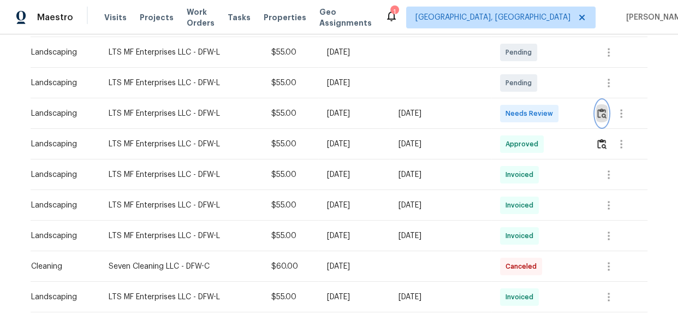
click at [600, 105] on button "button" at bounding box center [601, 113] width 13 height 26
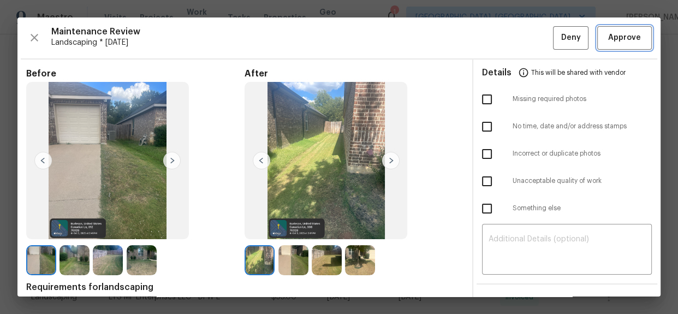
drag, startPoint x: 622, startPoint y: 39, endPoint x: 529, endPoint y: 0, distance: 100.1
click at [619, 37] on span "Approve" at bounding box center [624, 38] width 33 height 14
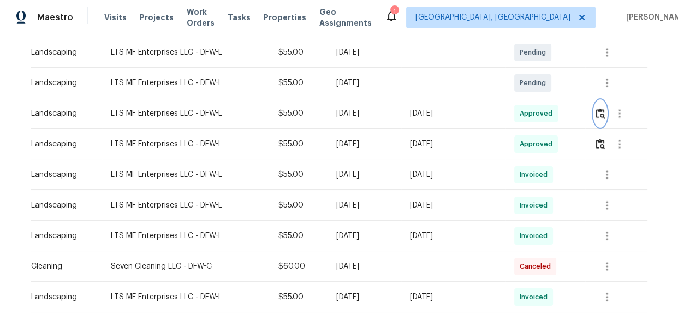
scroll to position [0, 0]
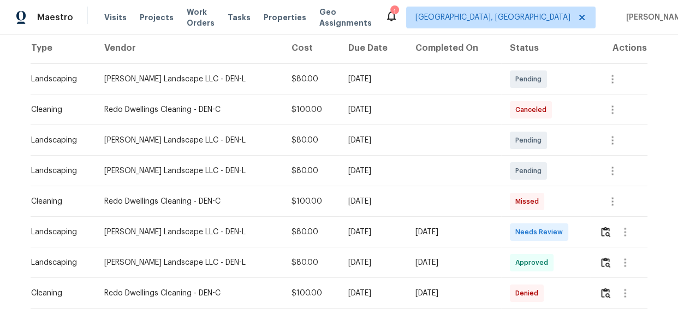
scroll to position [198, 0]
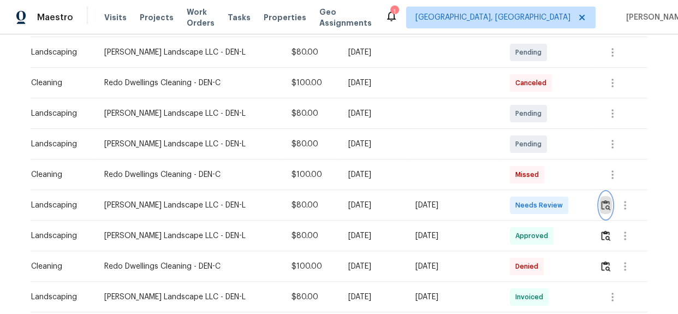
click at [601, 201] on img "button" at bounding box center [605, 205] width 9 height 10
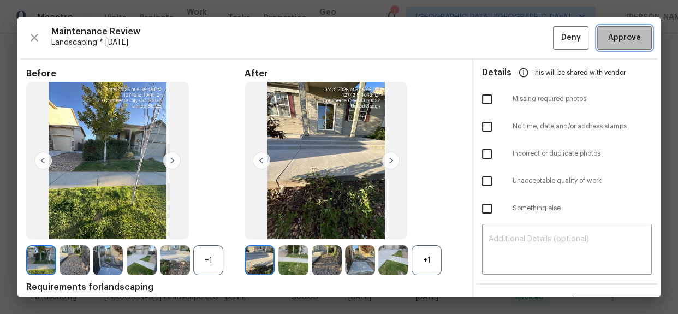
click at [617, 36] on span "Approve" at bounding box center [624, 38] width 33 height 14
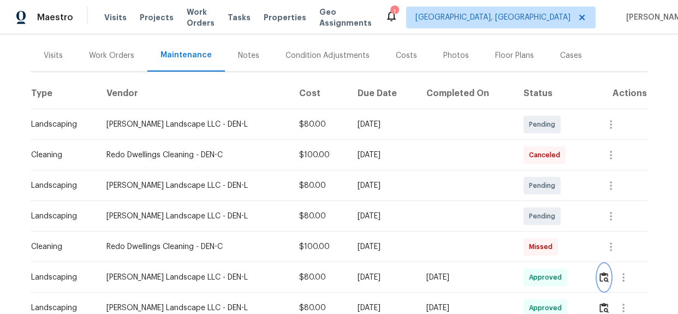
scroll to position [0, 0]
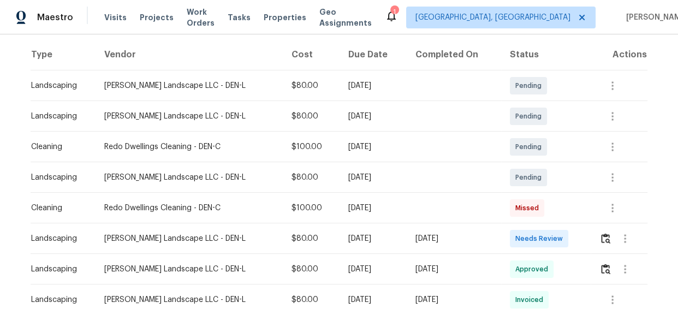
scroll to position [198, 0]
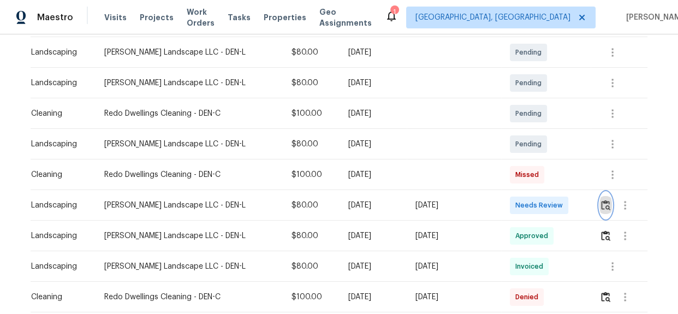
click at [606, 209] on img "button" at bounding box center [605, 205] width 9 height 10
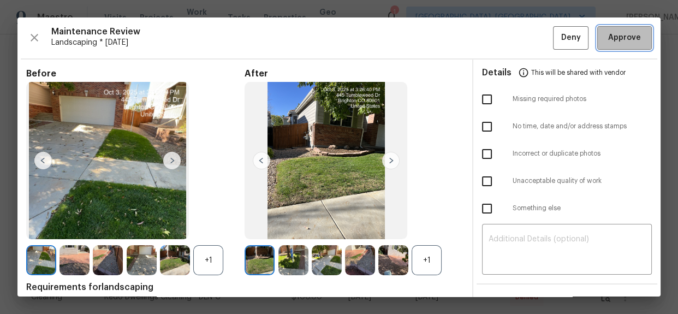
click at [608, 34] on span "Approve" at bounding box center [624, 38] width 33 height 14
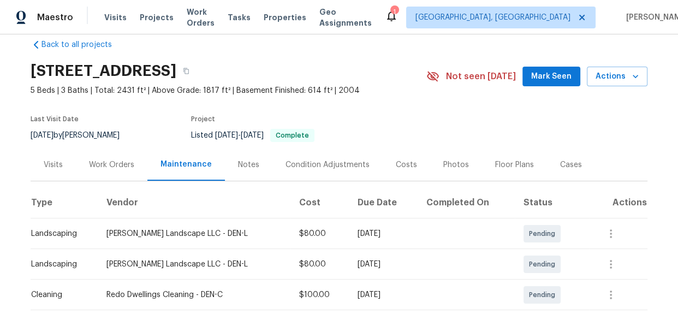
scroll to position [0, 0]
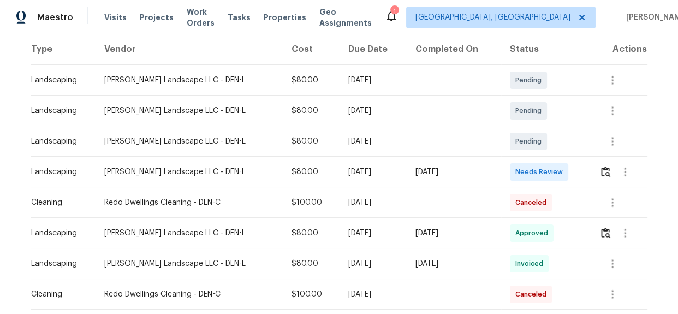
scroll to position [198, 0]
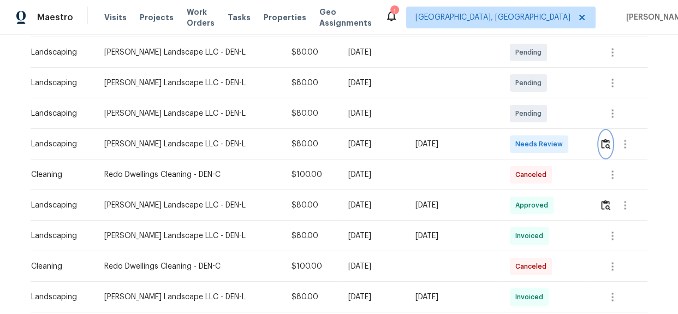
click at [601, 146] on img "button" at bounding box center [605, 144] width 9 height 10
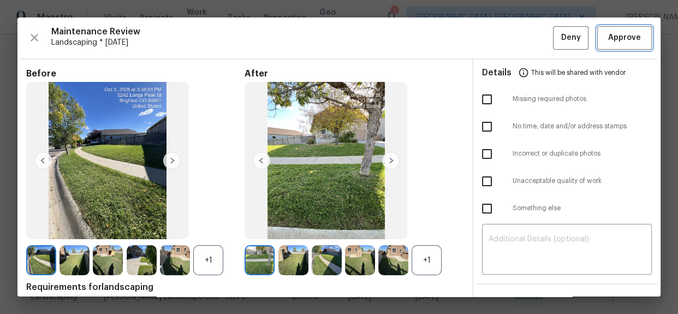
click at [622, 44] on span "Approve" at bounding box center [624, 38] width 33 height 14
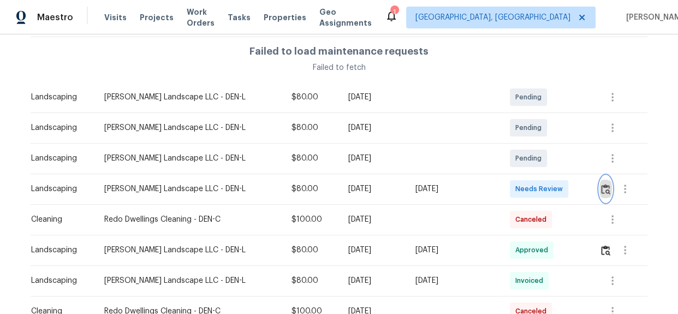
click at [602, 187] on img "button" at bounding box center [605, 189] width 9 height 10
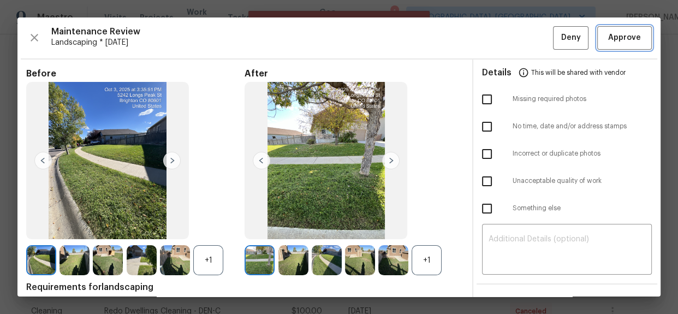
click at [613, 39] on span "Approve" at bounding box center [624, 38] width 33 height 14
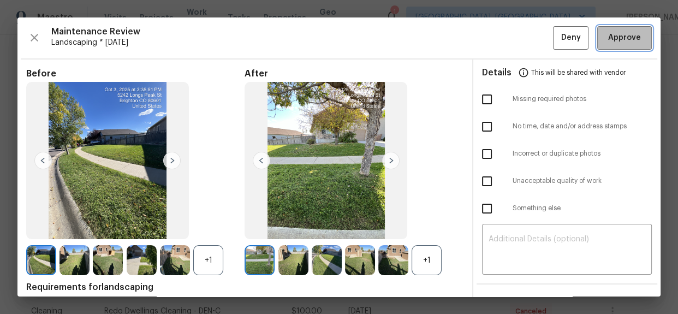
click at [617, 44] on span "Approve" at bounding box center [624, 38] width 33 height 14
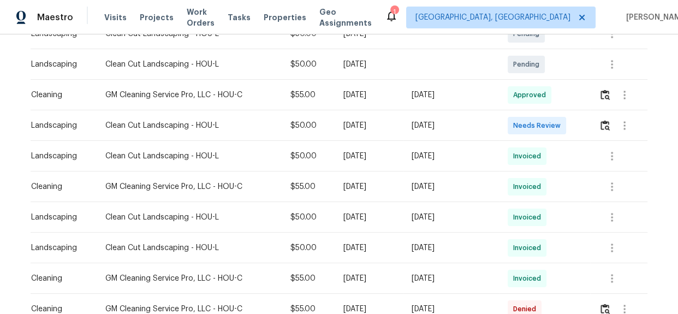
scroll to position [248, 0]
click at [604, 123] on img "button" at bounding box center [604, 125] width 9 height 10
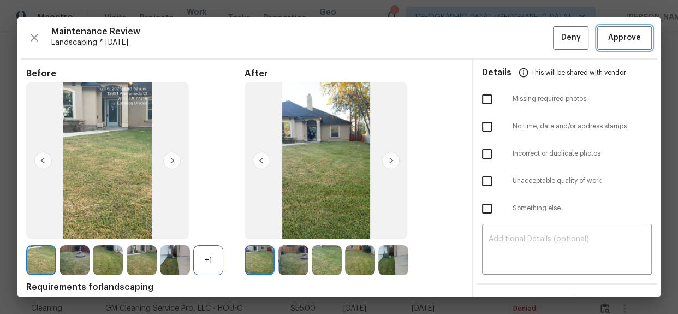
drag, startPoint x: 617, startPoint y: 44, endPoint x: 613, endPoint y: 50, distance: 7.1
click at [617, 44] on span "Approve" at bounding box center [624, 38] width 33 height 14
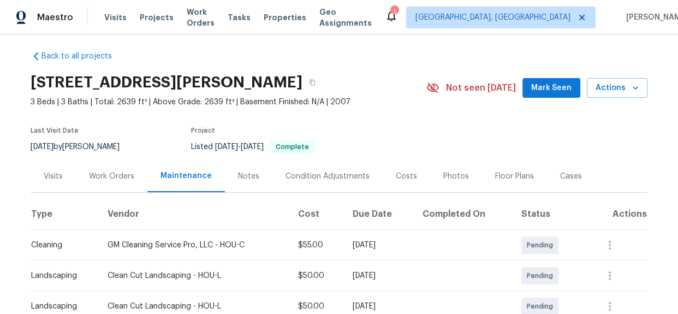
scroll to position [0, 0]
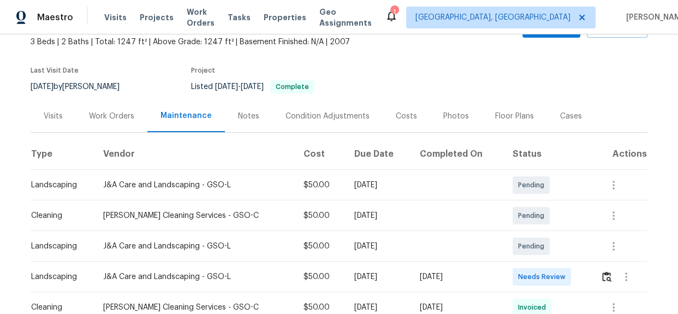
scroll to position [148, 0]
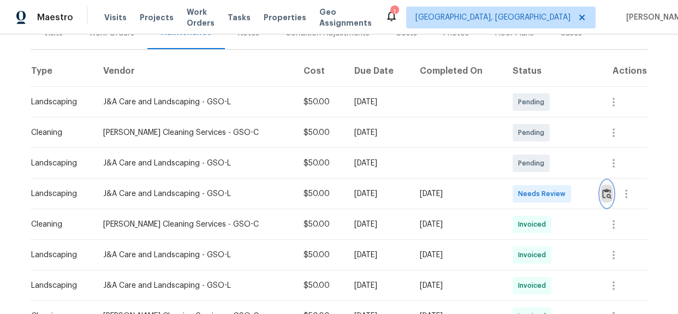
click at [605, 196] on img "button" at bounding box center [606, 193] width 9 height 10
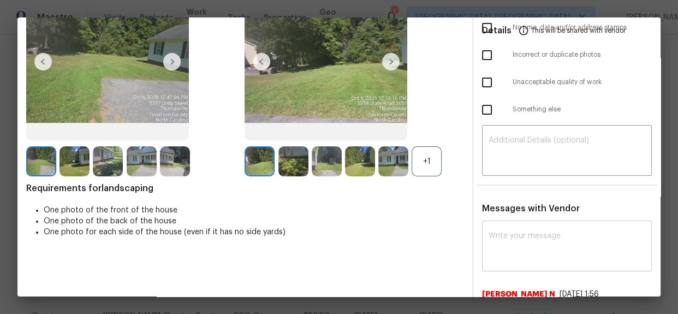
scroll to position [0, 0]
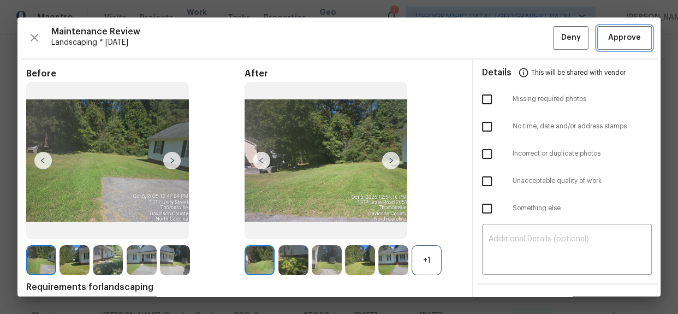
click at [611, 34] on span "Approve" at bounding box center [624, 38] width 33 height 14
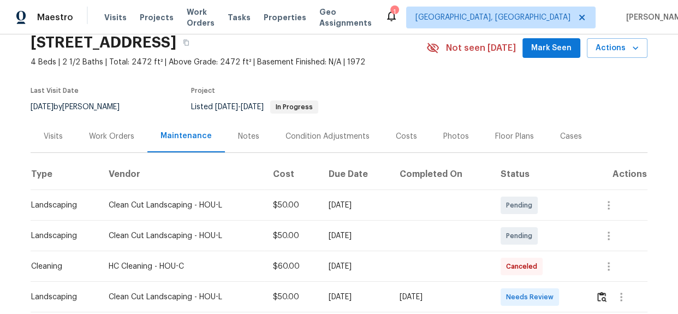
scroll to position [148, 0]
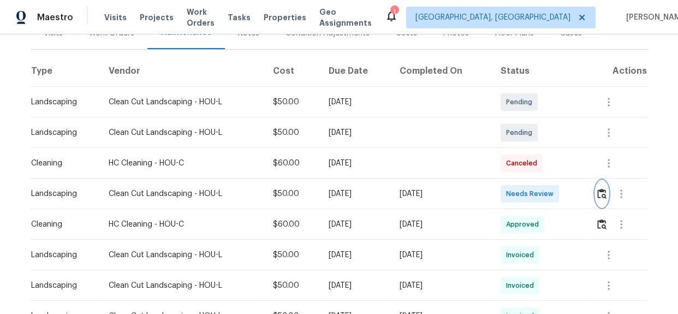
click at [599, 189] on img "button" at bounding box center [601, 193] width 9 height 10
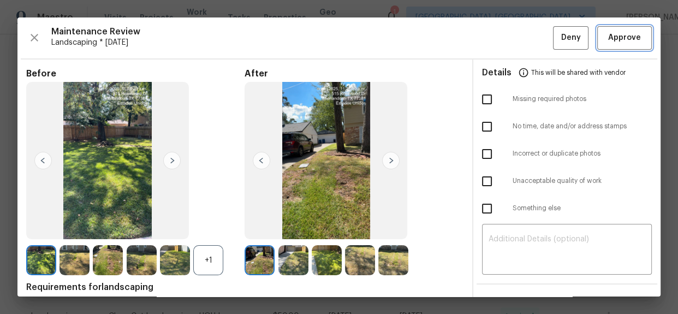
click at [615, 41] on span "Approve" at bounding box center [624, 38] width 33 height 14
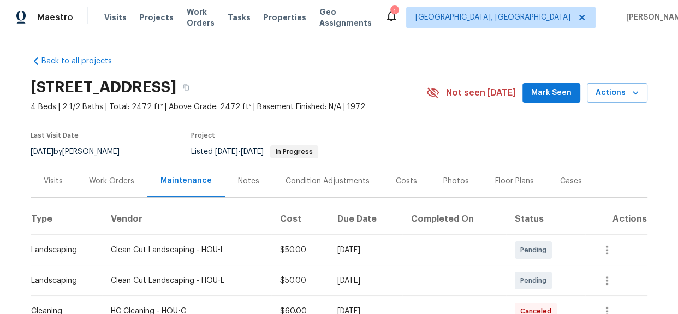
scroll to position [0, 0]
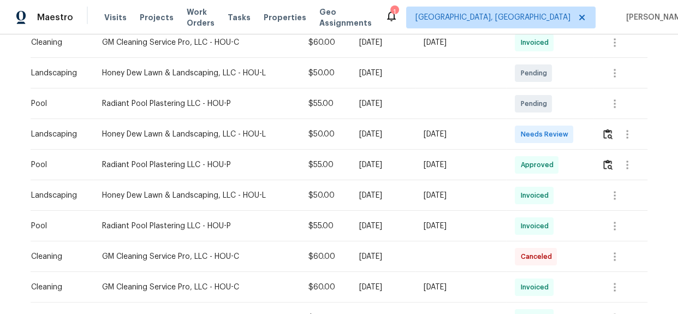
scroll to position [397, 0]
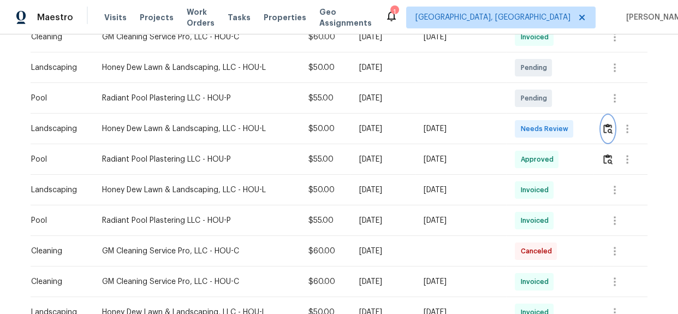
click at [603, 124] on img "button" at bounding box center [607, 128] width 9 height 10
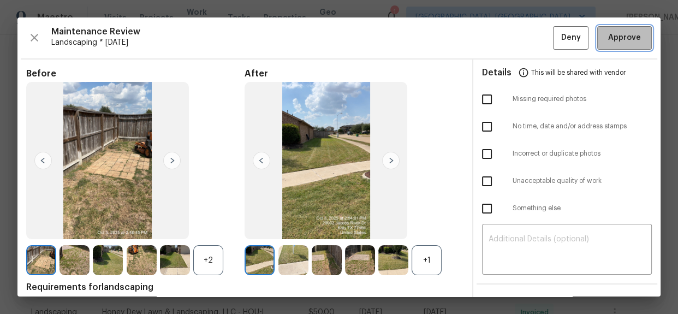
click at [621, 32] on span "Approve" at bounding box center [624, 38] width 33 height 14
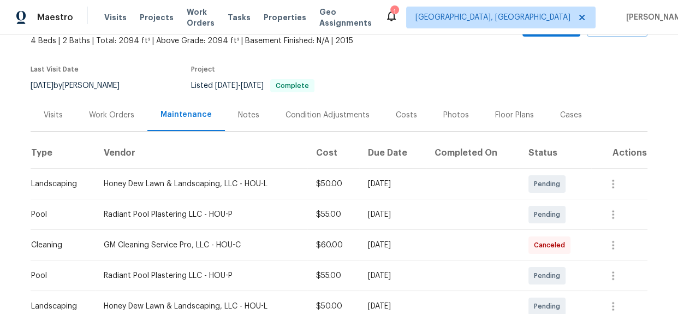
scroll to position [0, 0]
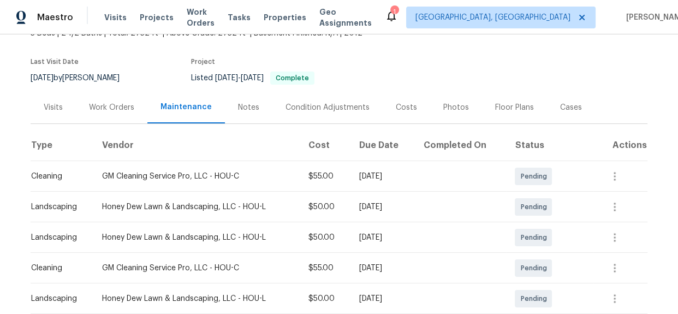
scroll to position [198, 0]
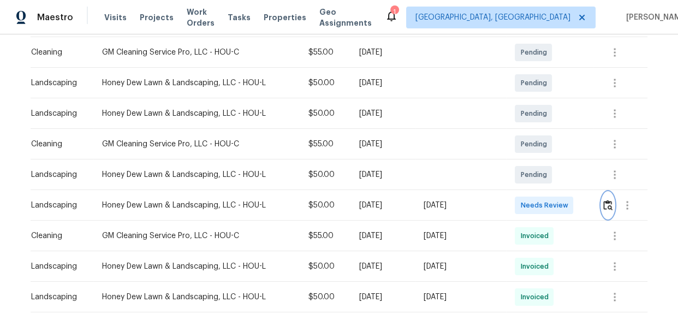
click at [603, 205] on img "button" at bounding box center [607, 205] width 9 height 10
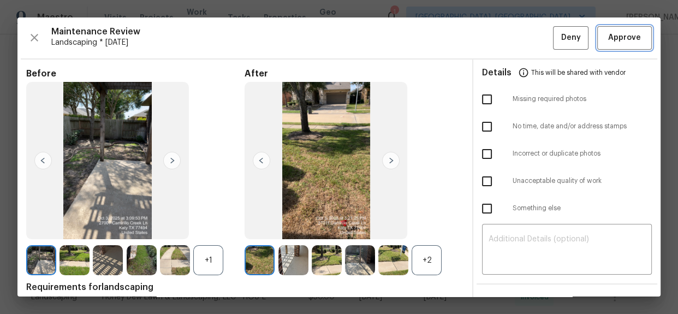
click at [630, 32] on span "Approve" at bounding box center [624, 38] width 33 height 14
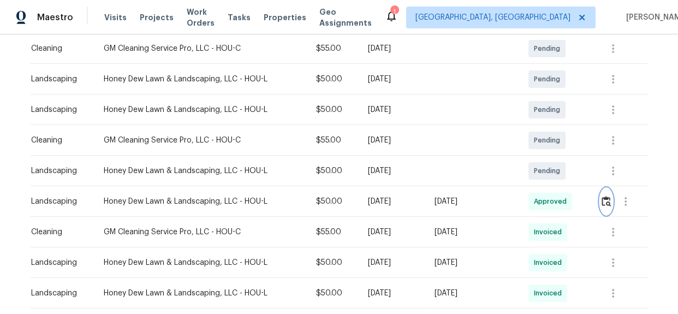
scroll to position [0, 0]
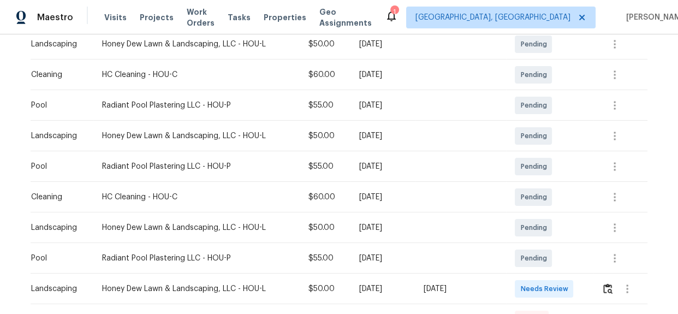
scroll to position [297, 0]
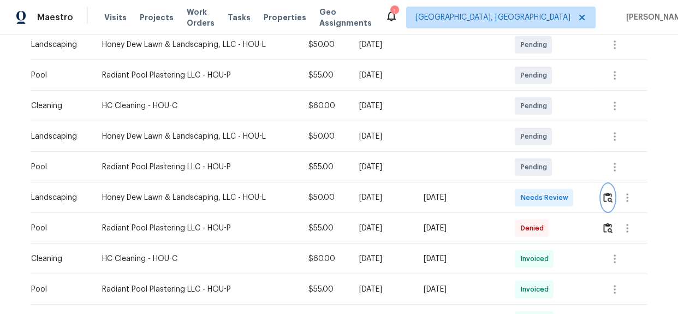
click at [605, 199] on img "button" at bounding box center [607, 197] width 9 height 10
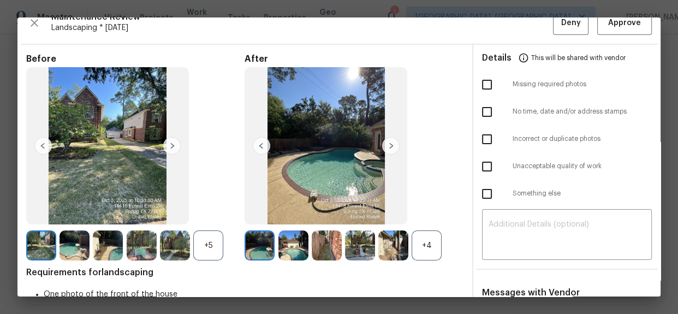
scroll to position [0, 0]
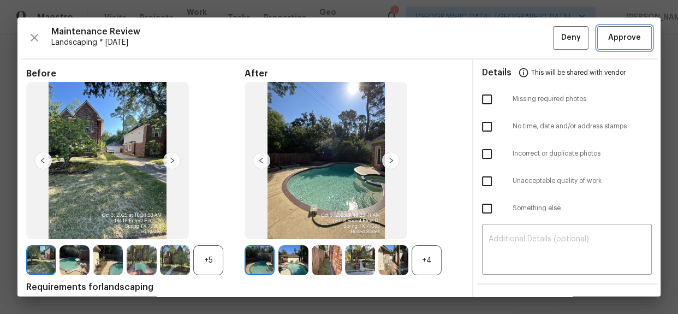
click at [608, 40] on span "Approve" at bounding box center [624, 38] width 33 height 14
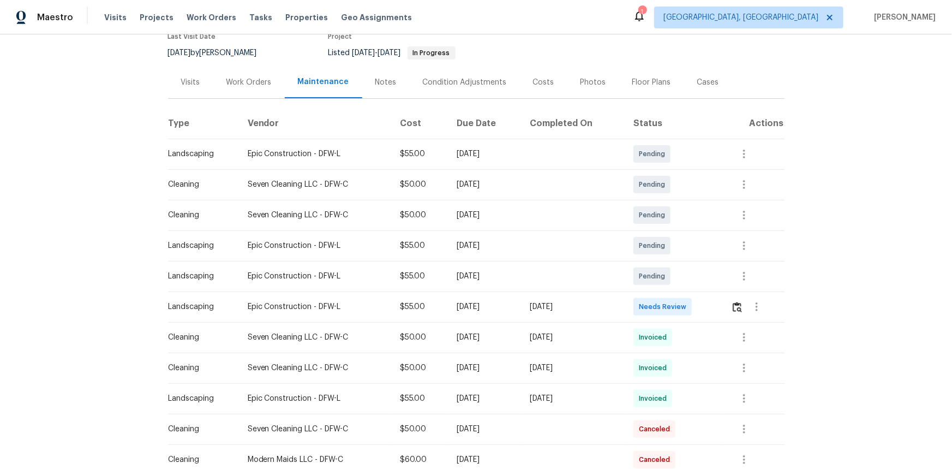
scroll to position [99, 0]
click at [677, 306] on button "button" at bounding box center [737, 307] width 13 height 26
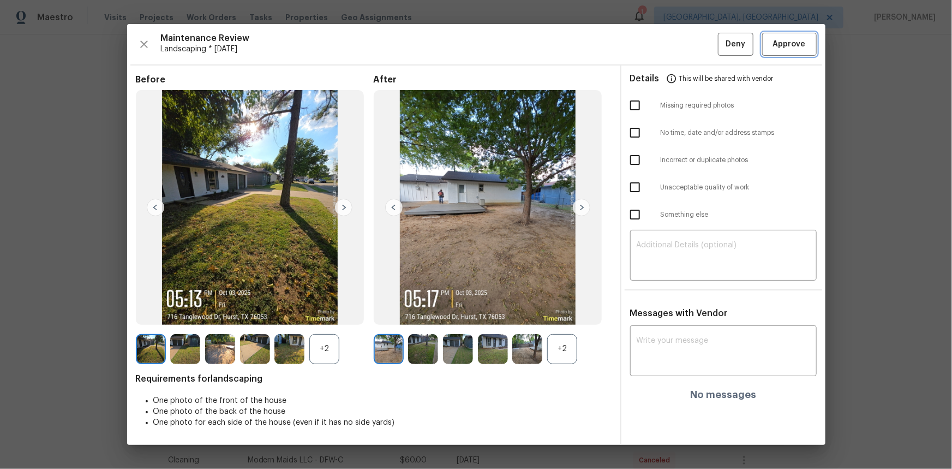
click at [677, 53] on button "Approve" at bounding box center [790, 44] width 55 height 23
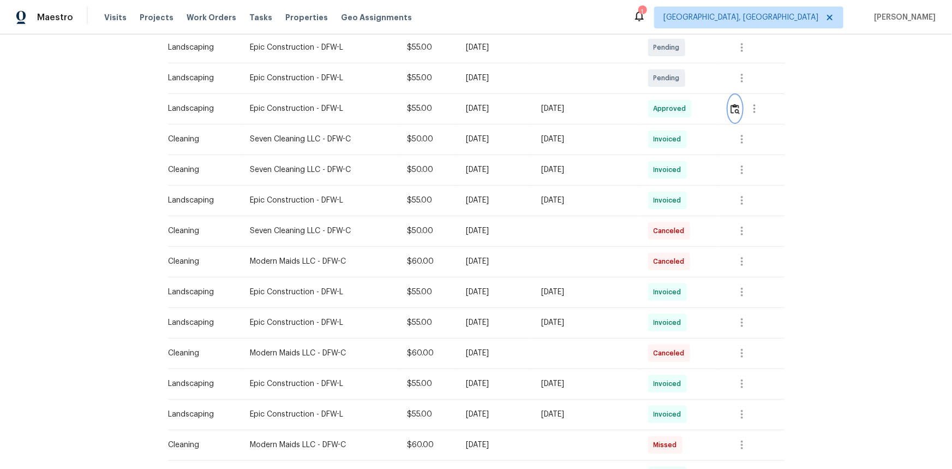
scroll to position [0, 0]
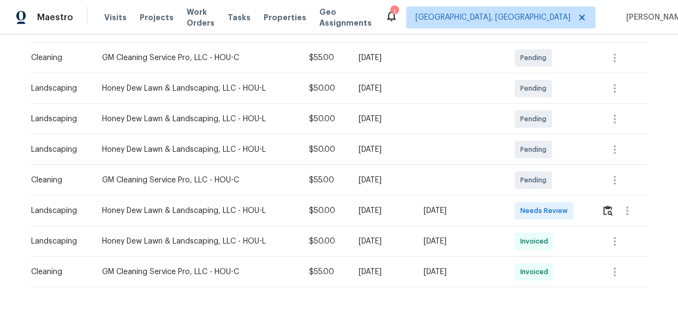
scroll to position [238, 0]
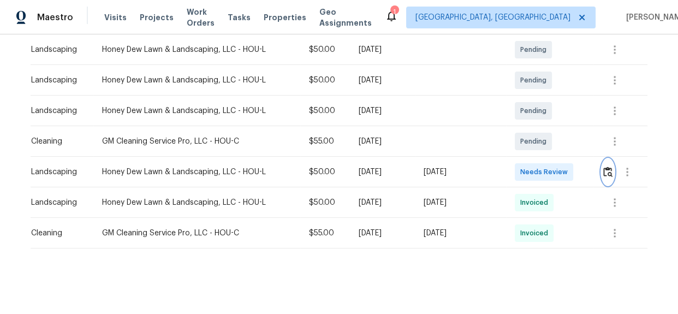
click at [604, 166] on img "button" at bounding box center [607, 171] width 9 height 10
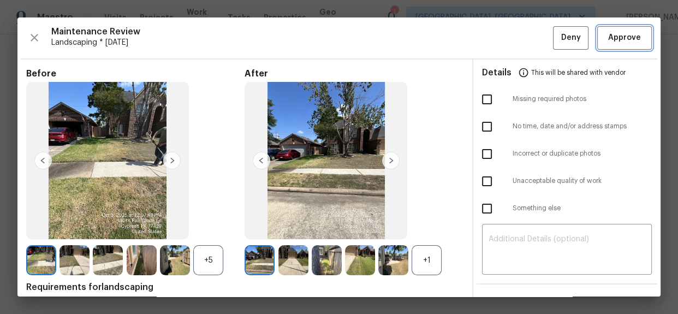
click at [621, 34] on span "Approve" at bounding box center [624, 38] width 33 height 14
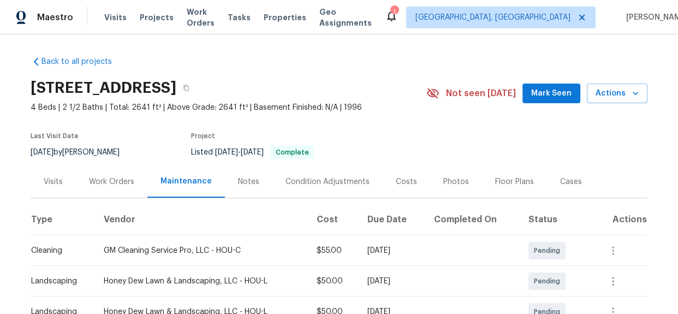
scroll to position [148, 0]
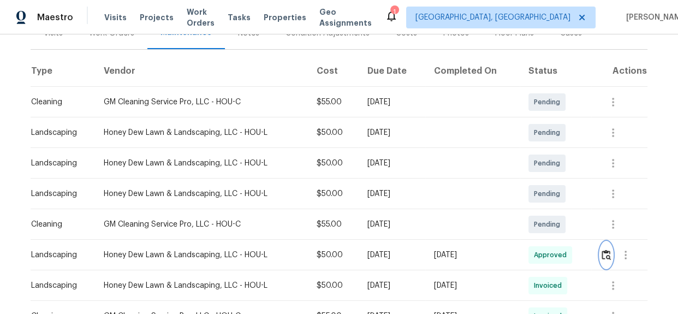
click at [600, 259] on button "button" at bounding box center [606, 255] width 13 height 26
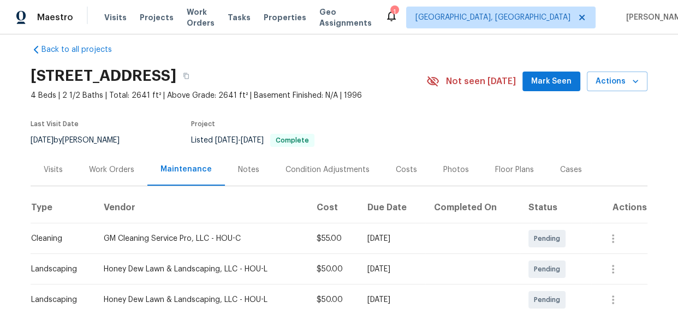
scroll to position [0, 0]
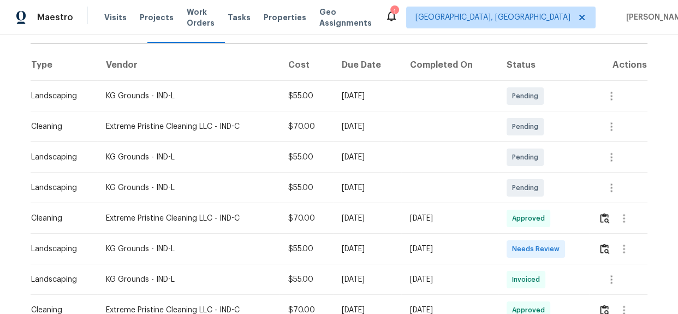
scroll to position [148, 0]
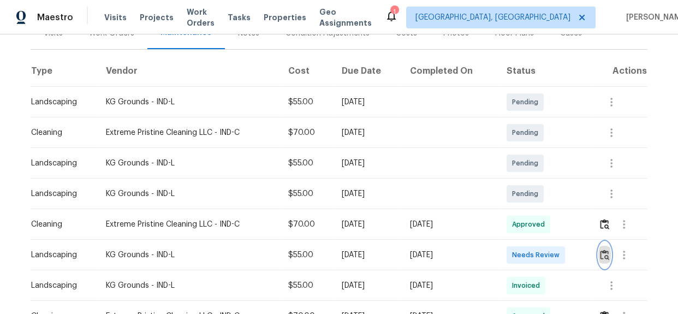
click at [605, 254] on img "button" at bounding box center [604, 254] width 9 height 10
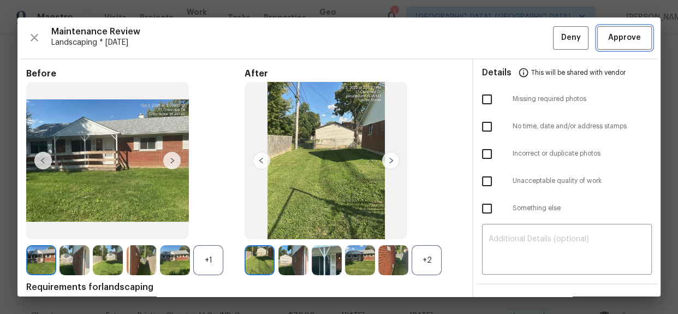
click at [611, 38] on span "Approve" at bounding box center [624, 38] width 33 height 14
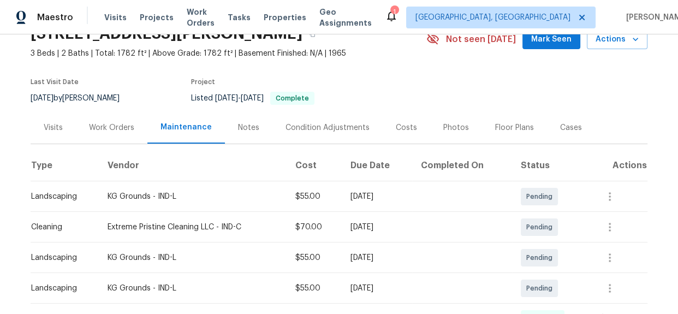
scroll to position [0, 0]
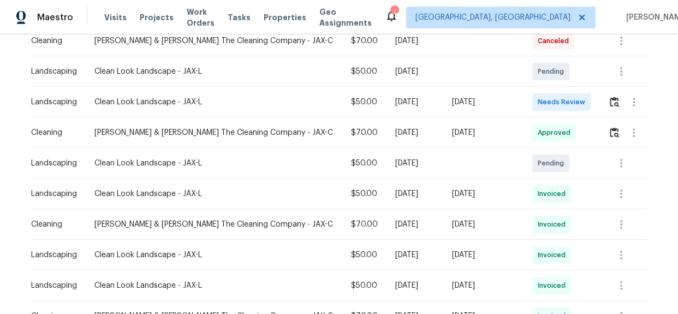
scroll to position [248, 0]
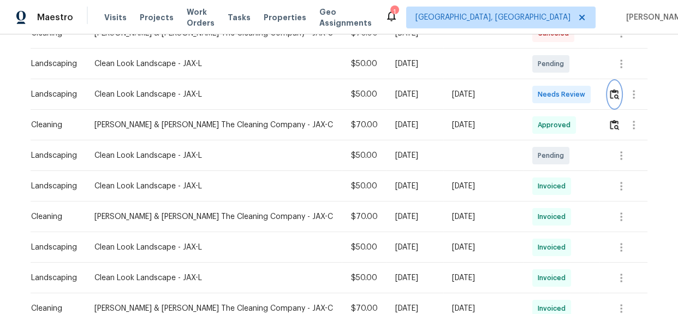
click at [610, 95] on img "button" at bounding box center [614, 94] width 9 height 10
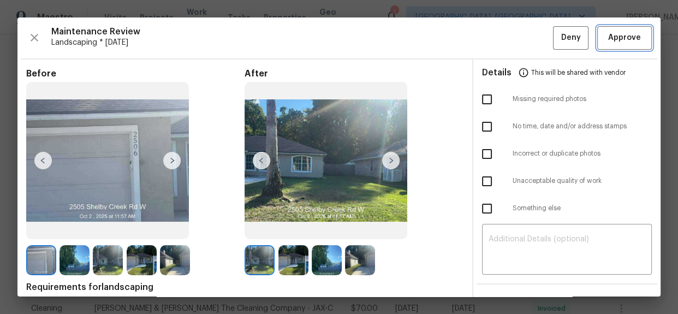
click at [608, 43] on span "Approve" at bounding box center [624, 38] width 33 height 14
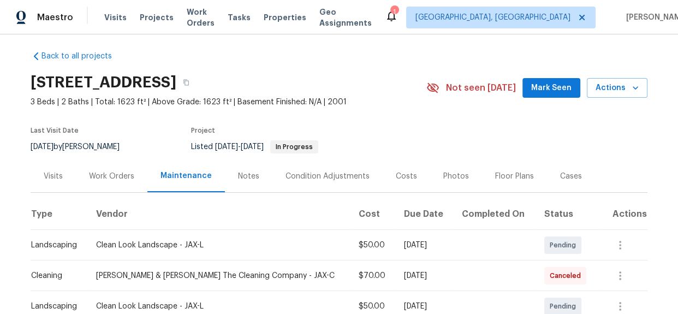
scroll to position [0, 0]
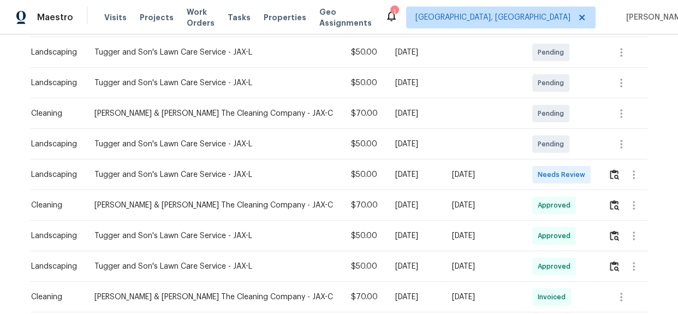
scroll to position [248, 0]
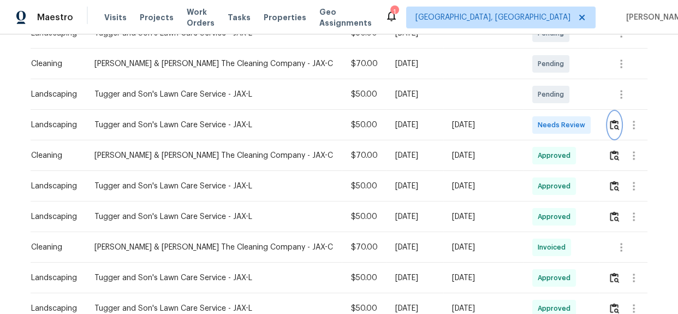
click at [610, 123] on img "button" at bounding box center [614, 125] width 9 height 10
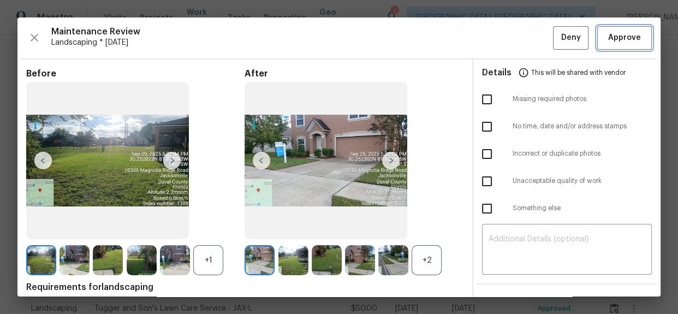
click at [611, 38] on span "Approve" at bounding box center [624, 38] width 33 height 14
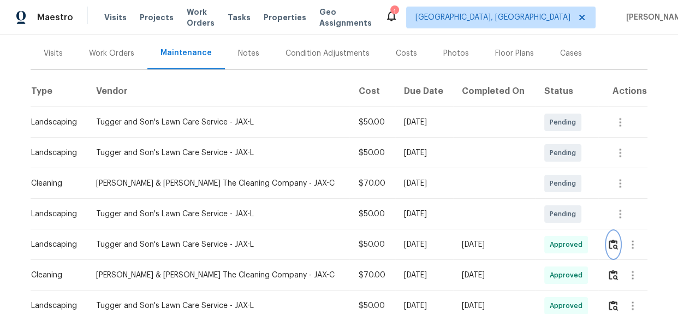
scroll to position [0, 0]
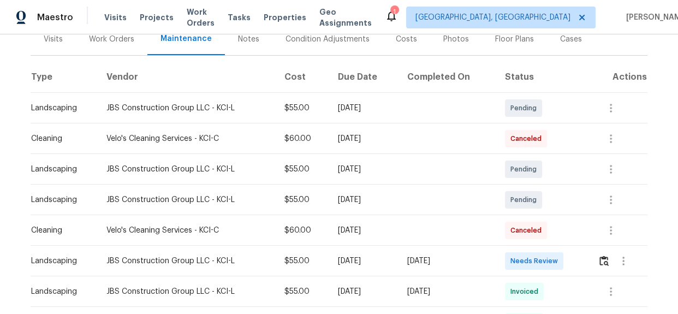
scroll to position [148, 0]
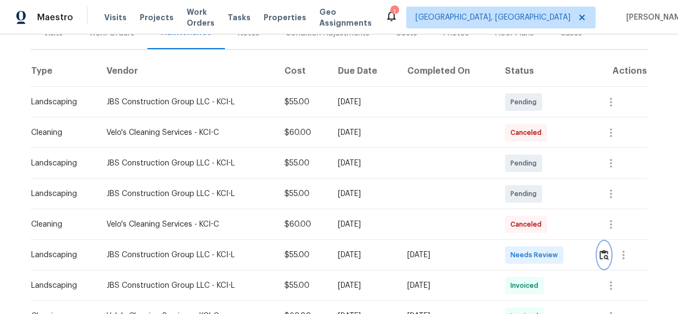
click at [604, 253] on img "button" at bounding box center [603, 254] width 9 height 10
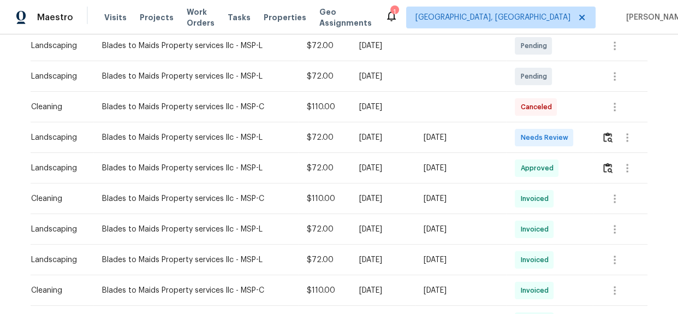
scroll to position [248, 0]
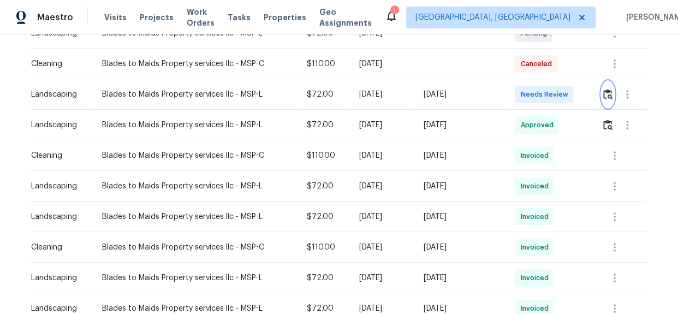
click at [603, 93] on img "button" at bounding box center [607, 94] width 9 height 10
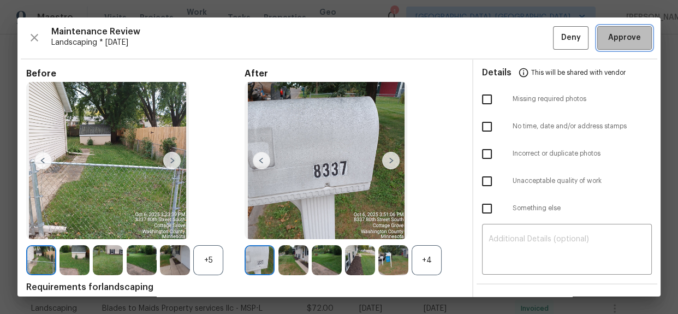
click at [608, 38] on span "Approve" at bounding box center [624, 38] width 33 height 14
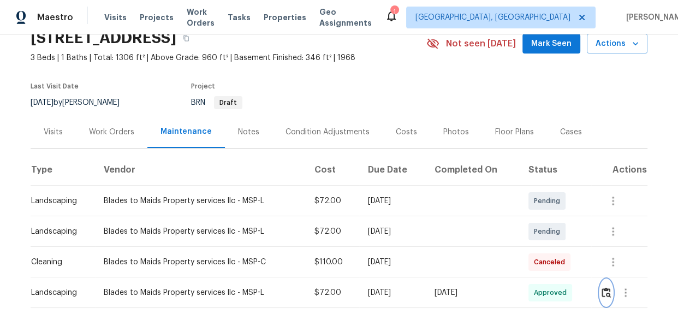
scroll to position [0, 0]
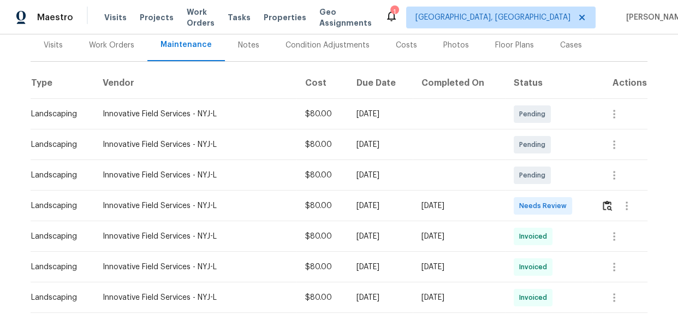
scroll to position [148, 0]
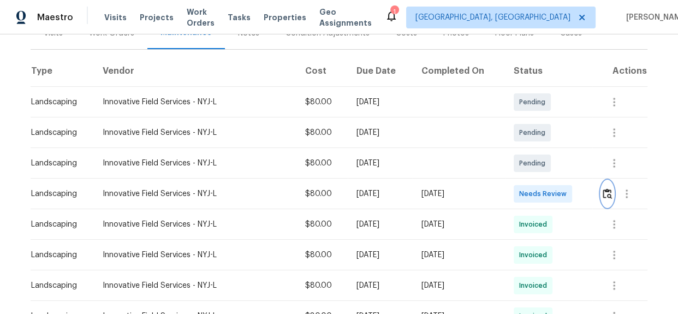
click at [604, 192] on img "button" at bounding box center [607, 193] width 9 height 10
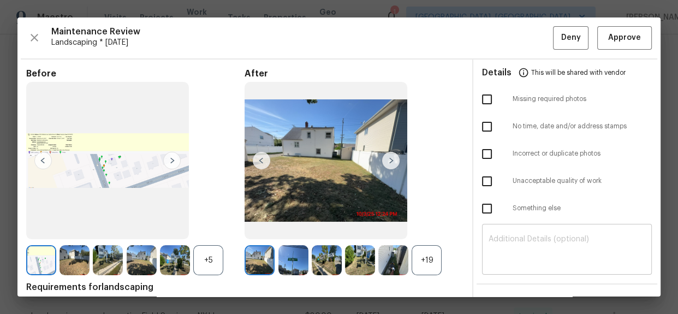
click at [495, 252] on textarea at bounding box center [567, 250] width 157 height 31
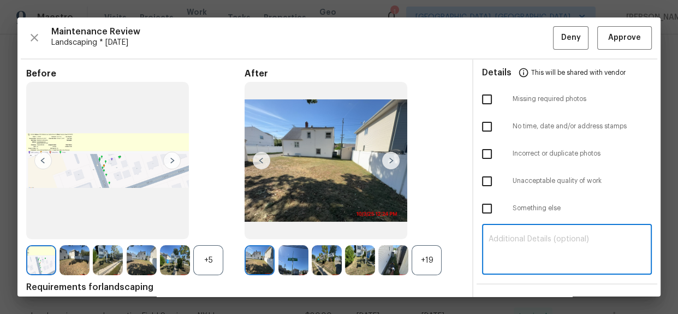
paste textarea "Maintenance Audit Team: Hello! Unfortunately, this landscaping visit completed …"
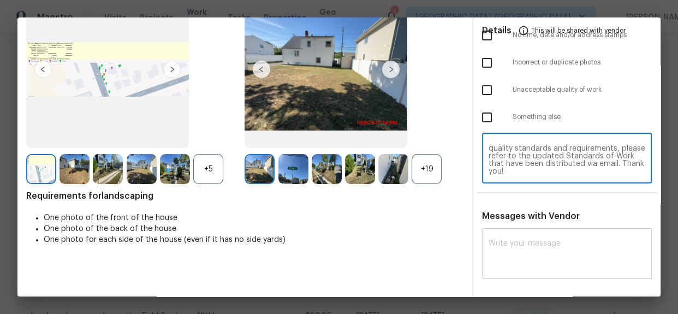
scroll to position [99, 0]
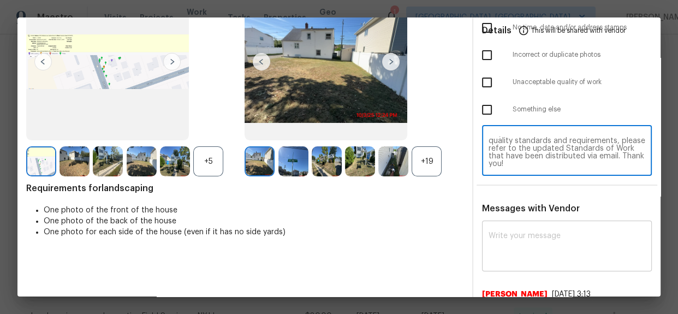
type textarea "Maintenance Audit Team: Hello! Unfortunately, this landscaping visit completed …"
click at [515, 248] on textarea at bounding box center [567, 247] width 157 height 31
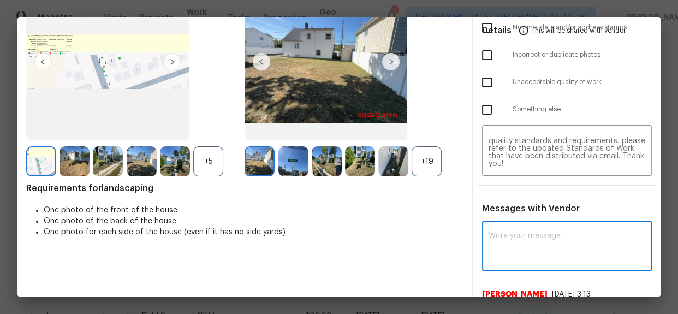
paste textarea "Maintenance Audit Team: Hello! Unfortunately, this landscaping visit completed …"
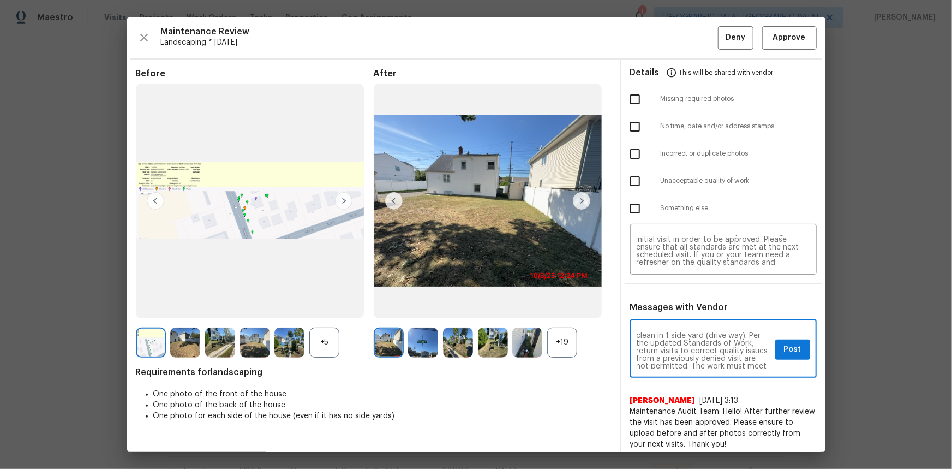
scroll to position [0, 0]
click at [665, 313] on textarea "Maintenance Audit Team: Hello! Unfortunately, this landscaping visit completed …" at bounding box center [704, 350] width 134 height 38
type textarea "Maintenance Audit Team: Hello! Unfortunately, this landscaping visit completed …"
click at [677, 248] on textarea "Maintenance Audit Team: Hello! Unfortunately, this landscaping visit completed …" at bounding box center [724, 250] width 174 height 31
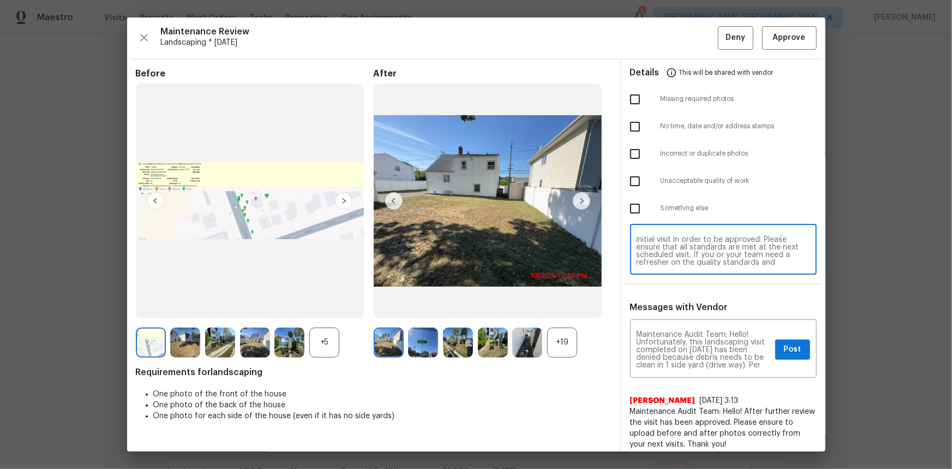
paste textarea "be"
type textarea "Maintenance Audit Team: Hello! Unfortunately, this landscaping visit completed …"
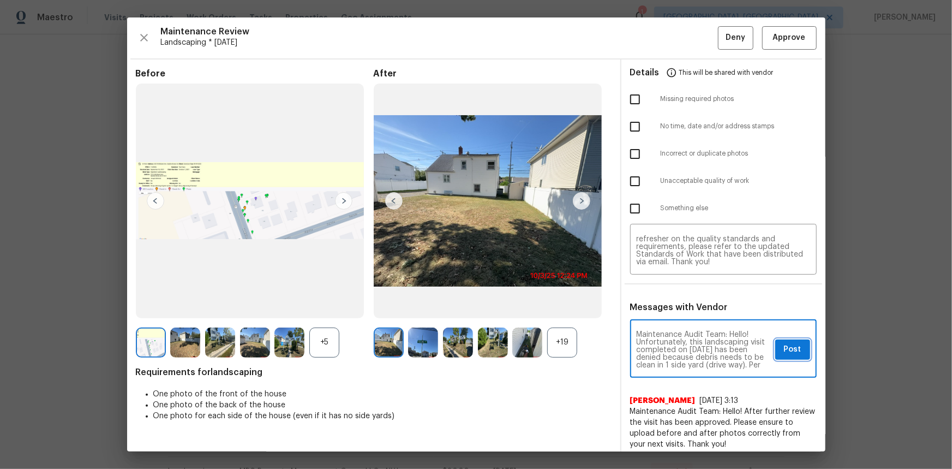
click at [677, 313] on span "Post" at bounding box center [792, 350] width 17 height 14
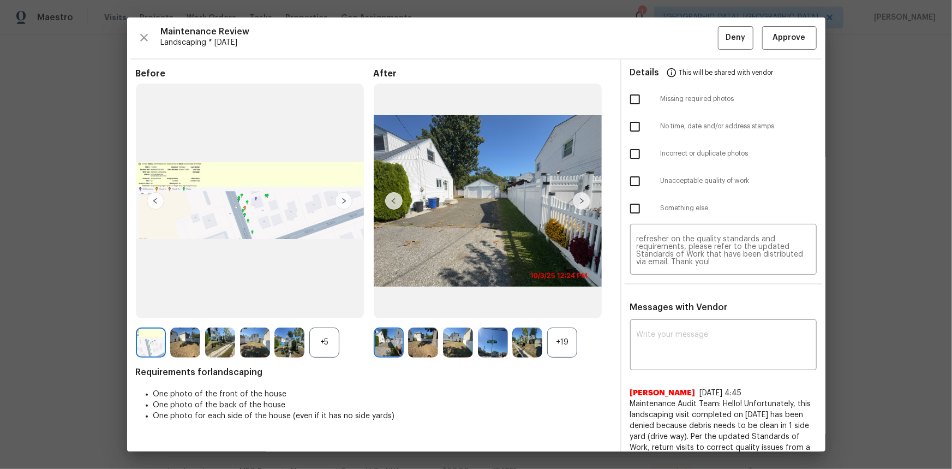
click at [626, 178] on input "checkbox" at bounding box center [635, 181] width 23 height 23
checkbox input "true"
click at [677, 35] on span "Deny" at bounding box center [736, 38] width 20 height 14
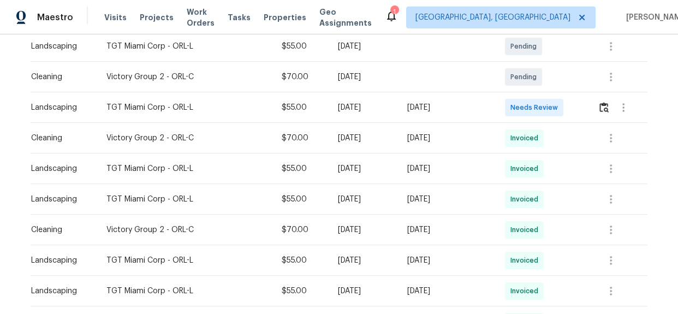
scroll to position [248, 0]
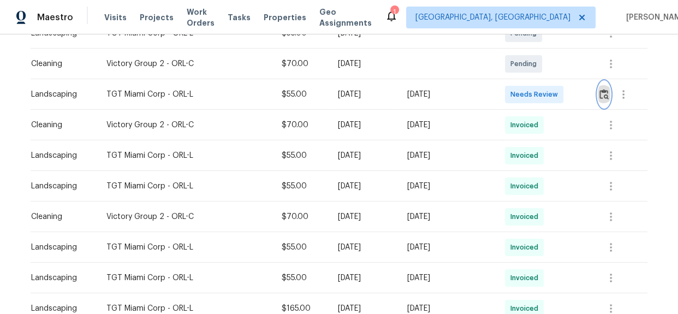
click at [602, 96] on img "button" at bounding box center [603, 94] width 9 height 10
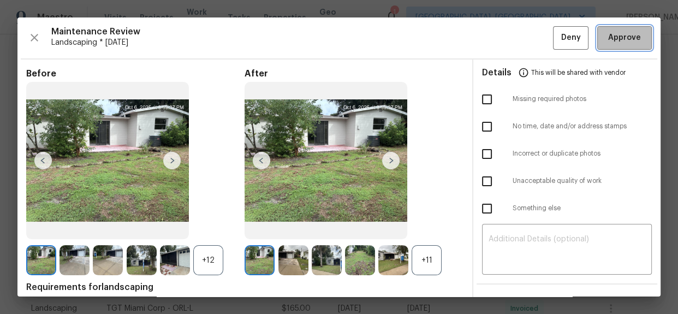
click at [608, 40] on span "Approve" at bounding box center [624, 38] width 33 height 14
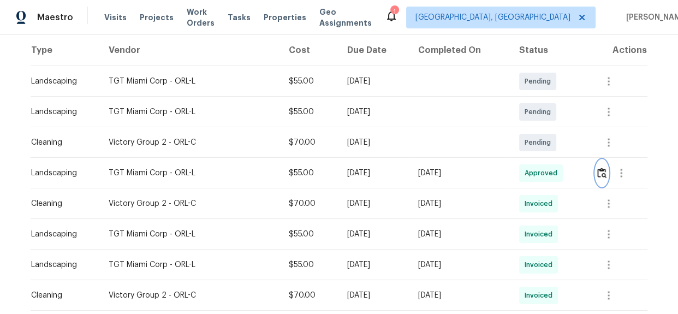
scroll to position [0, 0]
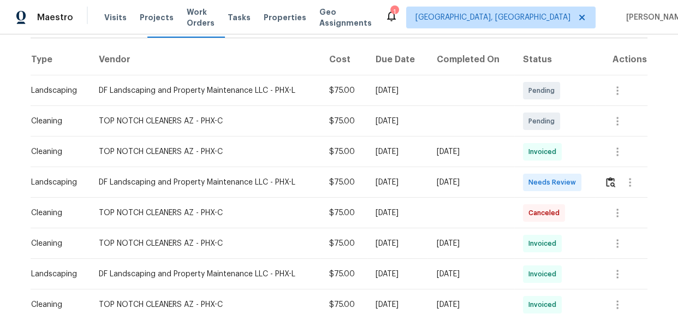
scroll to position [198, 0]
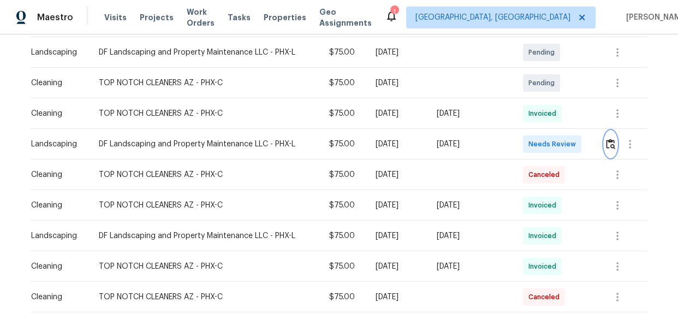
click at [611, 146] on img "button" at bounding box center [610, 144] width 9 height 10
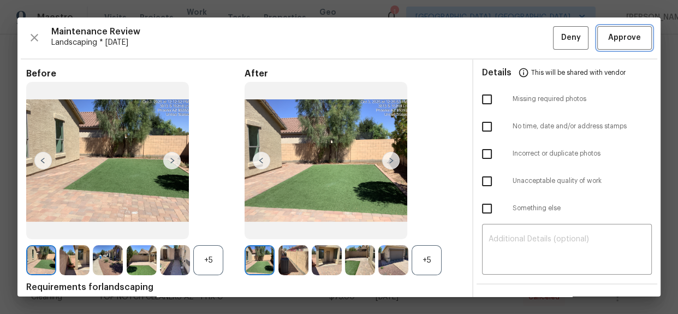
click at [614, 34] on span "Approve" at bounding box center [624, 38] width 33 height 14
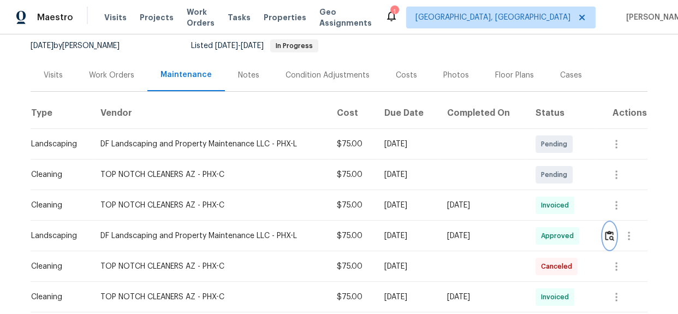
scroll to position [0, 0]
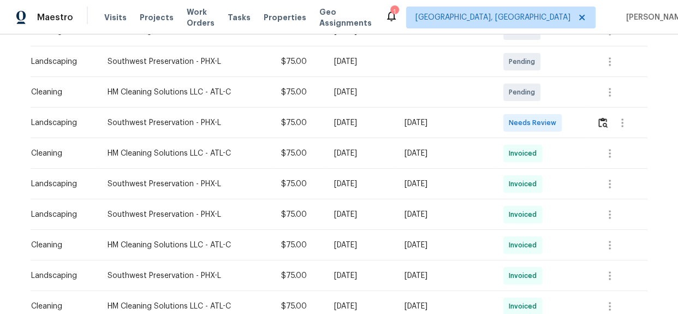
scroll to position [248, 0]
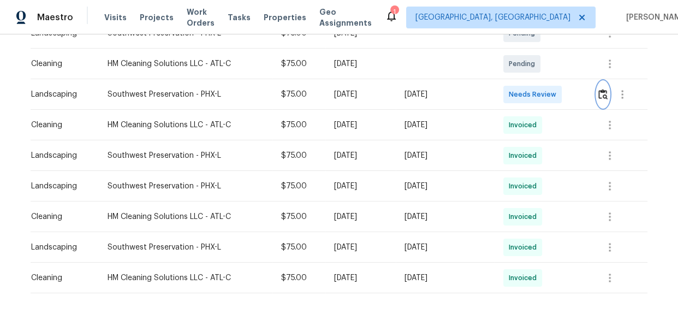
click at [598, 97] on img "button" at bounding box center [602, 94] width 9 height 10
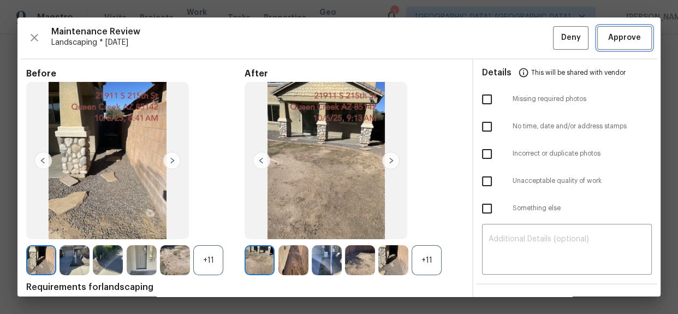
drag, startPoint x: 606, startPoint y: 42, endPoint x: 597, endPoint y: 44, distance: 9.4
click at [608, 42] on span "Approve" at bounding box center [624, 38] width 33 height 14
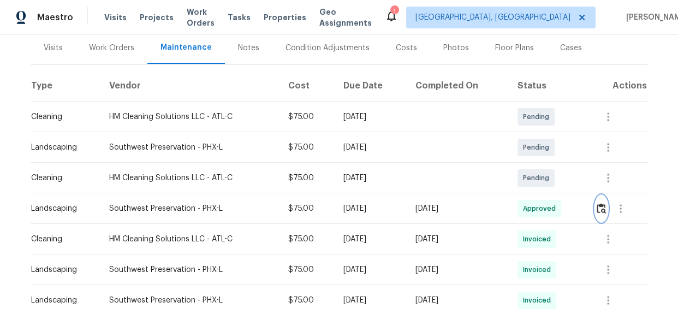
scroll to position [0, 0]
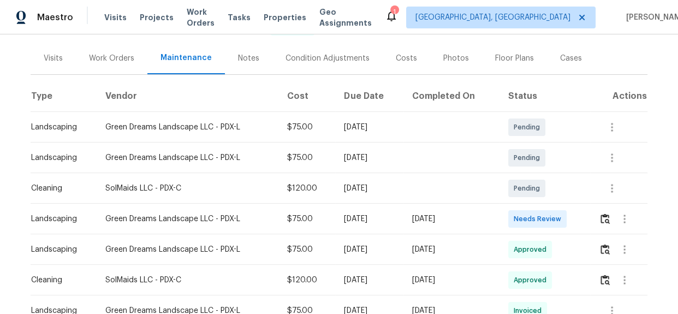
scroll to position [198, 0]
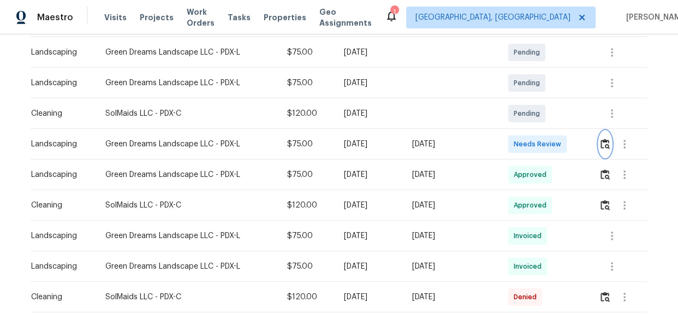
click at [601, 143] on img "button" at bounding box center [604, 144] width 9 height 10
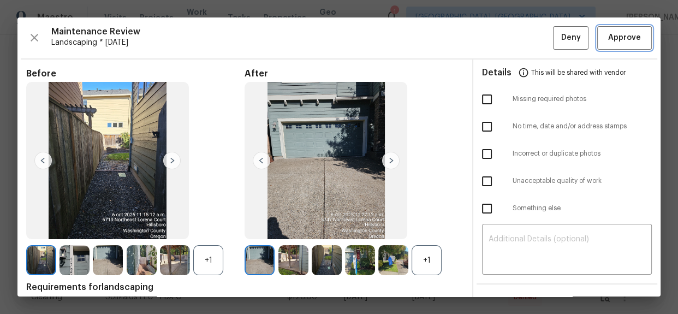
click at [620, 44] on button "Approve" at bounding box center [624, 37] width 55 height 23
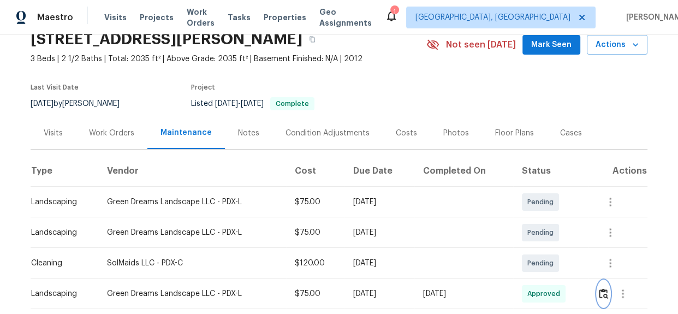
scroll to position [0, 0]
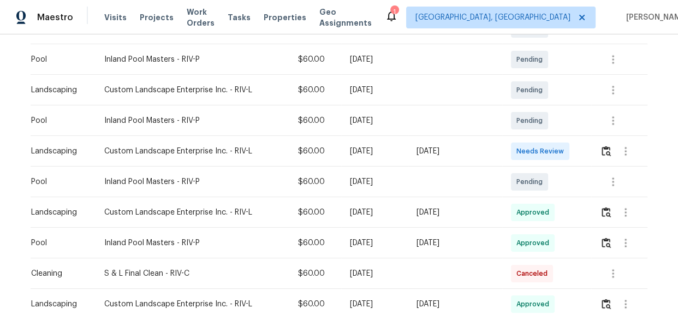
scroll to position [248, 0]
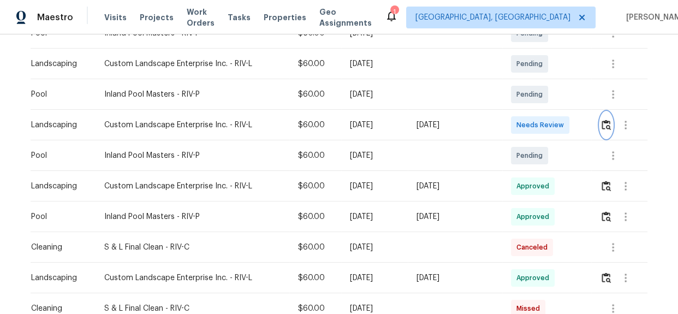
click at [600, 124] on button "button" at bounding box center [606, 125] width 13 height 26
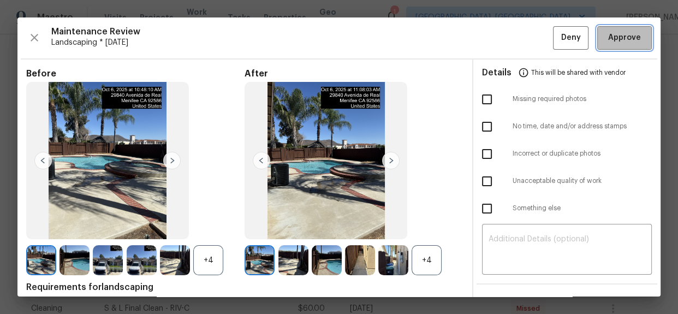
click at [611, 44] on span "Approve" at bounding box center [624, 38] width 33 height 14
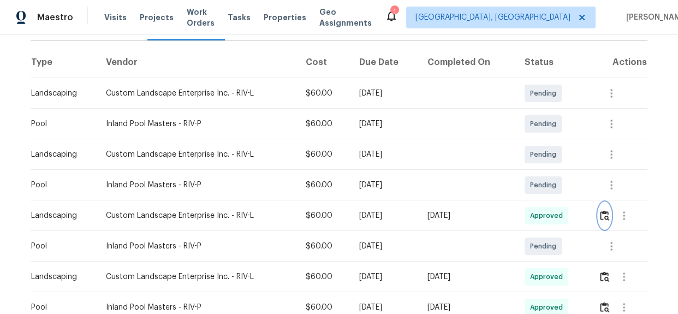
scroll to position [0, 0]
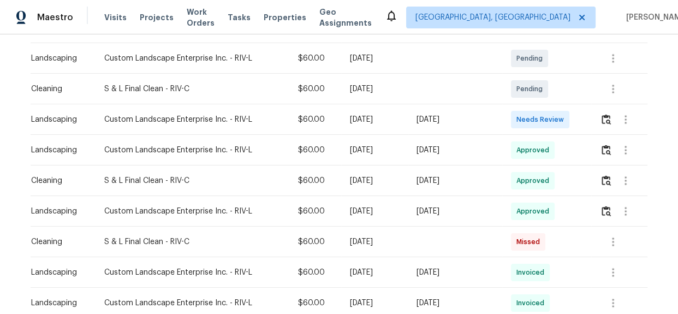
scroll to position [198, 0]
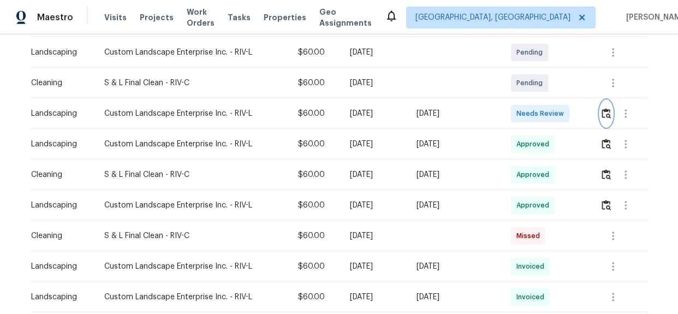
click at [601, 116] on img "button" at bounding box center [605, 113] width 9 height 10
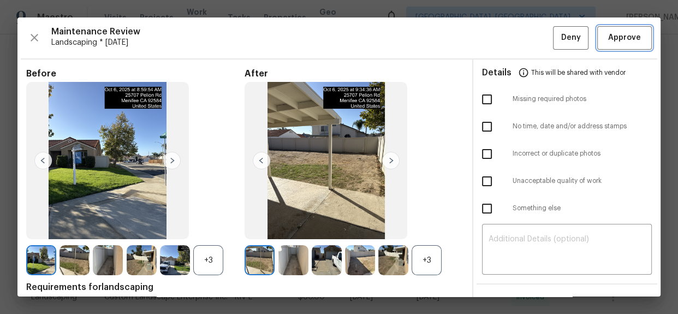
click at [614, 45] on button "Approve" at bounding box center [624, 37] width 55 height 23
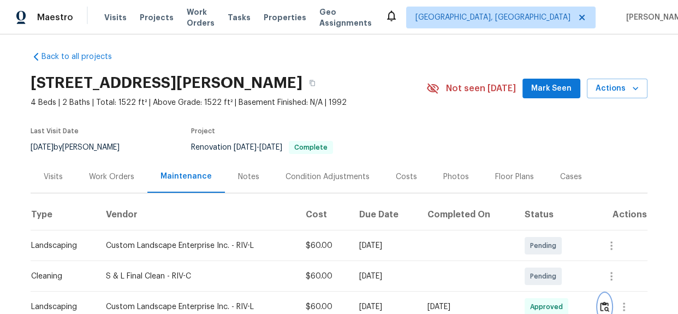
scroll to position [0, 0]
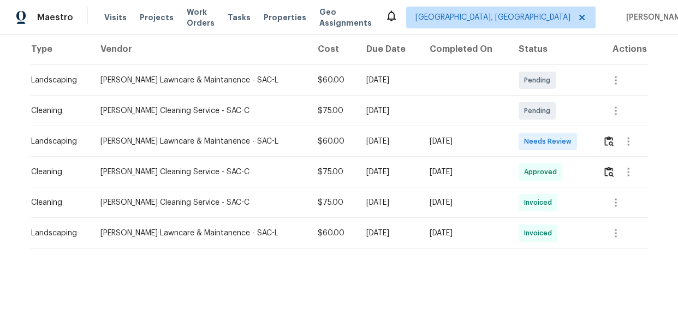
scroll to position [177, 0]
click at [604, 136] on img "button" at bounding box center [608, 141] width 9 height 10
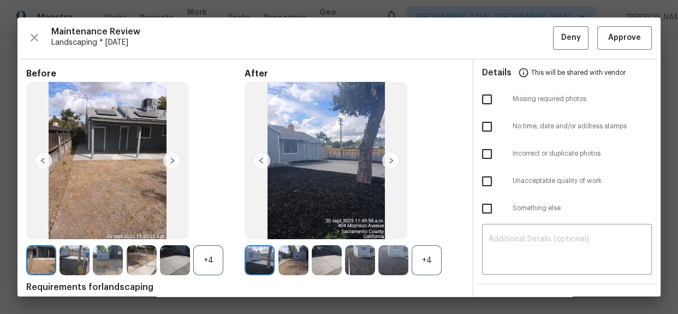
click at [612, 25] on div "Maintenance Review Landscaping * [DATE] Deny Approve Before +4 After +4 Require…" at bounding box center [338, 156] width 643 height 279
click at [611, 38] on span "Approve" at bounding box center [624, 38] width 33 height 14
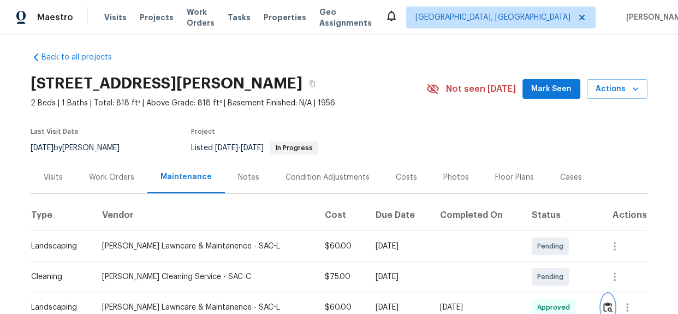
scroll to position [0, 0]
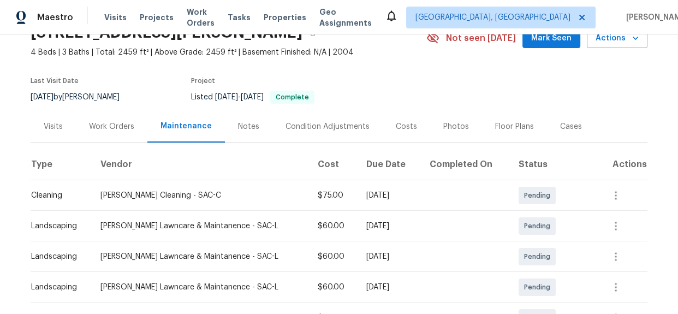
scroll to position [198, 0]
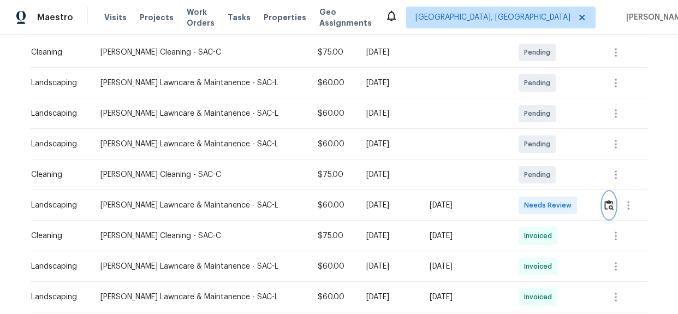
click at [608, 210] on button "button" at bounding box center [609, 205] width 13 height 26
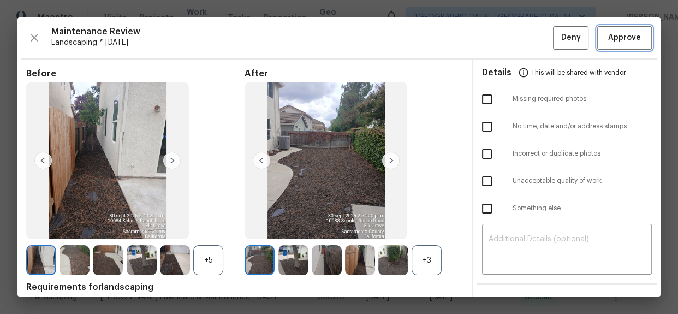
drag, startPoint x: 622, startPoint y: 36, endPoint x: 587, endPoint y: 32, distance: 34.6
click at [622, 36] on span "Approve" at bounding box center [624, 38] width 33 height 14
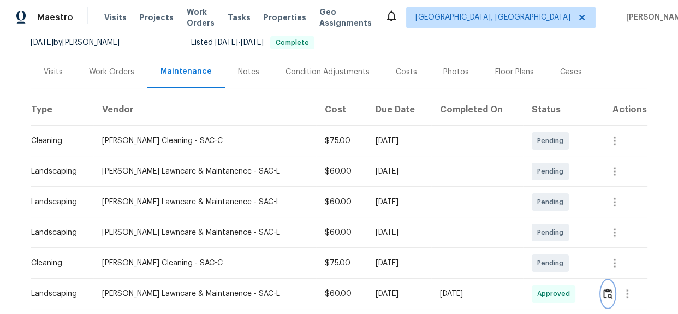
scroll to position [0, 0]
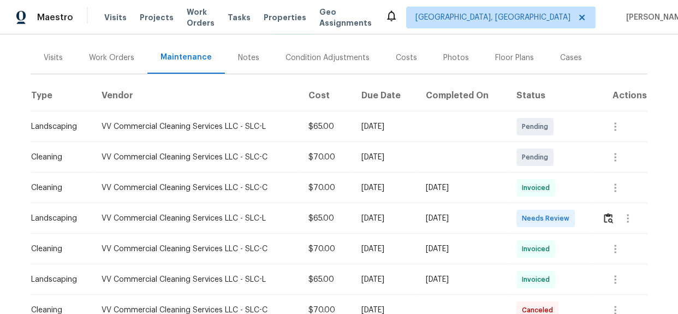
scroll to position [148, 0]
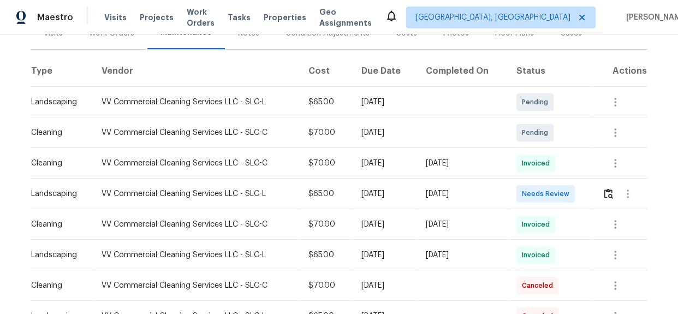
click at [600, 196] on td at bounding box center [620, 193] width 54 height 31
click at [605, 195] on img "button" at bounding box center [608, 193] width 9 height 10
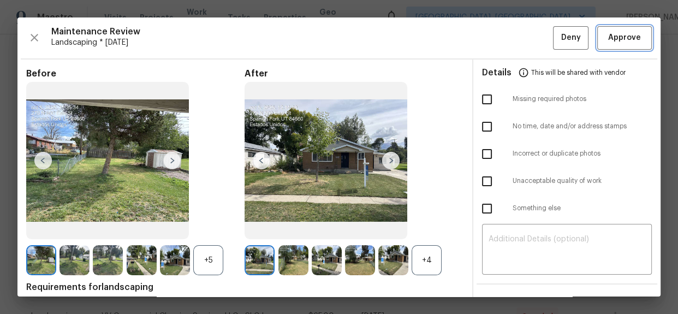
click at [613, 36] on span "Approve" at bounding box center [624, 38] width 33 height 14
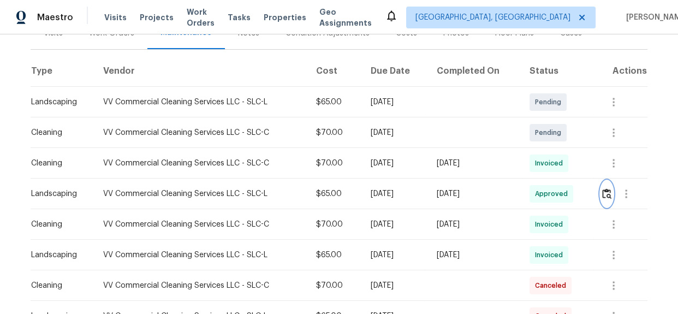
scroll to position [0, 0]
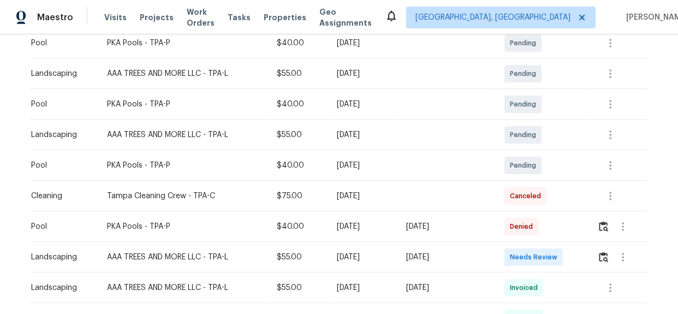
scroll to position [248, 0]
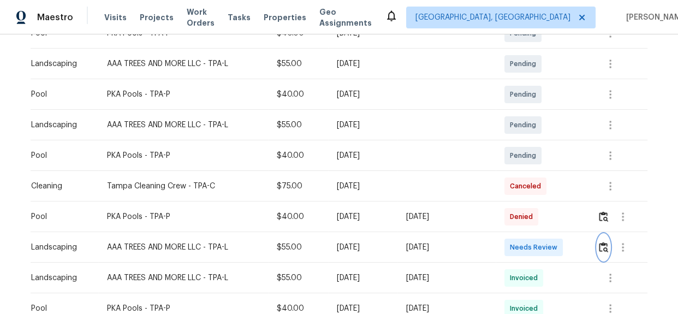
click at [606, 245] on img "button" at bounding box center [603, 247] width 9 height 10
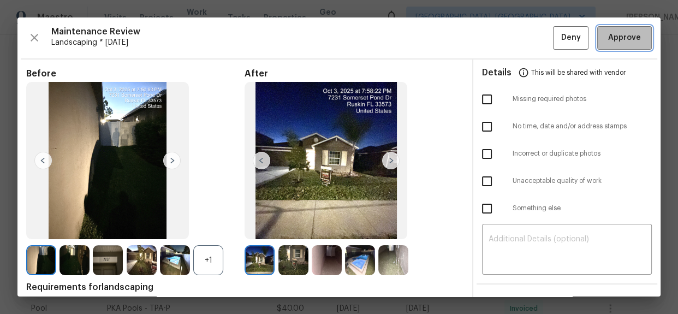
click at [621, 40] on span "Approve" at bounding box center [624, 38] width 33 height 14
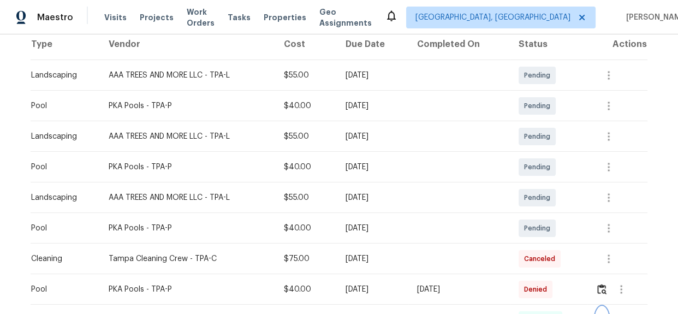
scroll to position [0, 0]
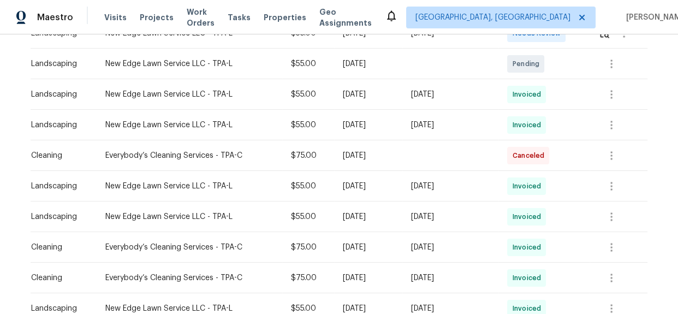
scroll to position [148, 0]
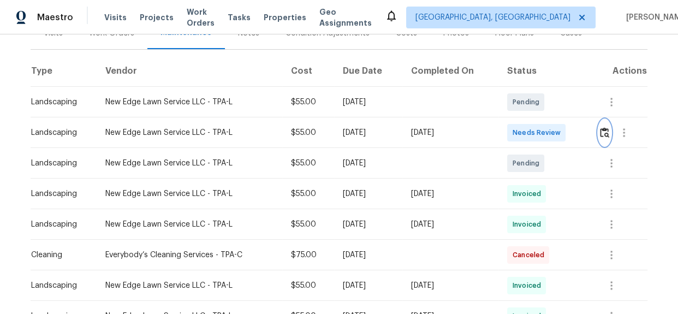
click at [600, 135] on img "button" at bounding box center [604, 132] width 9 height 10
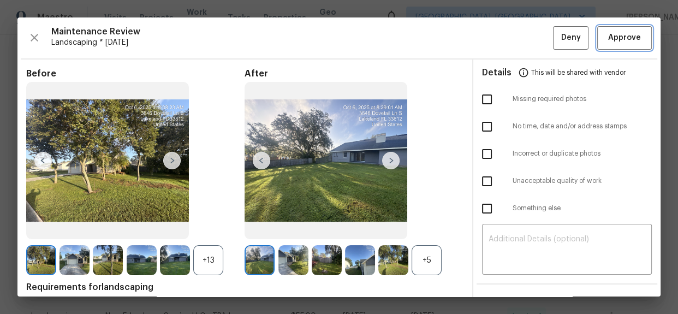
click at [623, 43] on span "Approve" at bounding box center [624, 38] width 33 height 14
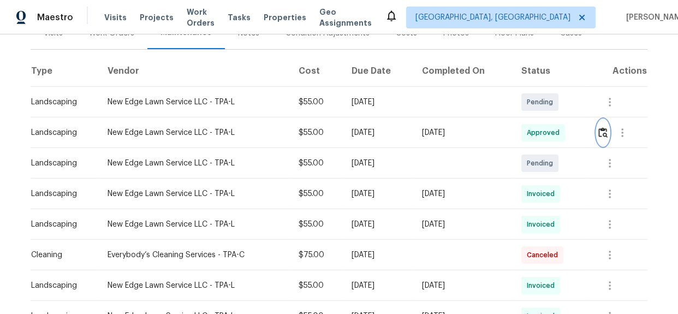
scroll to position [0, 0]
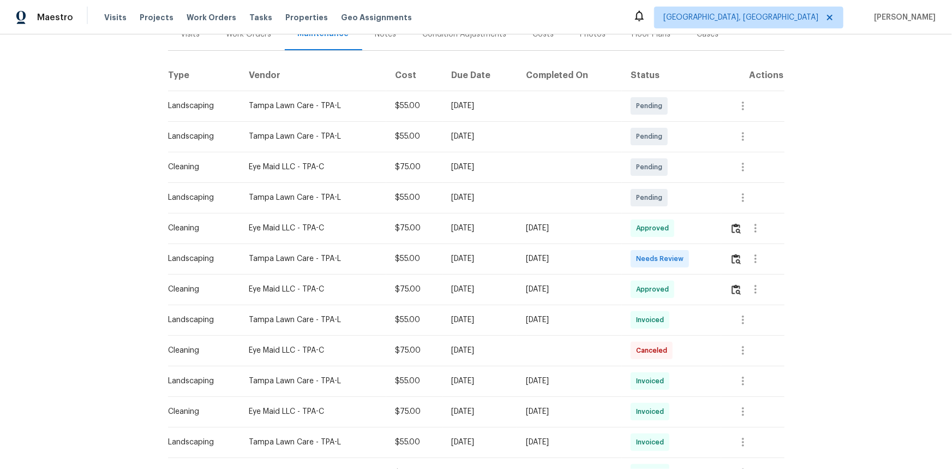
scroll to position [148, 0]
click at [677, 253] on img "button" at bounding box center [736, 258] width 9 height 10
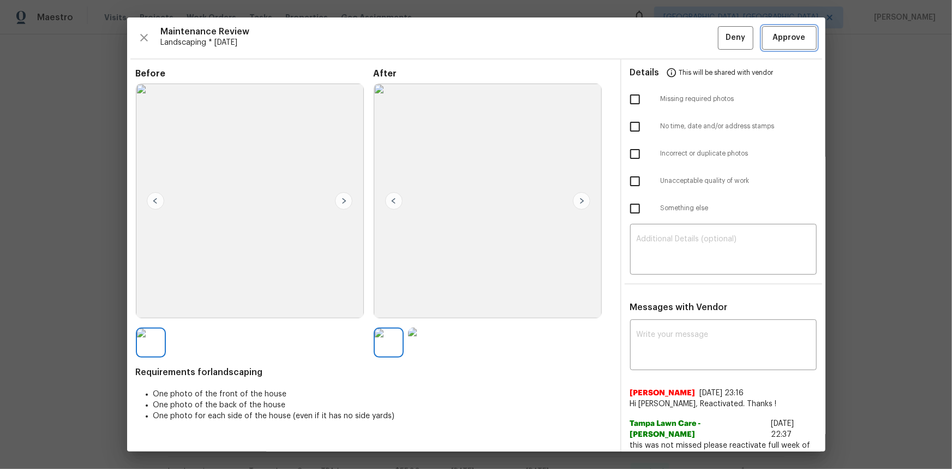
click at [677, 44] on span "Approve" at bounding box center [789, 38] width 33 height 14
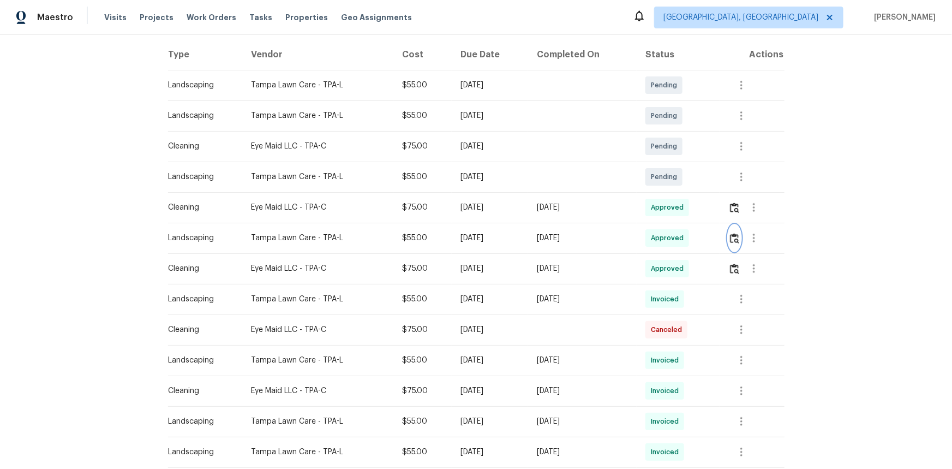
scroll to position [0, 0]
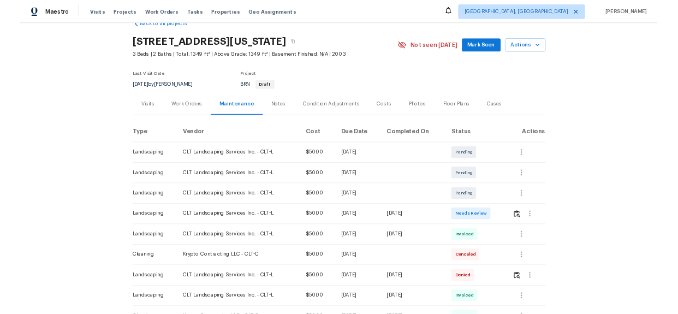
scroll to position [49, 0]
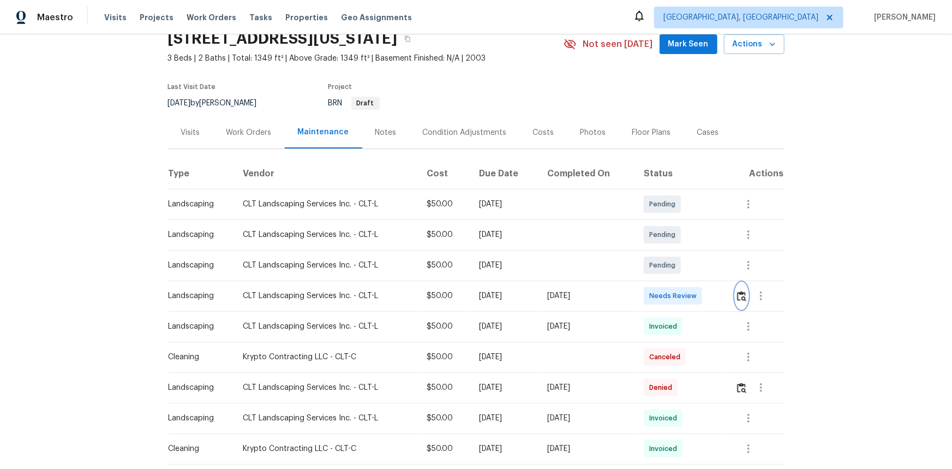
click at [677, 291] on img "button" at bounding box center [741, 296] width 9 height 10
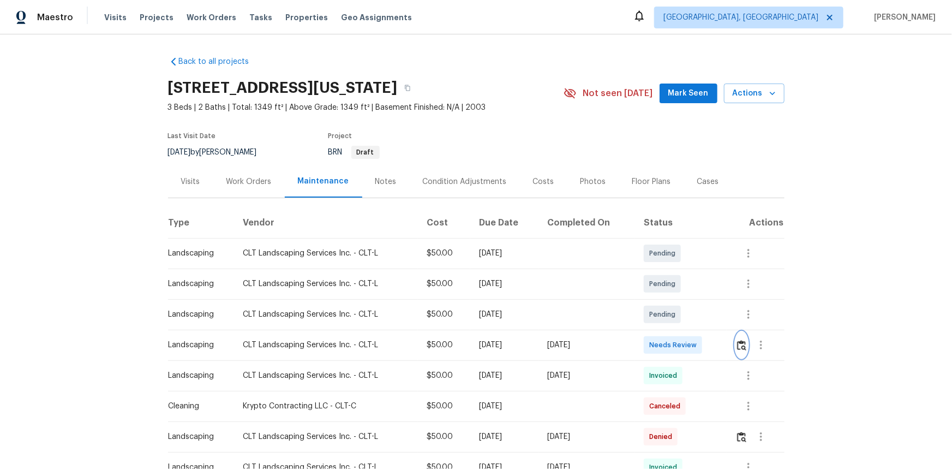
click at [677, 313] on img "button" at bounding box center [741, 345] width 9 height 10
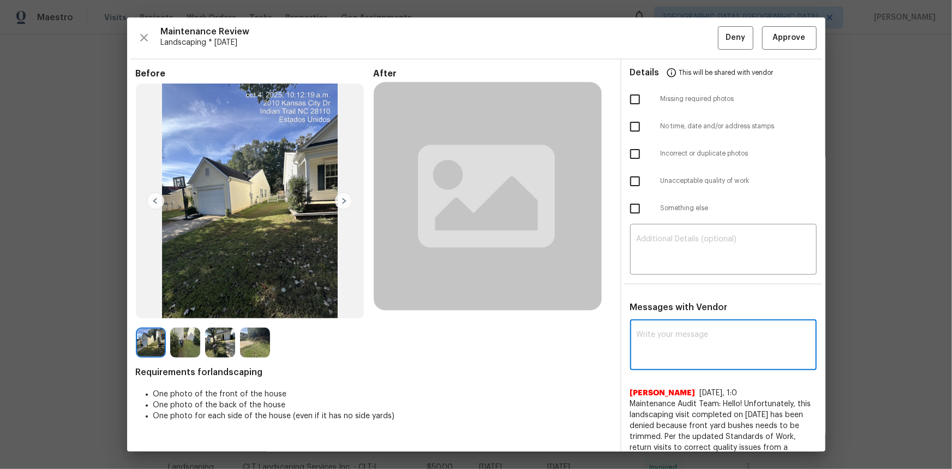
click at [667, 313] on textarea at bounding box center [724, 346] width 174 height 31
paste textarea "Maintenance Audit Team: Hello! Unfortunately, this landscaping visit completed …"
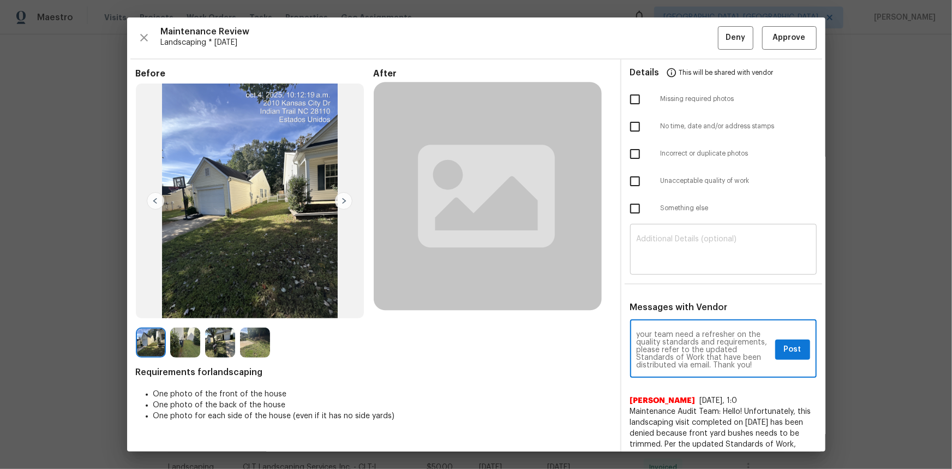
type textarea "Maintenance Audit Team: Hello! Unfortunately, this landscaping visit completed …"
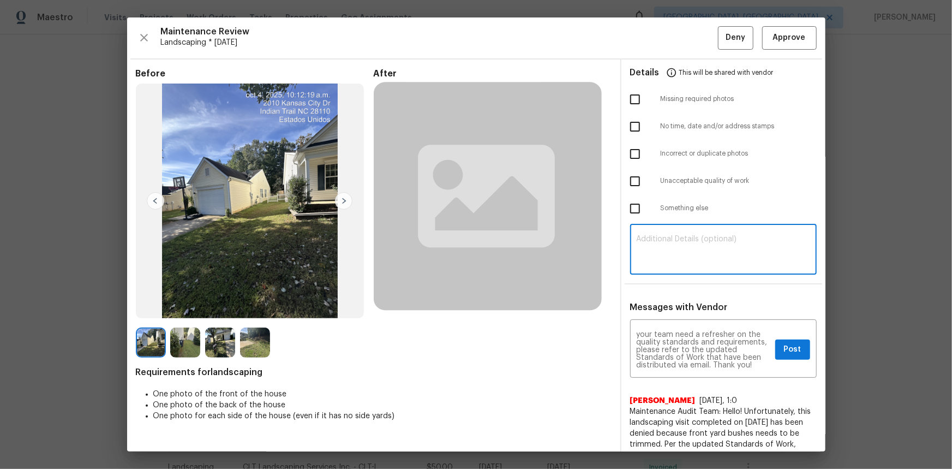
click at [644, 261] on textarea at bounding box center [724, 250] width 174 height 31
paste textarea "Maintenance Audit Team: Hello! Unfortunately, this landscaping visit completed …"
type textarea "Maintenance Audit Team: Hello! Unfortunately, this landscaping visit completed …"
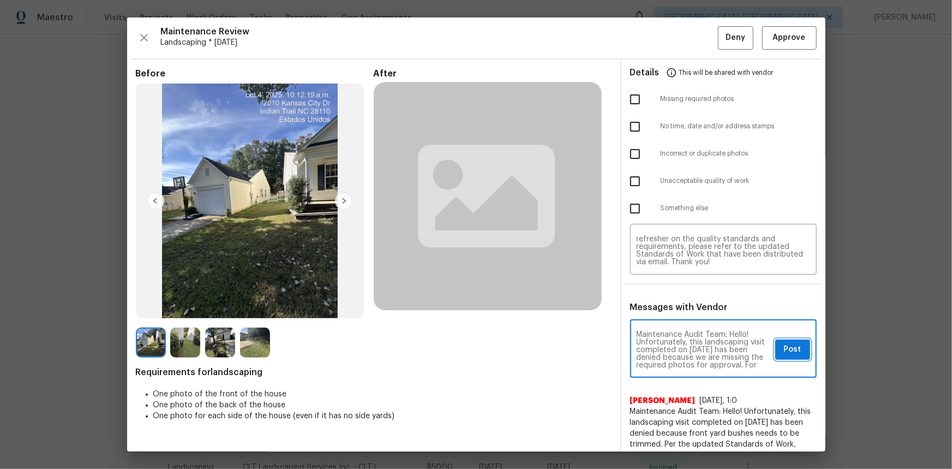
click at [677, 313] on span "Post" at bounding box center [792, 350] width 17 height 14
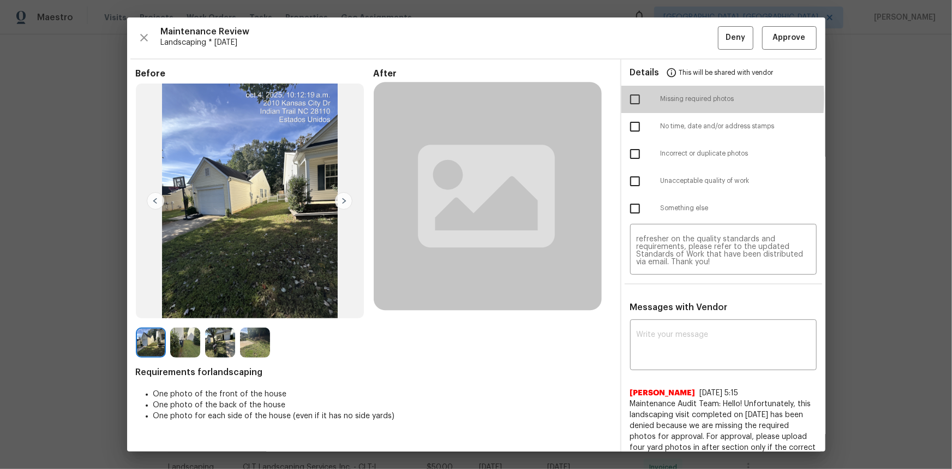
click at [633, 97] on input "checkbox" at bounding box center [635, 99] width 23 height 23
checkbox input "true"
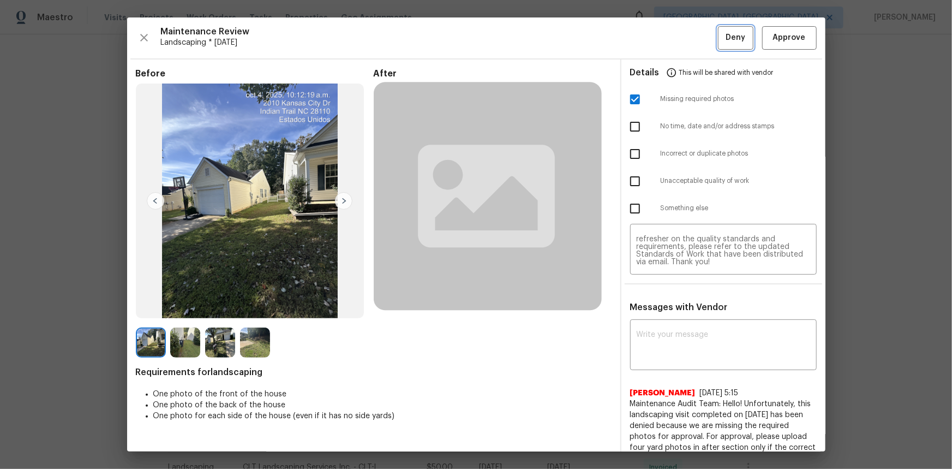
click at [677, 32] on span "Deny" at bounding box center [736, 38] width 20 height 14
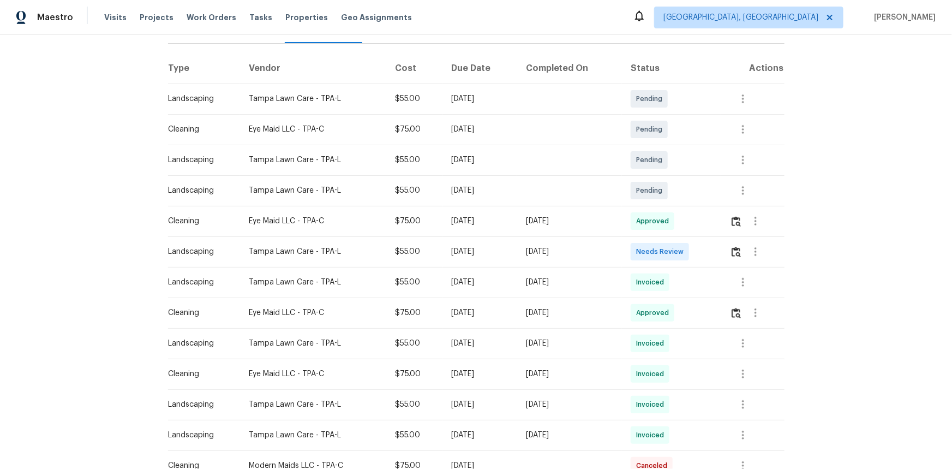
scroll to position [148, 0]
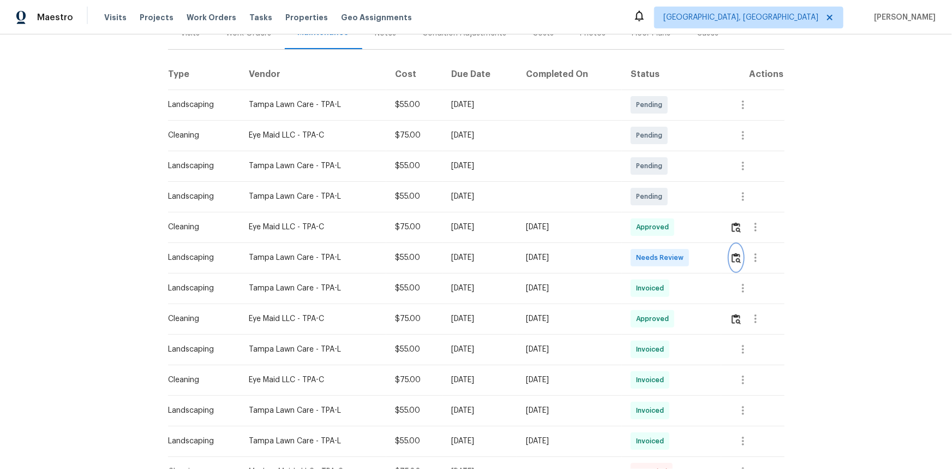
click at [677, 257] on img "button" at bounding box center [736, 258] width 9 height 10
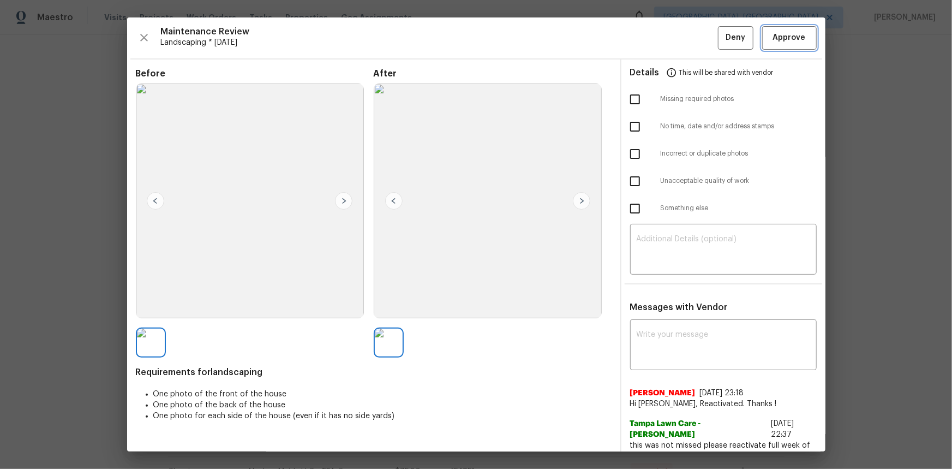
click at [677, 38] on span "Approve" at bounding box center [789, 38] width 33 height 14
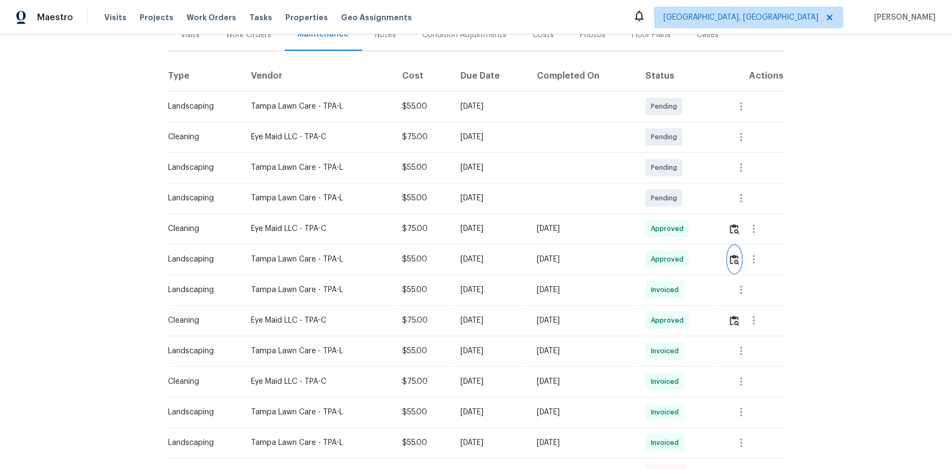
scroll to position [0, 0]
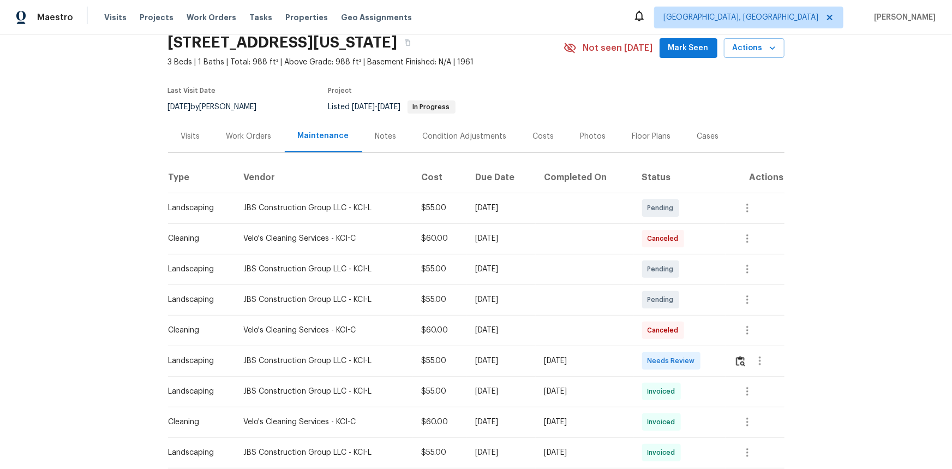
scroll to position [198, 0]
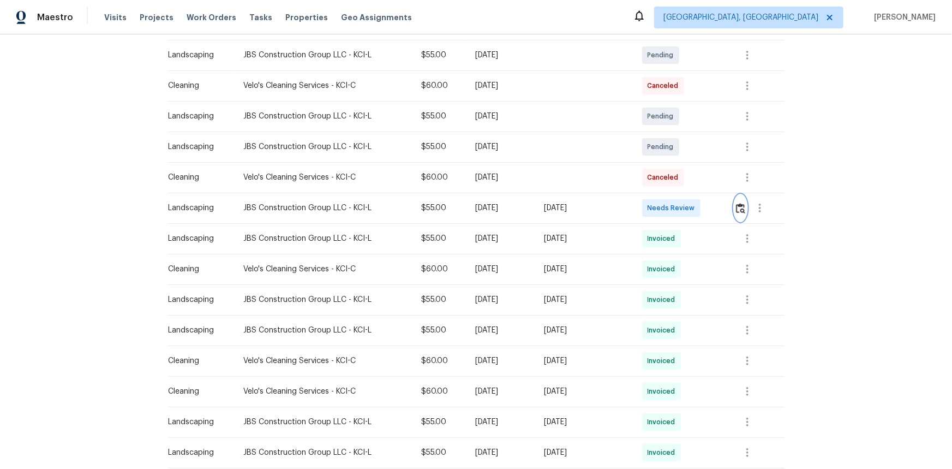
click at [677, 207] on img "button" at bounding box center [740, 208] width 9 height 10
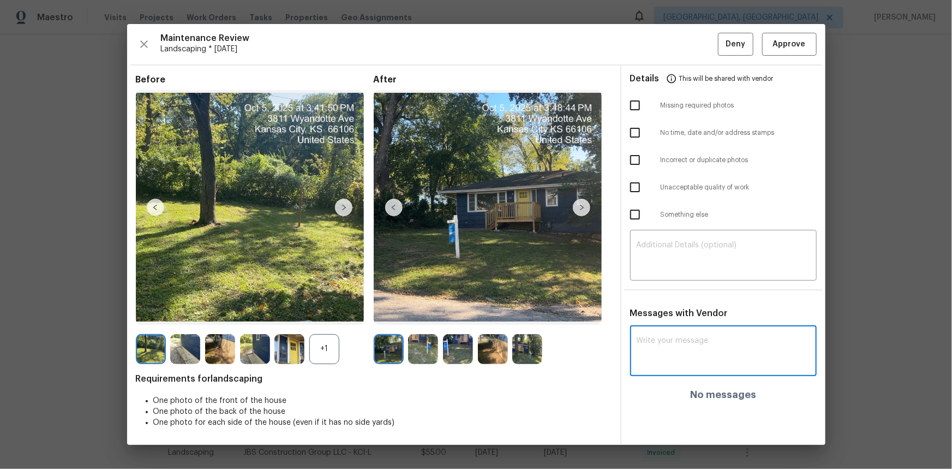
click at [671, 313] on textarea at bounding box center [724, 352] width 174 height 31
click at [666, 313] on textarea at bounding box center [724, 352] width 174 height 31
paste textarea "Maintenance Audit Team: Hello! Unfortunately, this landscaping visit completed …"
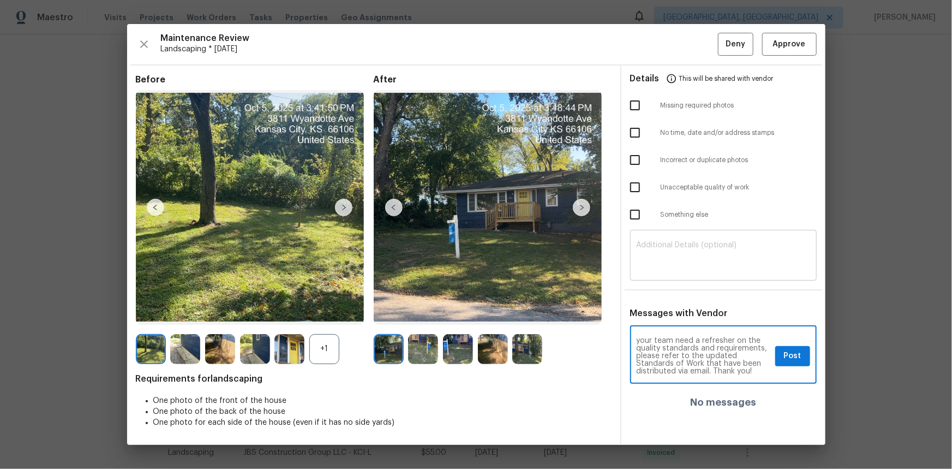
type textarea "Maintenance Audit Team: Hello! Unfortunately, this landscaping visit completed …"
click at [663, 267] on textarea at bounding box center [724, 256] width 174 height 31
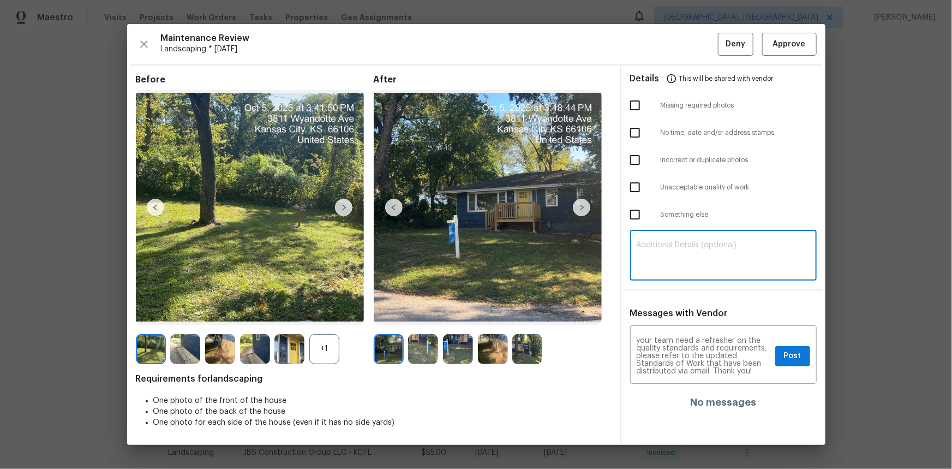
paste textarea "Maintenance Audit Team: Hello! Unfortunately, this landscaping visit completed …"
type textarea "Maintenance Audit Team: Hello! Unfortunately, this landscaping visit completed …"
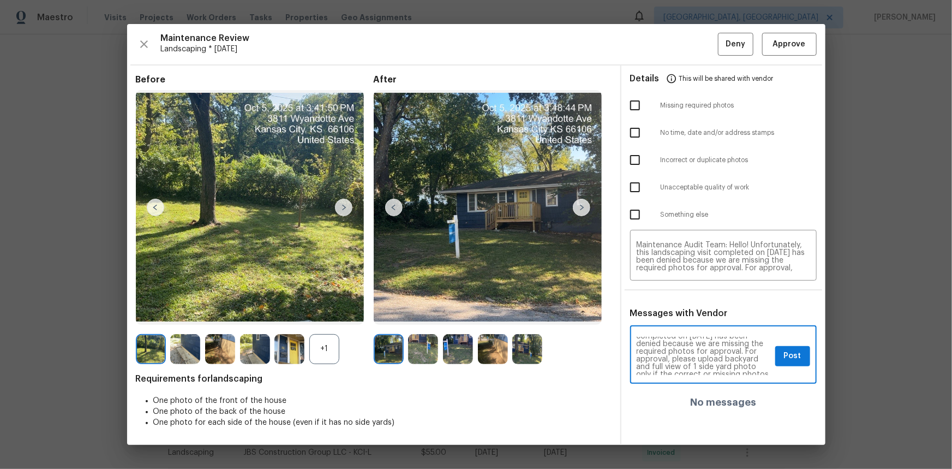
scroll to position [39, 0]
click at [677, 313] on span "Post" at bounding box center [792, 356] width 17 height 14
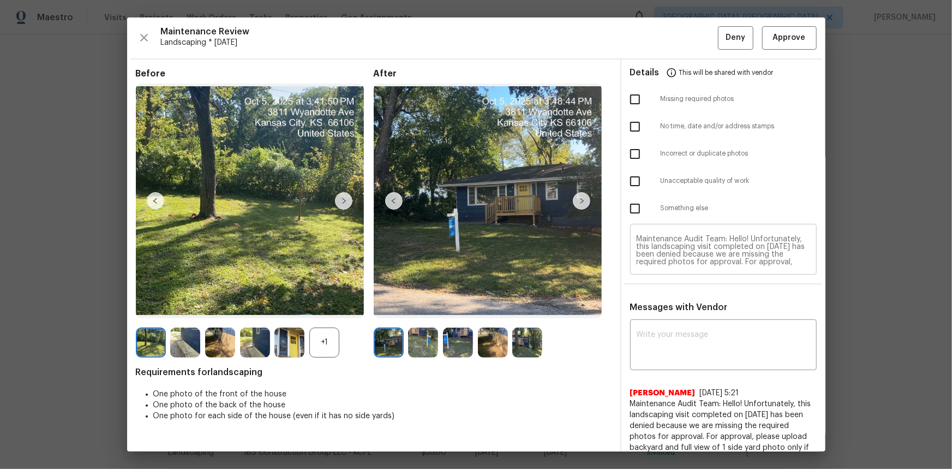
scroll to position [0, 0]
click at [627, 100] on input "checkbox" at bounding box center [635, 99] width 23 height 23
checkbox input "true"
click at [677, 44] on span "Deny" at bounding box center [736, 38] width 20 height 14
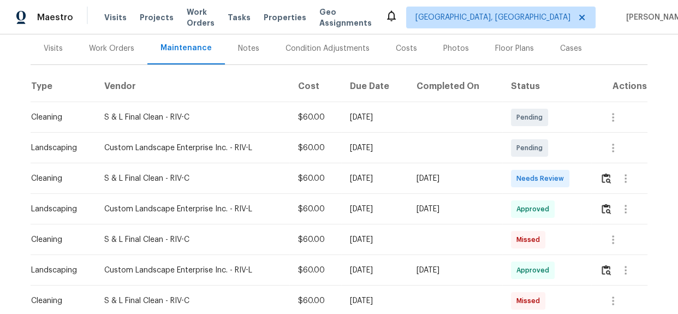
scroll to position [148, 0]
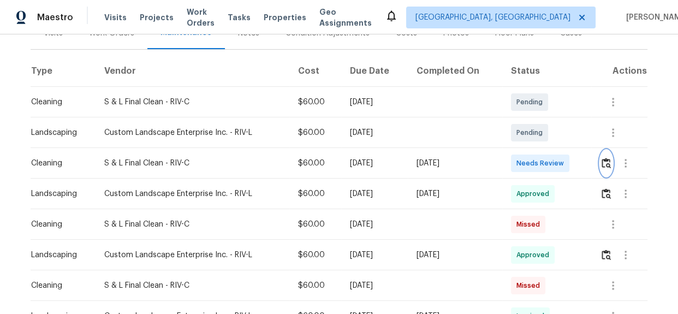
click at [603, 164] on img "button" at bounding box center [605, 163] width 9 height 10
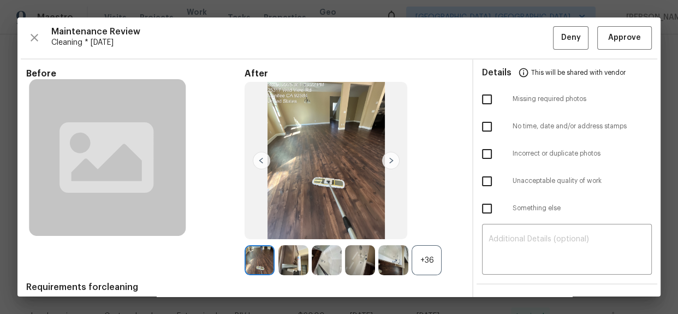
click at [401, 261] on img at bounding box center [393, 260] width 30 height 30
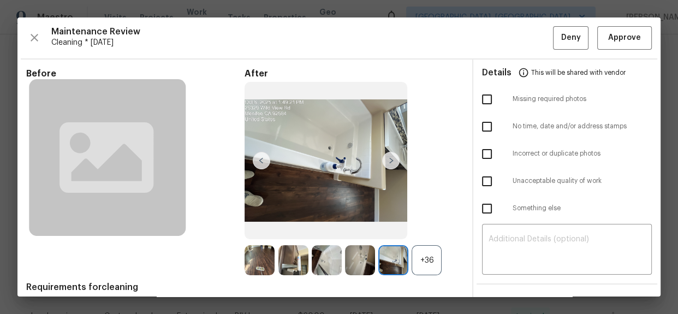
click at [419, 264] on div "+36" at bounding box center [427, 260] width 30 height 30
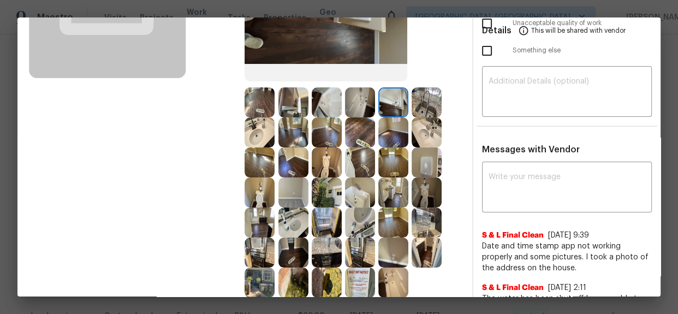
scroll to position [248, 0]
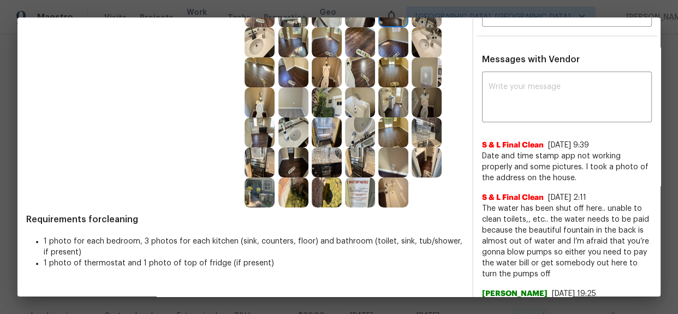
click at [430, 74] on img at bounding box center [427, 72] width 30 height 30
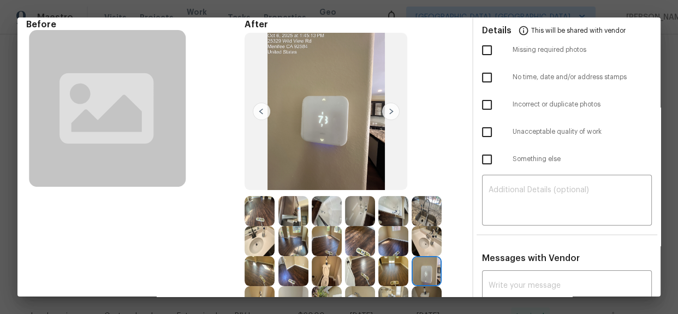
click at [421, 271] on img at bounding box center [427, 271] width 30 height 30
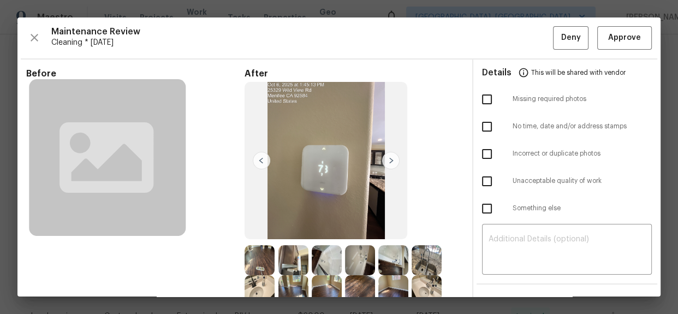
scroll to position [99, 0]
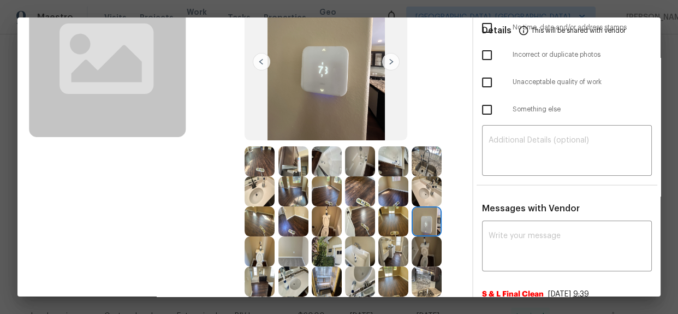
click at [423, 218] on img at bounding box center [427, 221] width 30 height 30
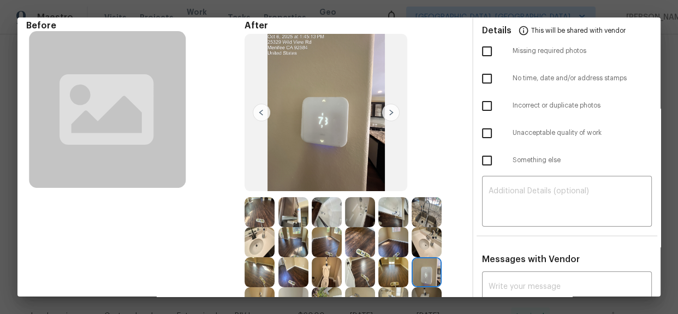
scroll to position [0, 0]
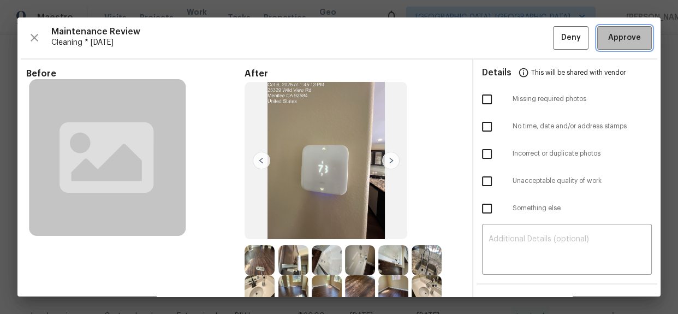
click at [629, 35] on span "Approve" at bounding box center [624, 38] width 33 height 14
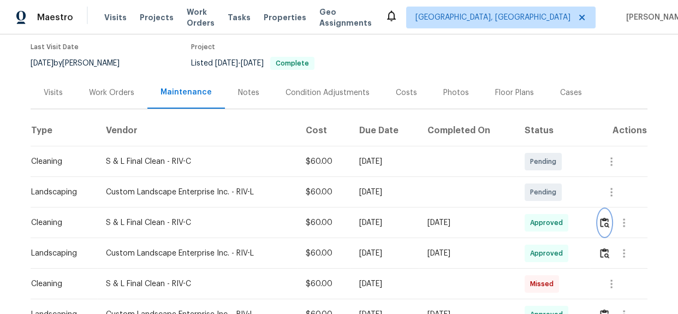
scroll to position [248, 0]
